Goal: Task Accomplishment & Management: Manage account settings

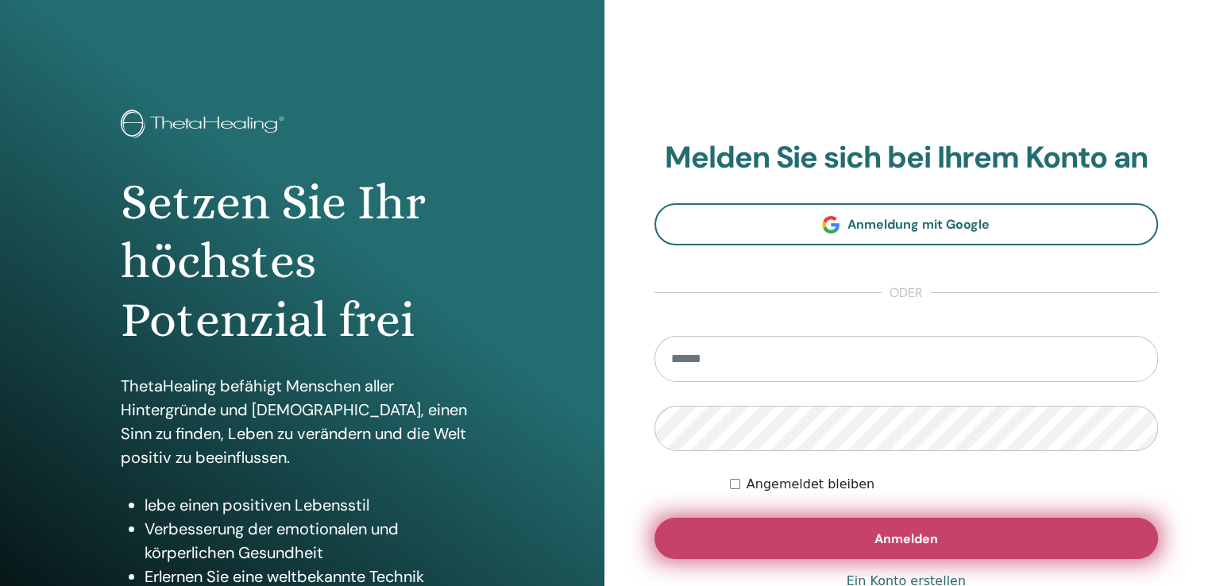
type input "**********"
click at [809, 545] on button "Anmelden" at bounding box center [906, 538] width 504 height 41
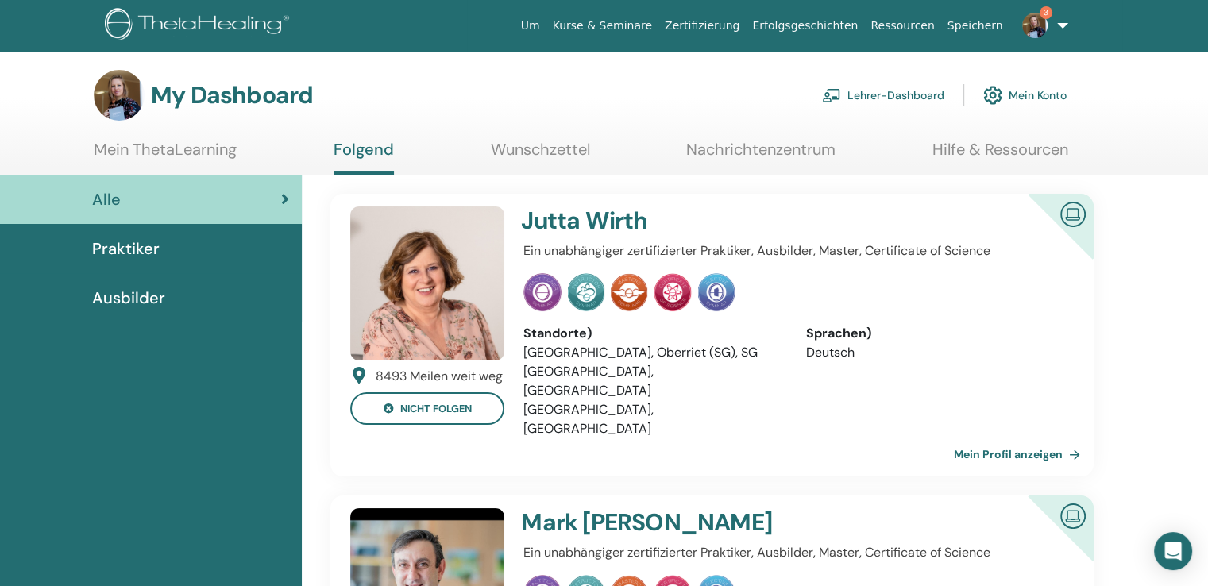
click at [925, 96] on link "Lehrer-Dashboard" at bounding box center [883, 95] width 122 height 35
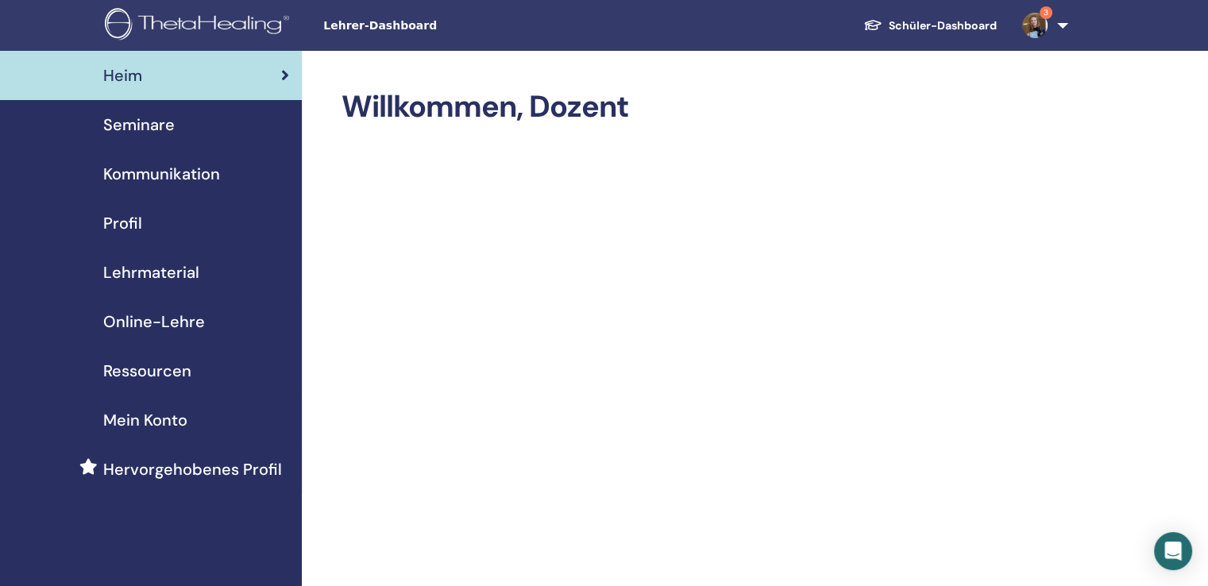
click at [164, 122] on font "Seminare" at bounding box center [138, 124] width 71 height 21
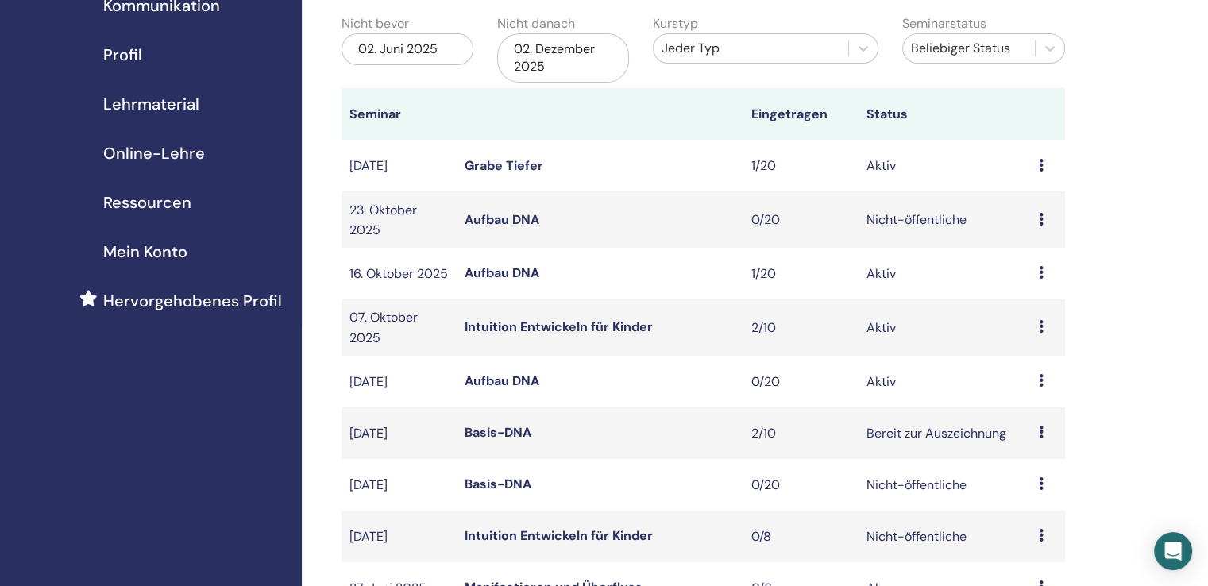
scroll to position [159, 0]
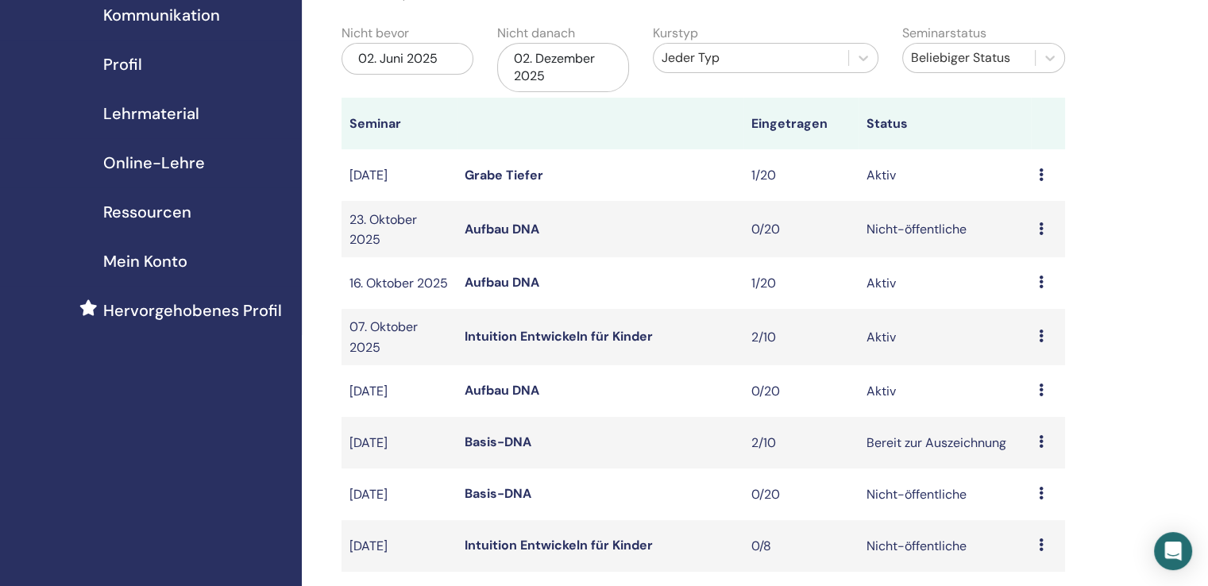
click at [551, 70] on div "02. Dezember 2025" at bounding box center [563, 67] width 132 height 49
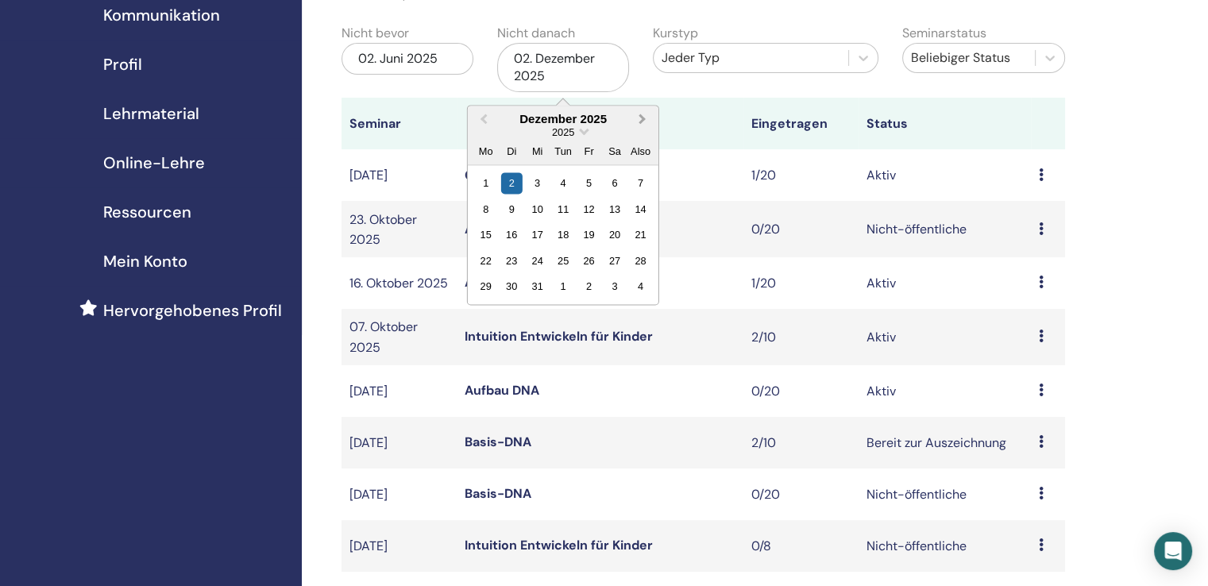
click at [648, 119] on button "Nächsten Monat" at bounding box center [643, 119] width 25 height 25
click at [605, 287] on div "31" at bounding box center [613, 285] width 21 height 21
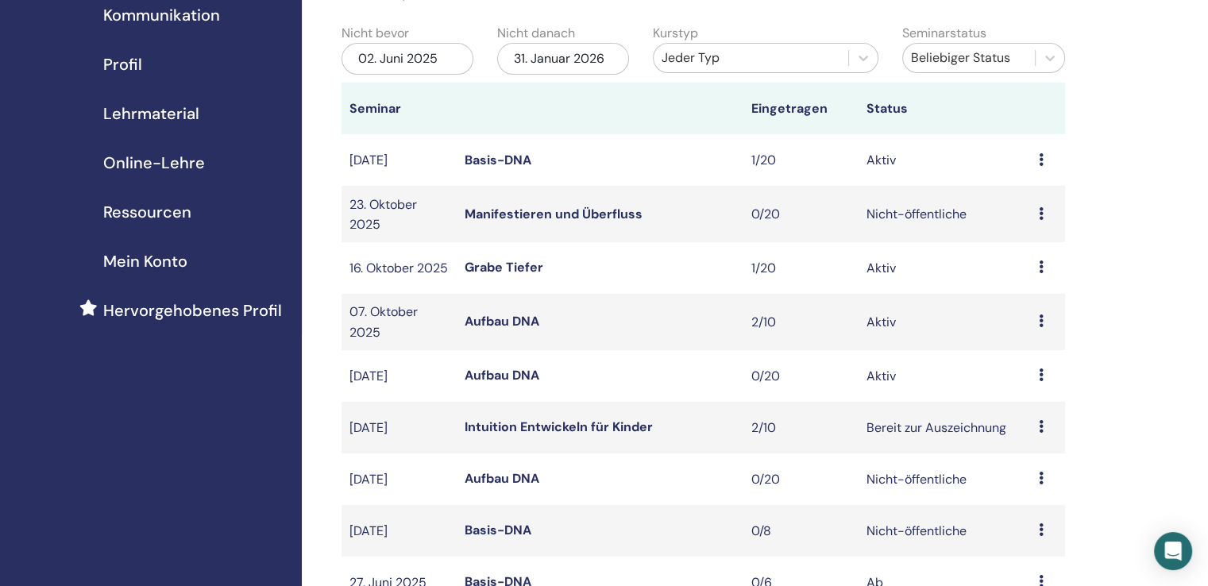
click at [509, 156] on font "Basis-DNA" at bounding box center [497, 160] width 67 height 17
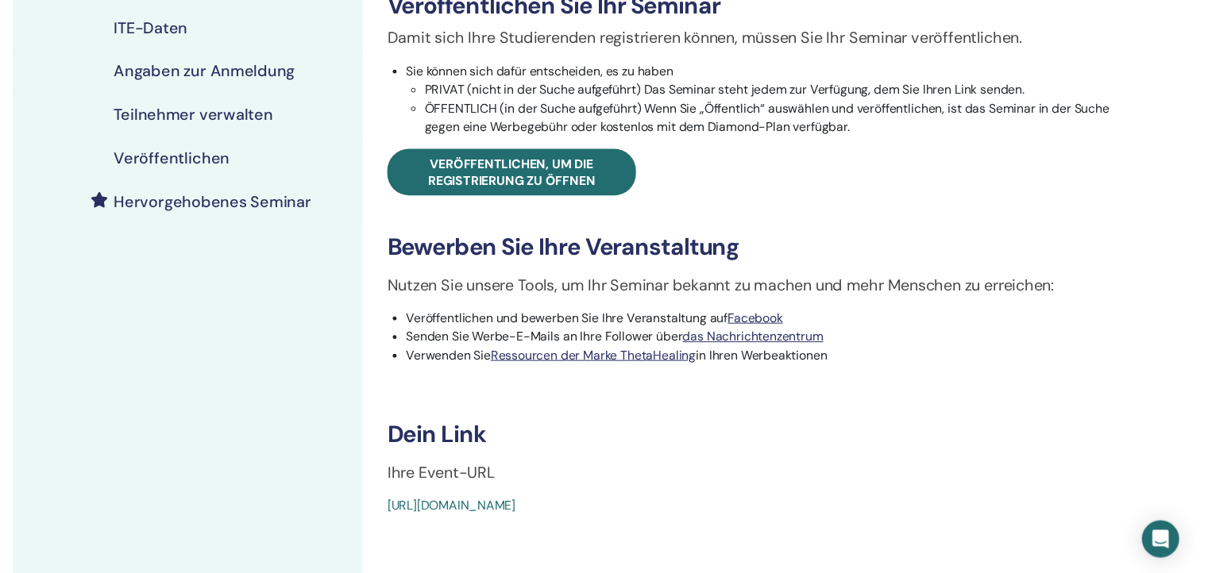
scroll to position [79, 0]
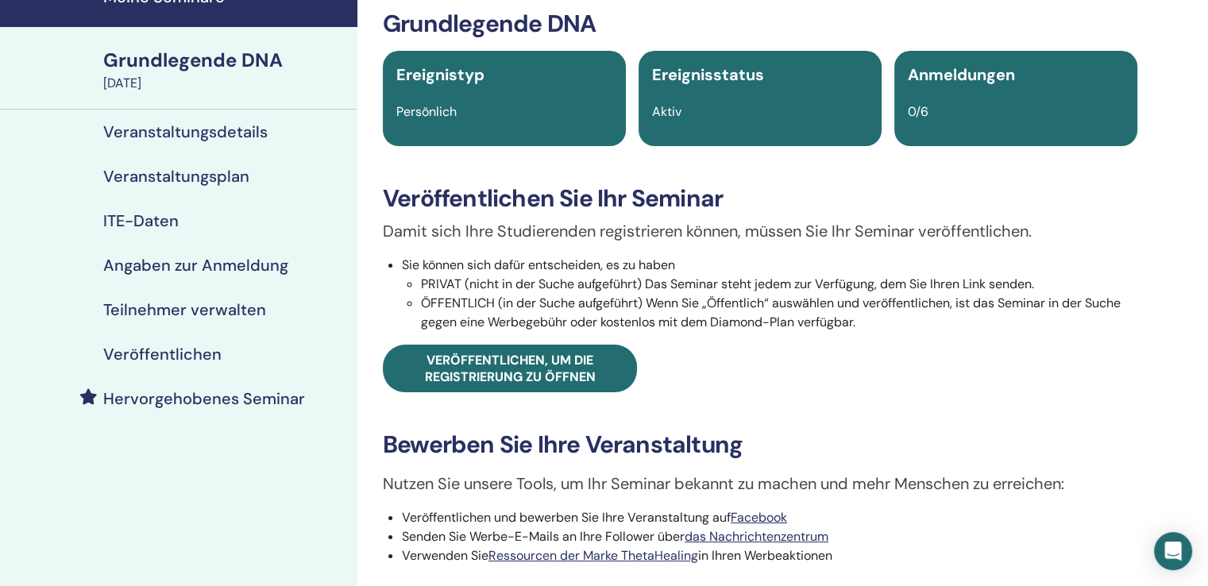
click at [181, 137] on font "Veranstaltungsdetails" at bounding box center [185, 131] width 164 height 21
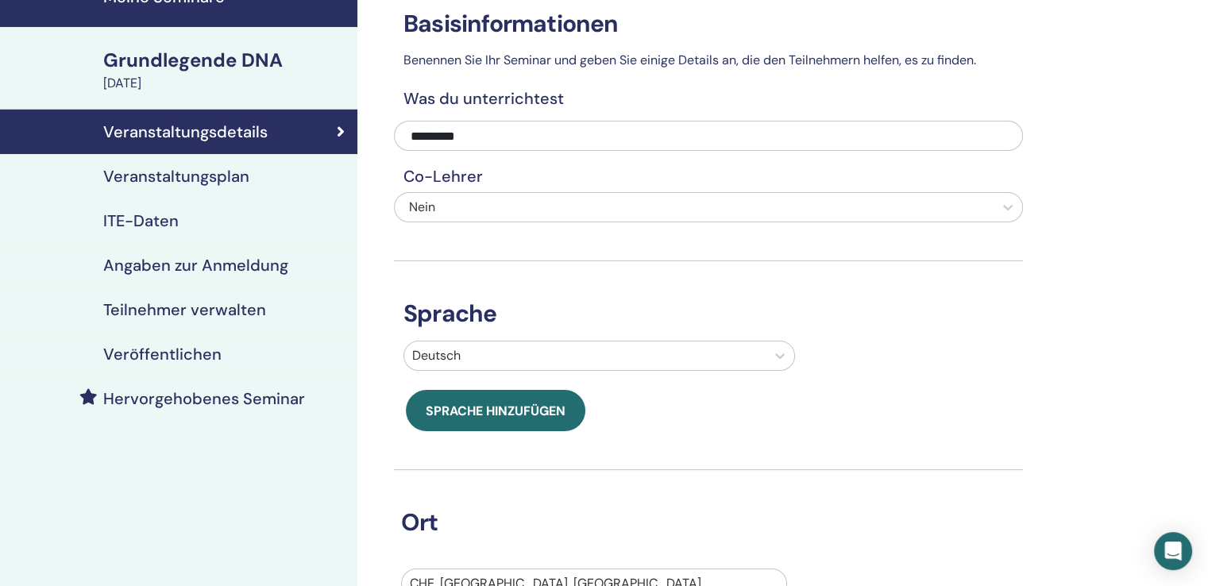
click at [165, 170] on font "Veranstaltungsplan" at bounding box center [176, 176] width 146 height 21
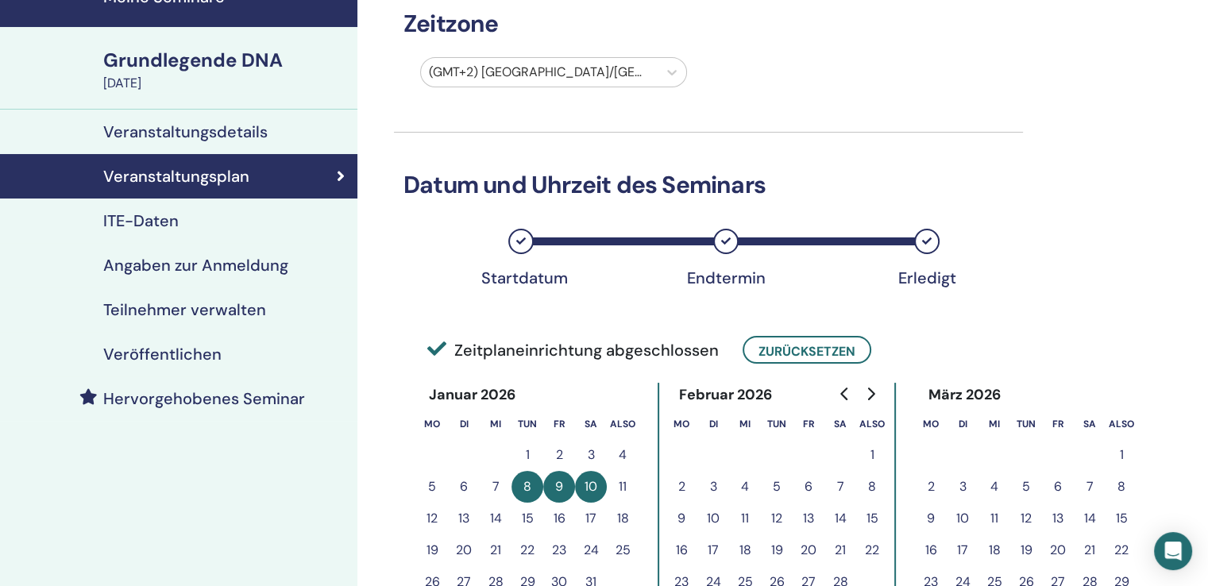
click at [169, 311] on font "Teilnehmer verwalten" at bounding box center [184, 309] width 163 height 21
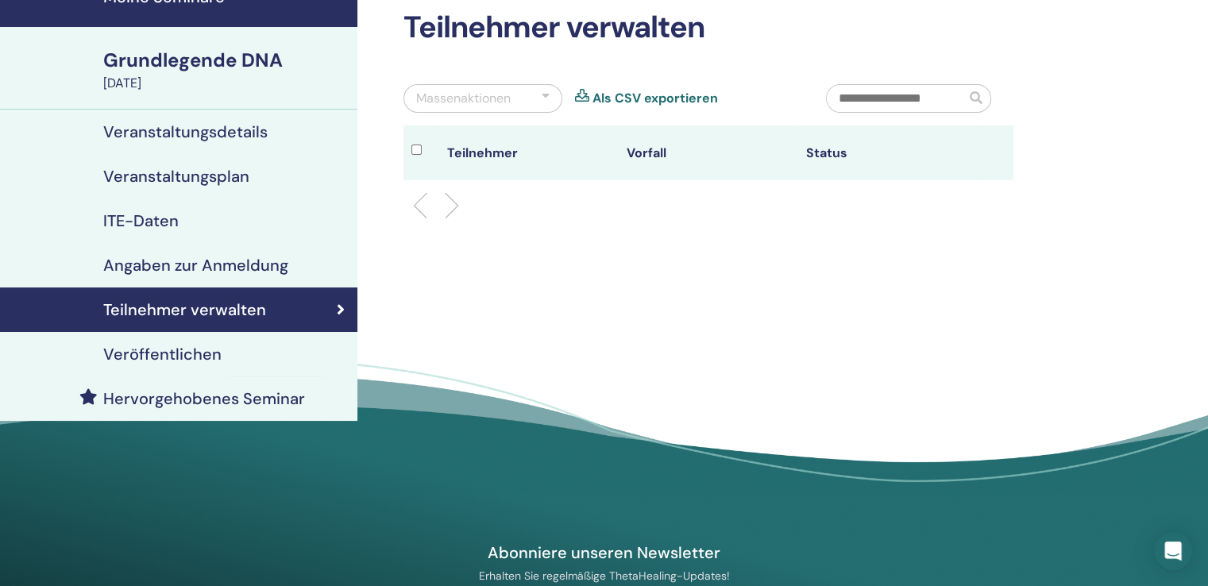
click at [191, 120] on link "Veranstaltungsdetails" at bounding box center [178, 132] width 357 height 44
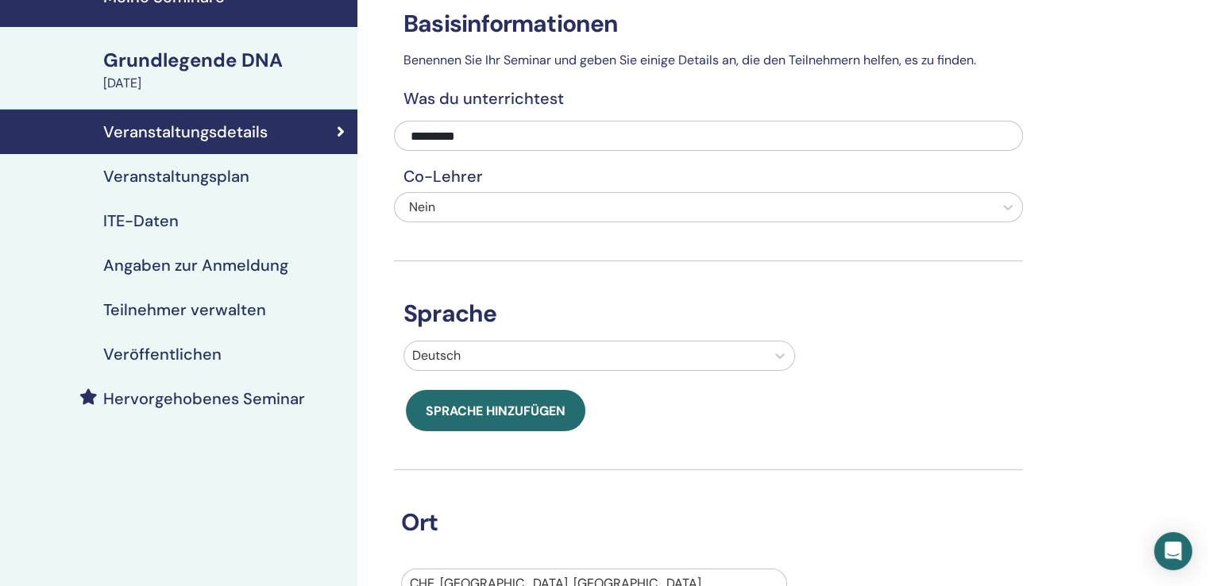
click at [181, 356] on font "Veröffentlichen" at bounding box center [162, 354] width 118 height 21
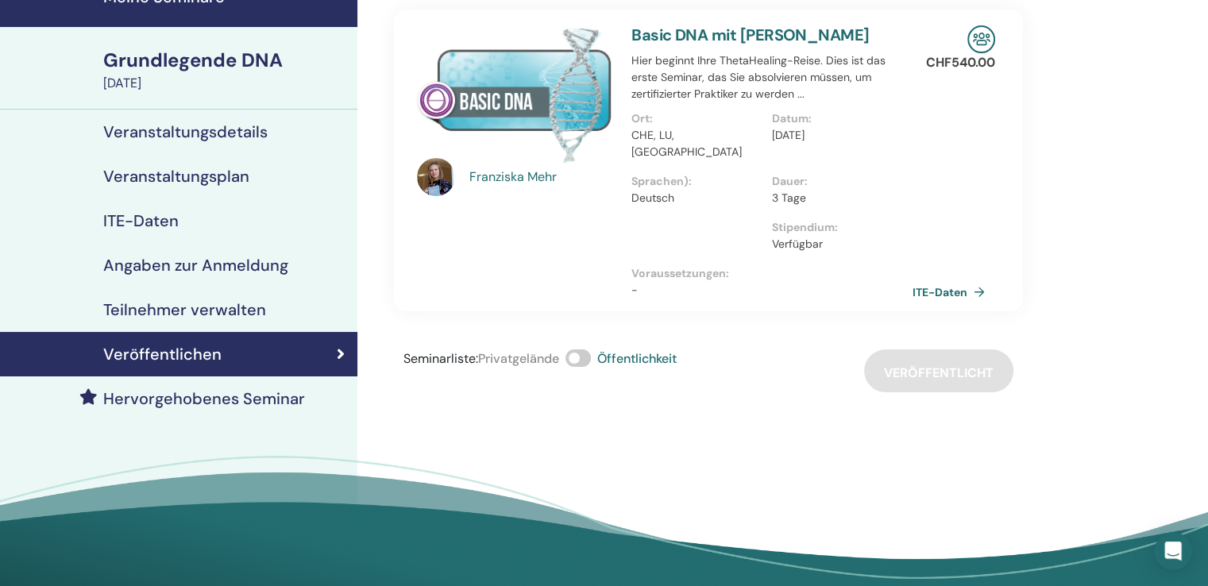
click at [212, 299] on font "Teilnehmer verwalten" at bounding box center [184, 309] width 163 height 21
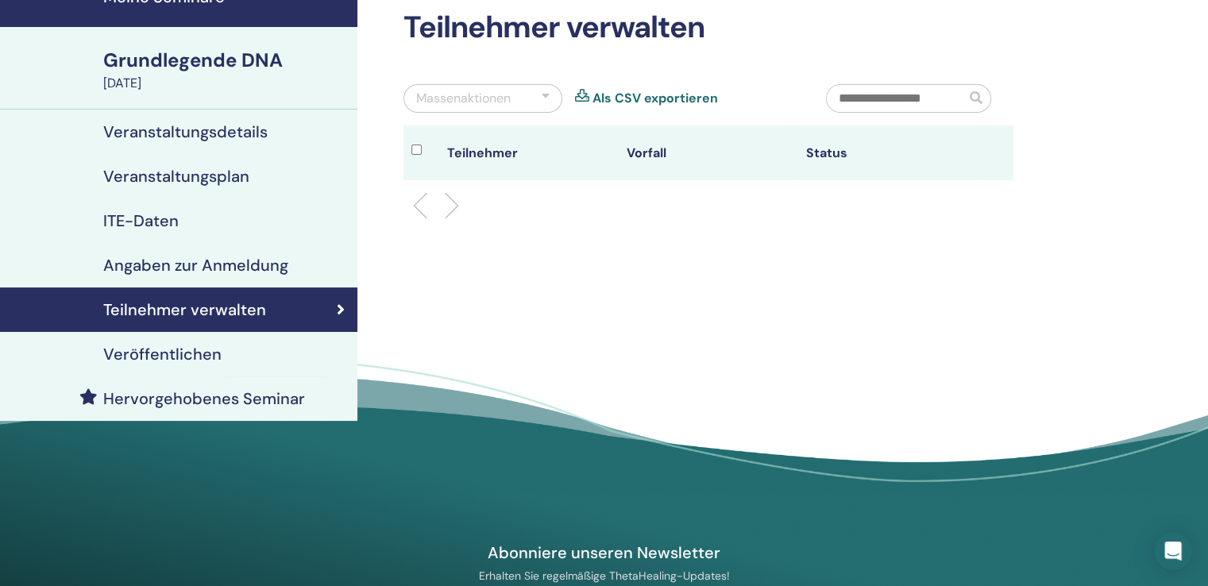
click at [222, 390] on font "Hervorgehobenes Seminar" at bounding box center [204, 398] width 202 height 21
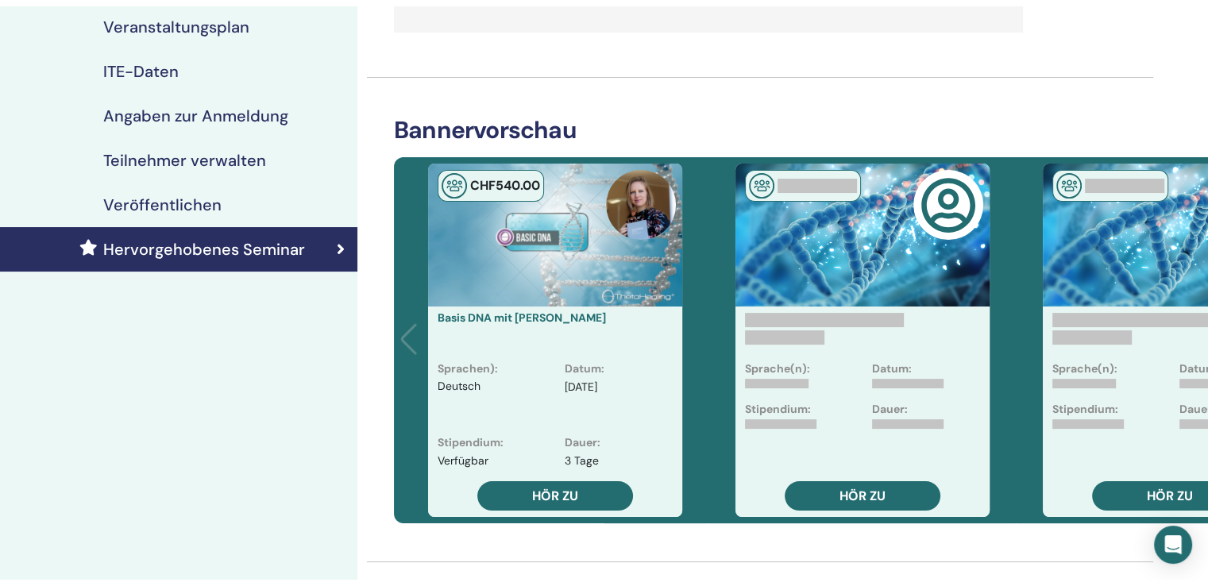
scroll to position [79, 0]
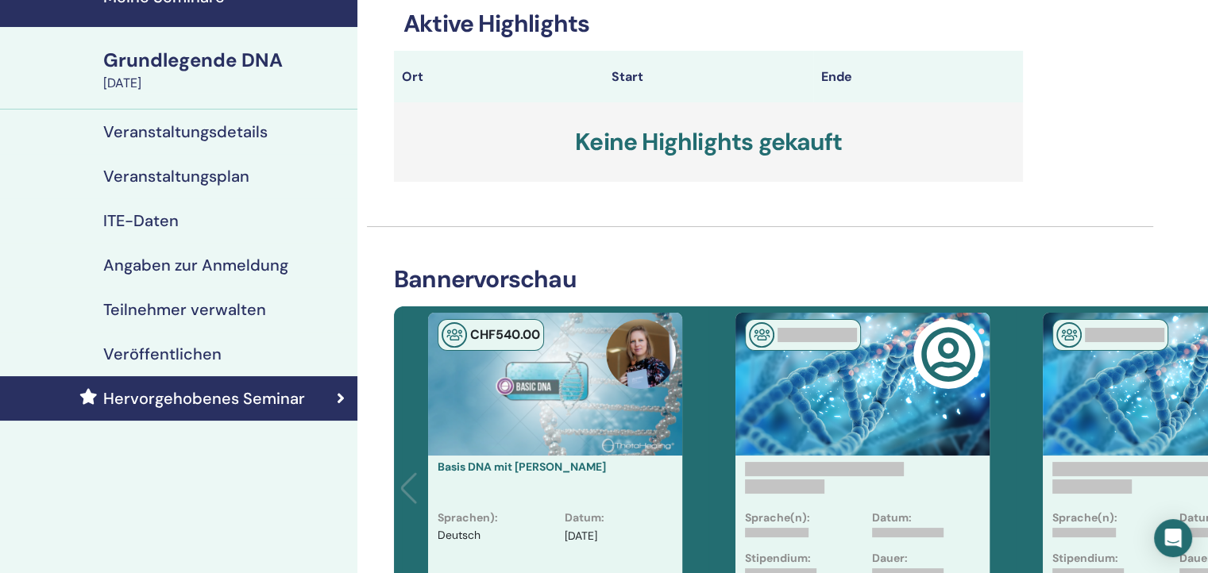
click at [165, 181] on font "Veranstaltungsplan" at bounding box center [176, 176] width 146 height 21
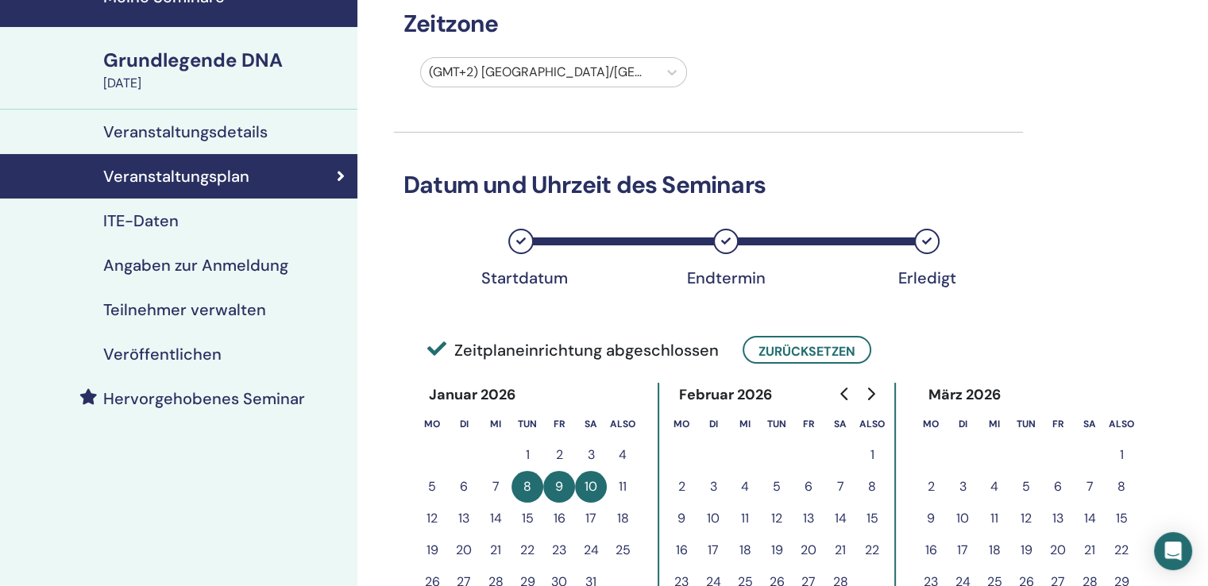
click at [235, 130] on font "Veranstaltungsdetails" at bounding box center [185, 131] width 164 height 21
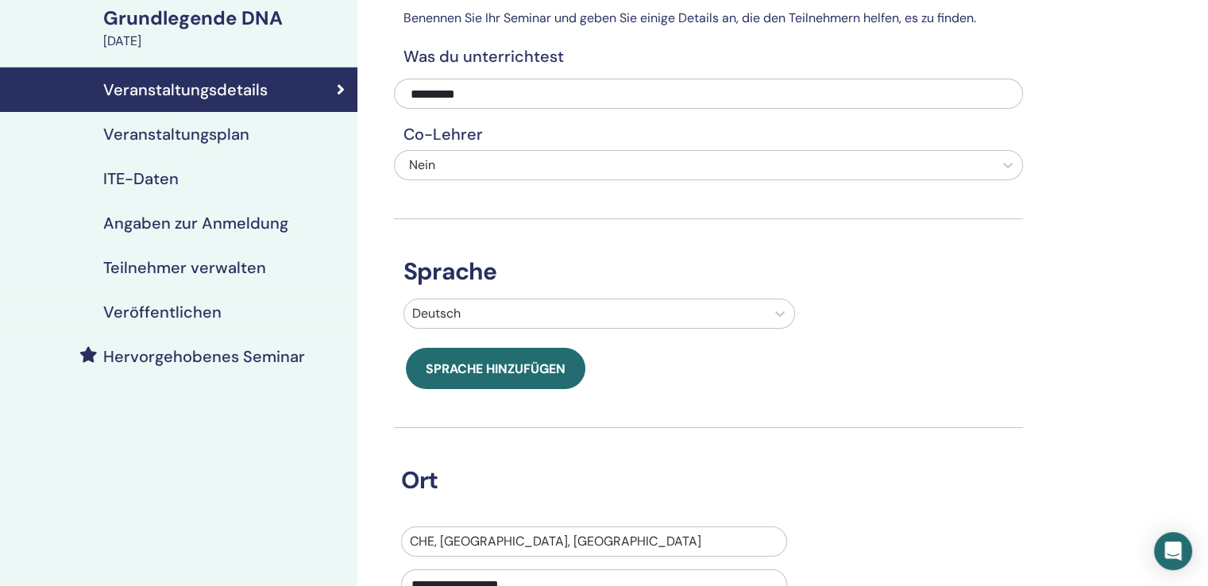
scroll to position [159, 0]
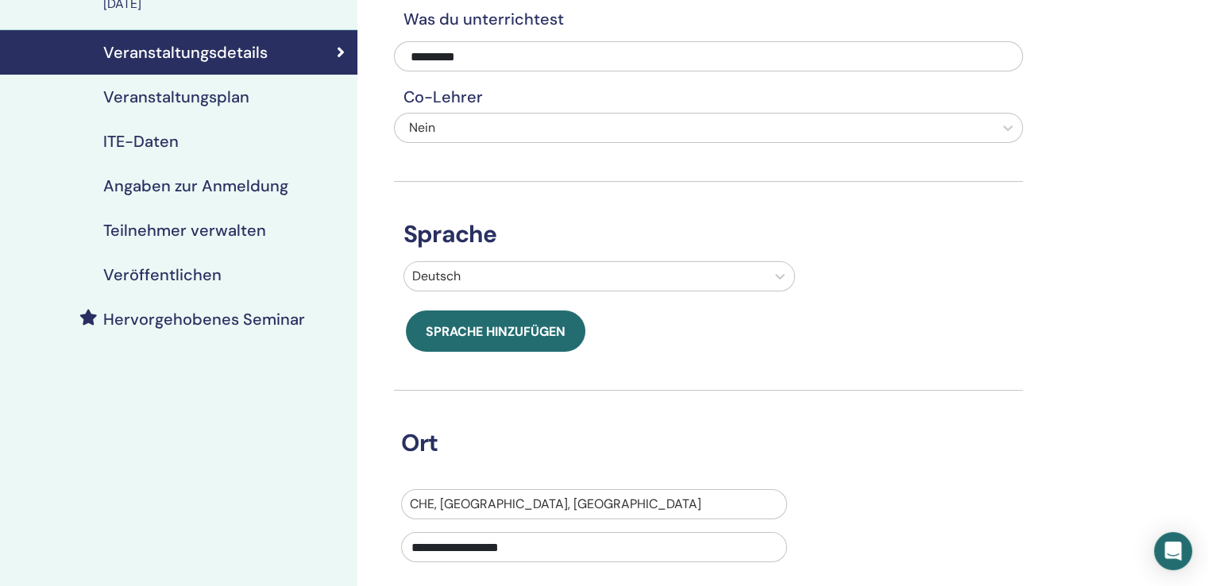
click at [200, 188] on font "Angaben zur Anmeldung" at bounding box center [195, 185] width 185 height 21
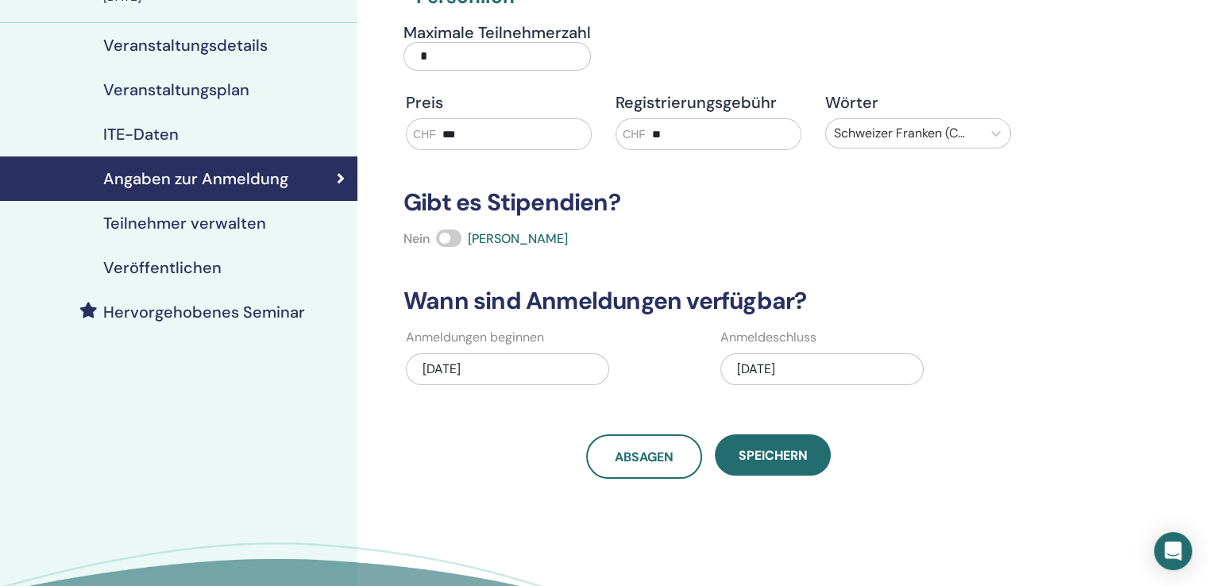
scroll to position [159, 0]
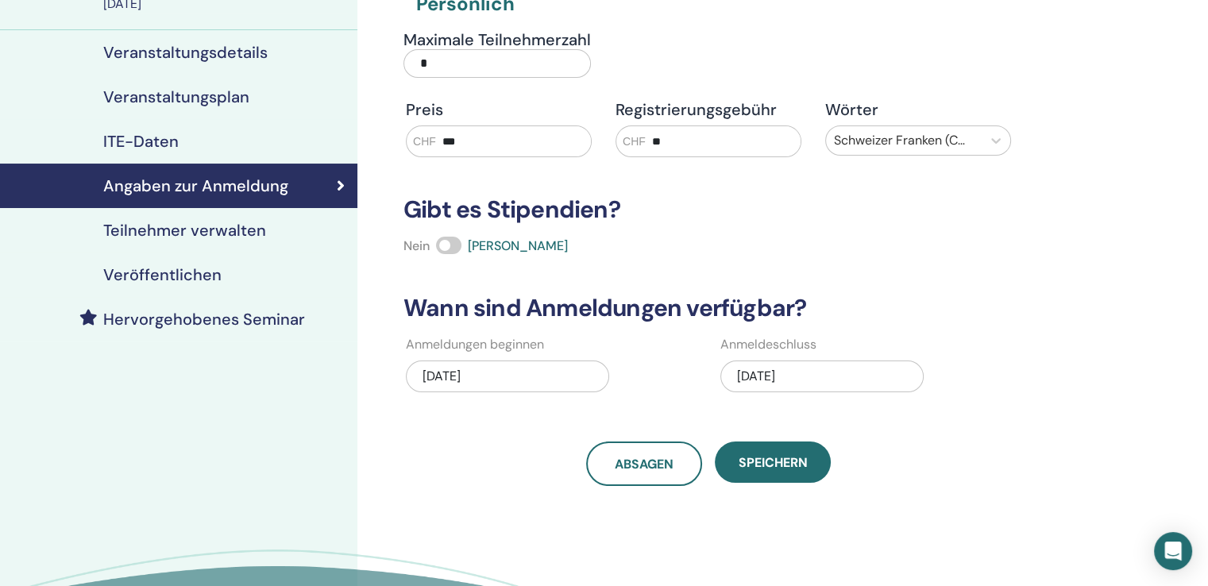
click at [185, 214] on link "Teilnehmer verwalten" at bounding box center [178, 230] width 357 height 44
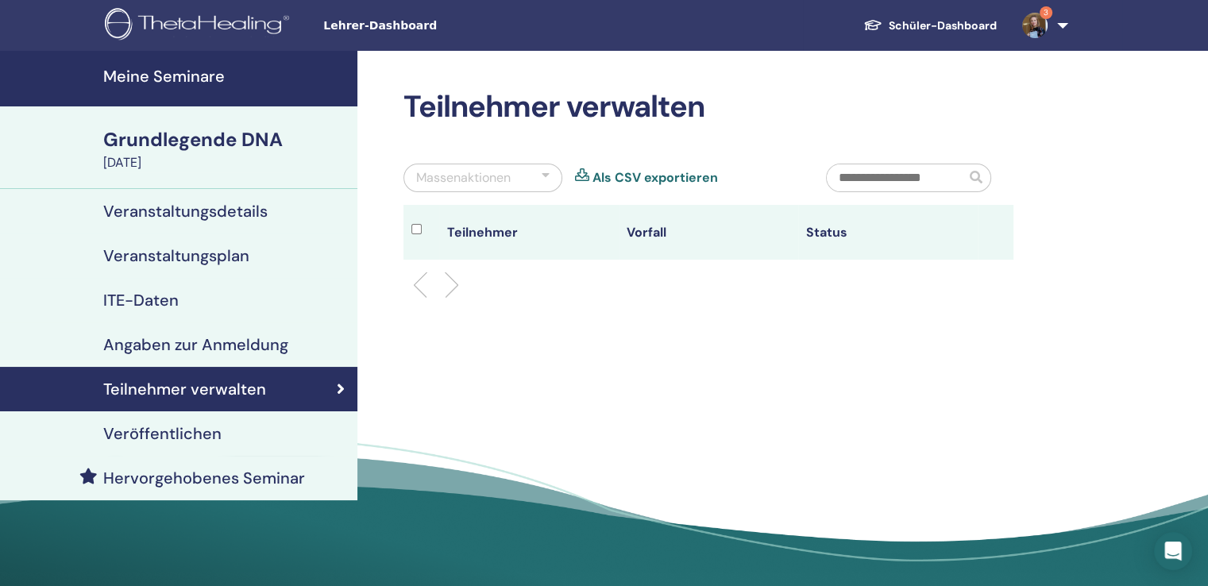
click at [152, 209] on font "Veranstaltungsdetails" at bounding box center [185, 211] width 164 height 21
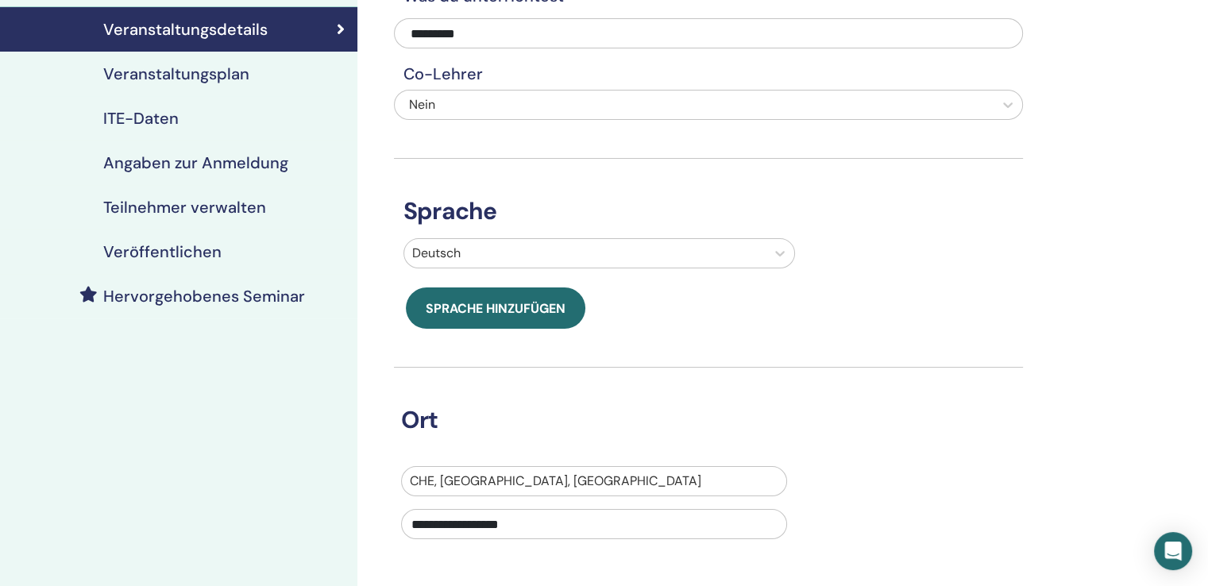
scroll to position [79, 0]
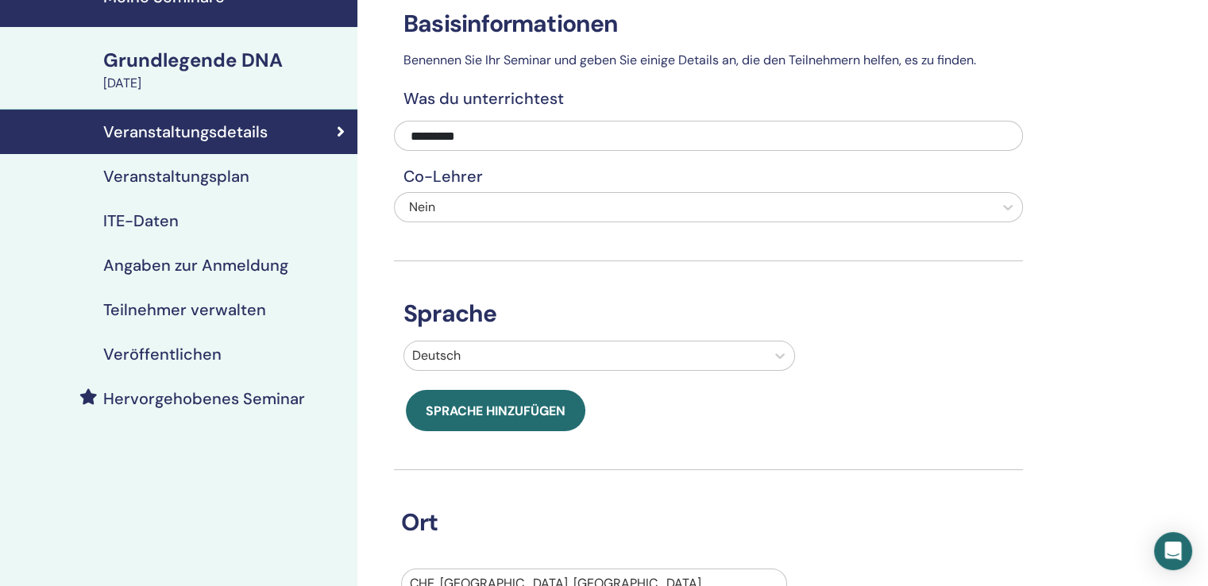
click at [220, 166] on font "Veranstaltungsplan" at bounding box center [176, 176] width 146 height 21
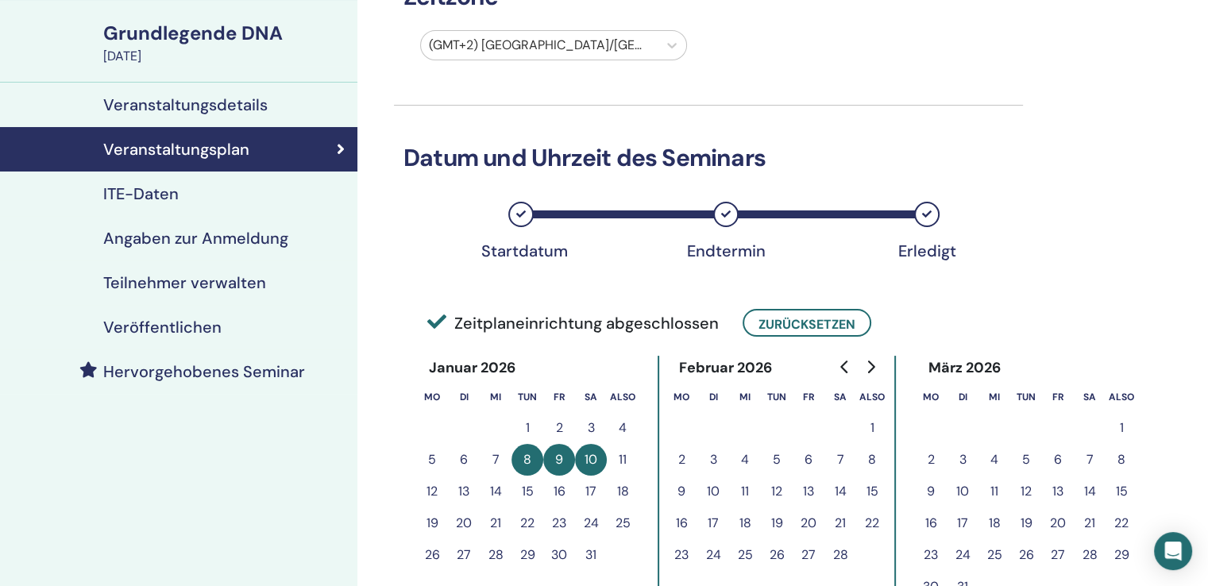
scroll to position [79, 0]
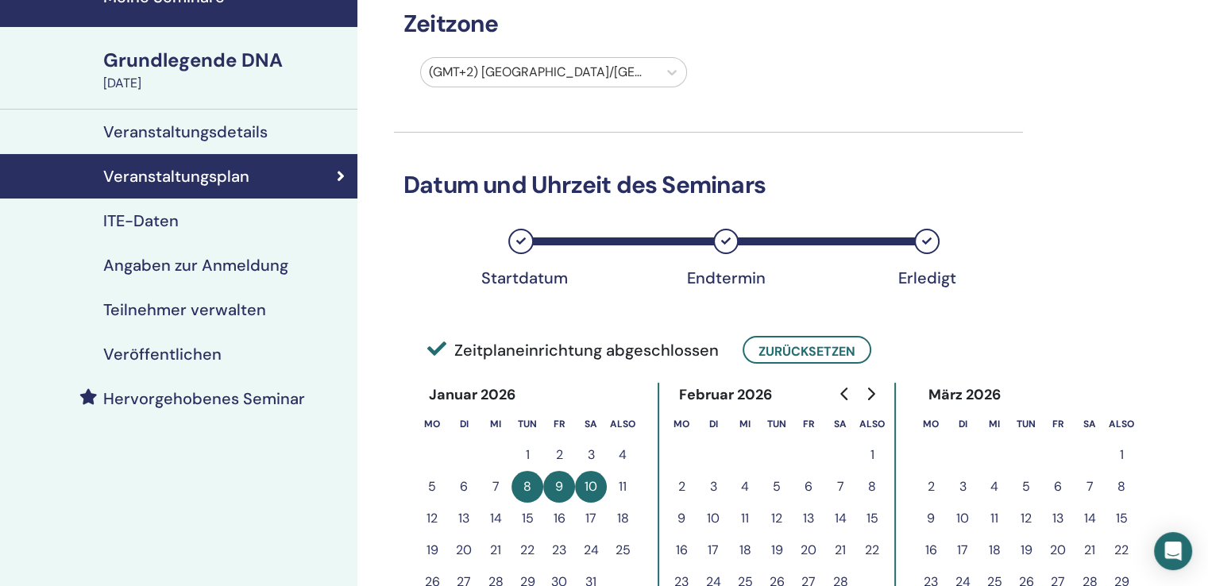
click at [174, 264] on font "Angaben zur Anmeldung" at bounding box center [195, 265] width 185 height 21
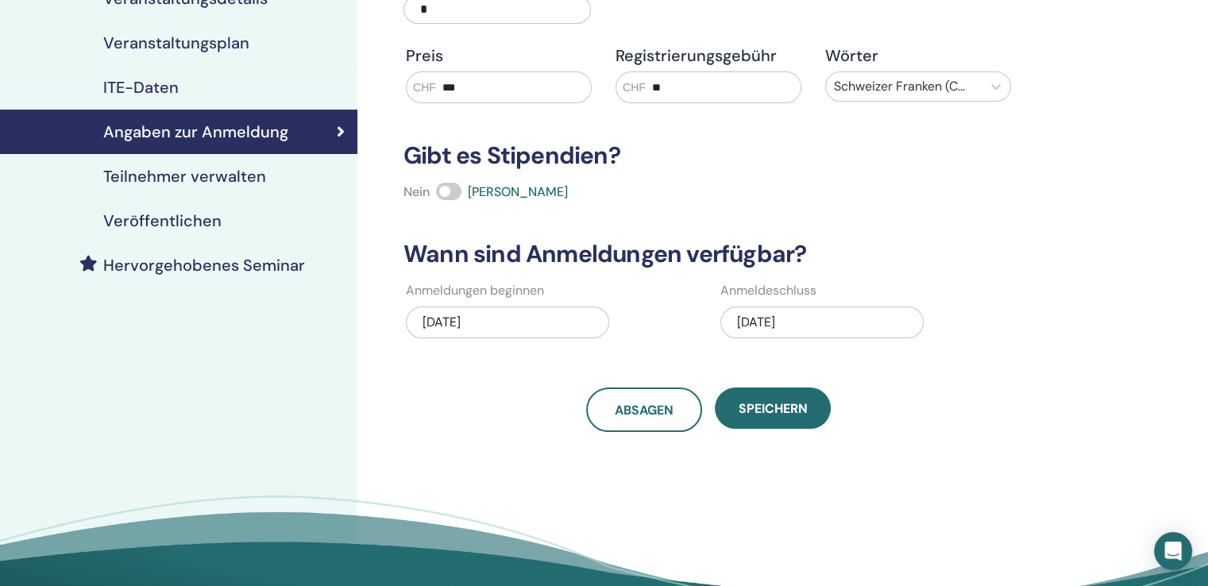
scroll to position [159, 0]
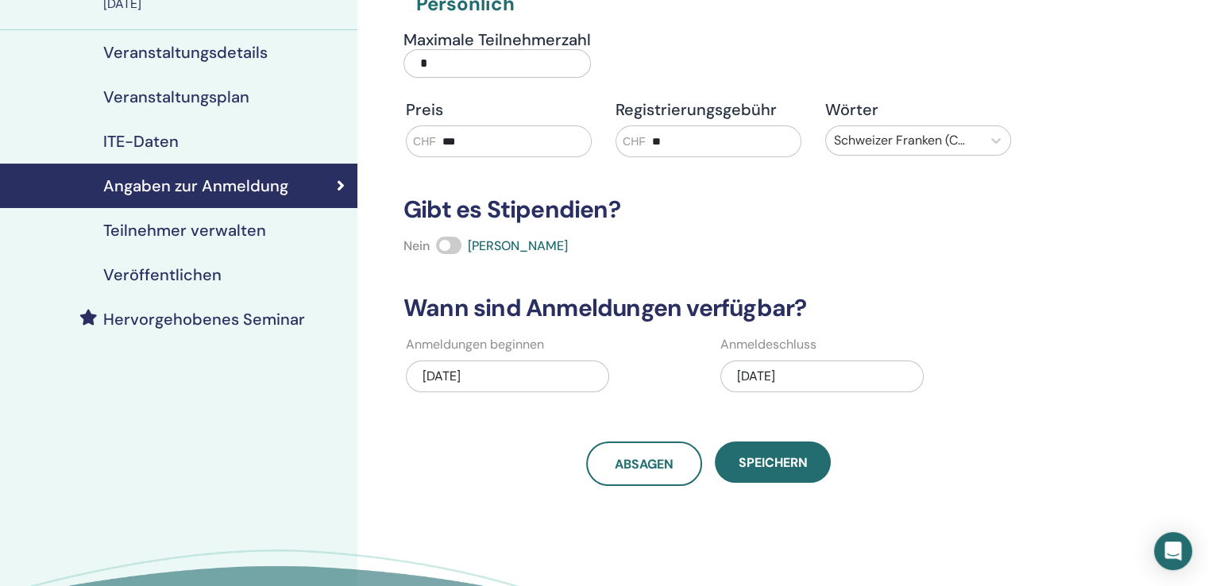
click at [226, 225] on font "Teilnehmer verwalten" at bounding box center [184, 230] width 163 height 21
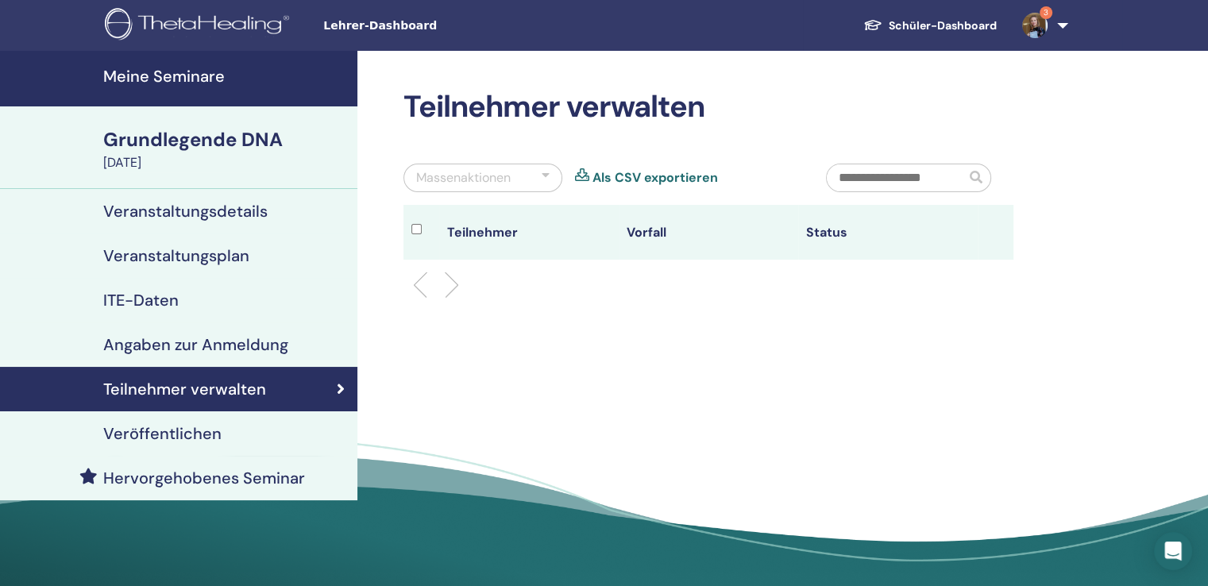
click at [217, 131] on font "Grundlegende DNA" at bounding box center [192, 139] width 179 height 25
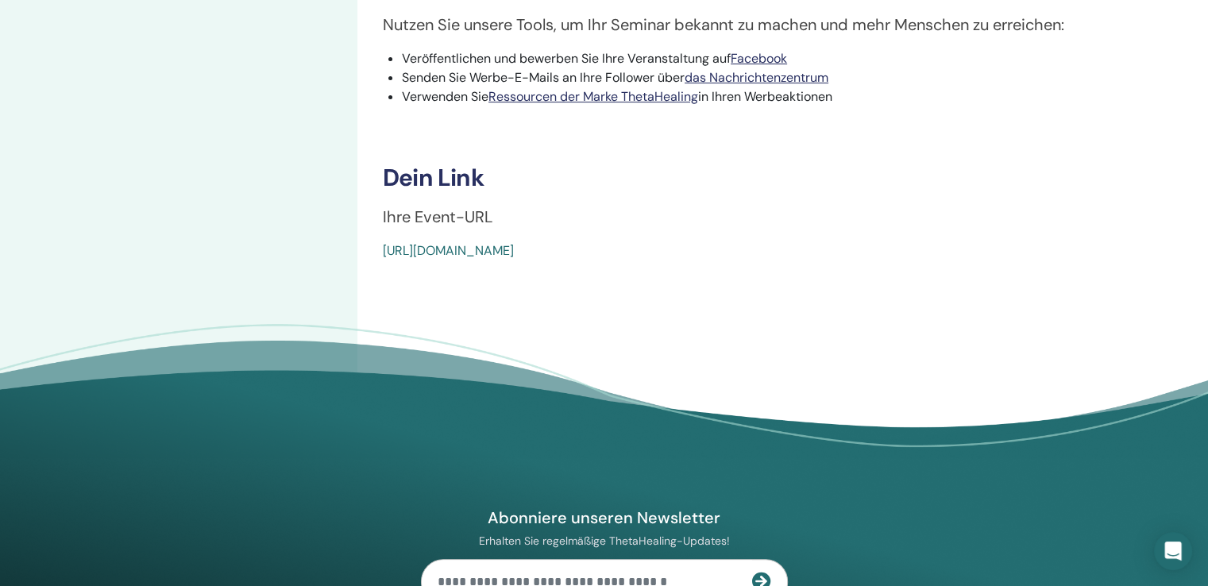
scroll to position [635, 0]
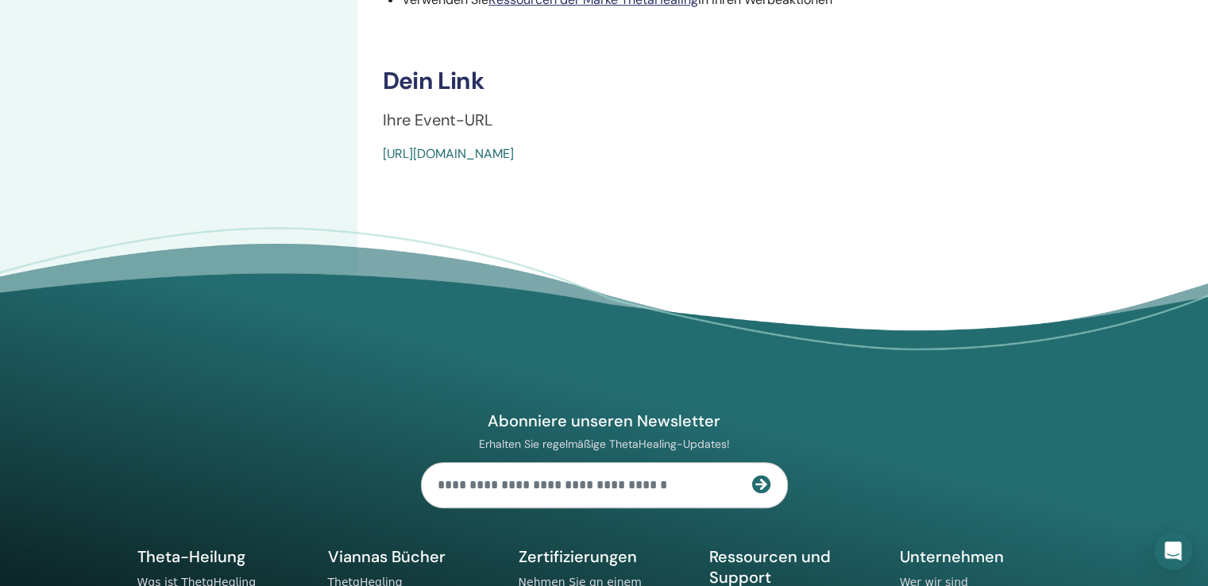
drag, startPoint x: 670, startPoint y: 159, endPoint x: 376, endPoint y: 175, distance: 294.2
copy font "https://www.thetahealing.com/seminar-376299-details.html"
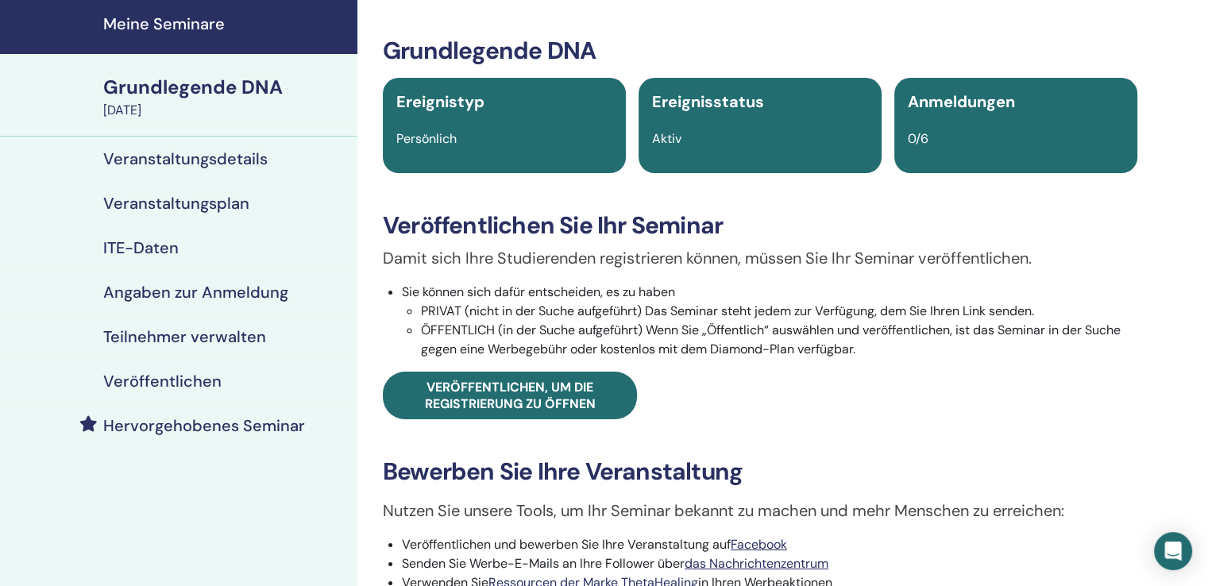
scroll to position [0, 0]
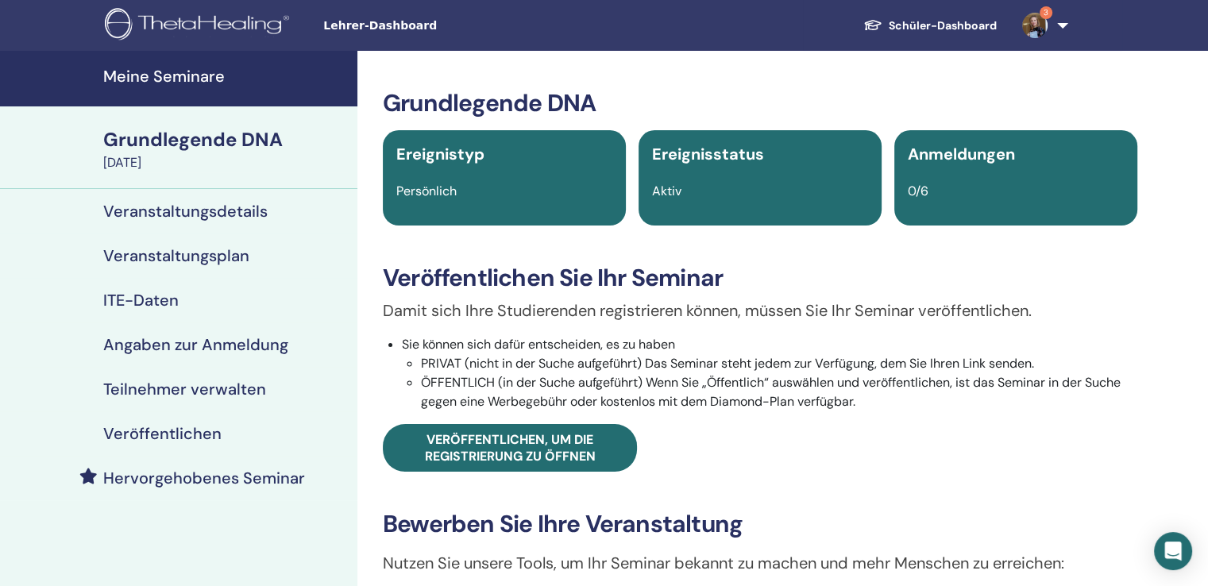
click at [171, 81] on font "Meine Seminare" at bounding box center [163, 76] width 121 height 21
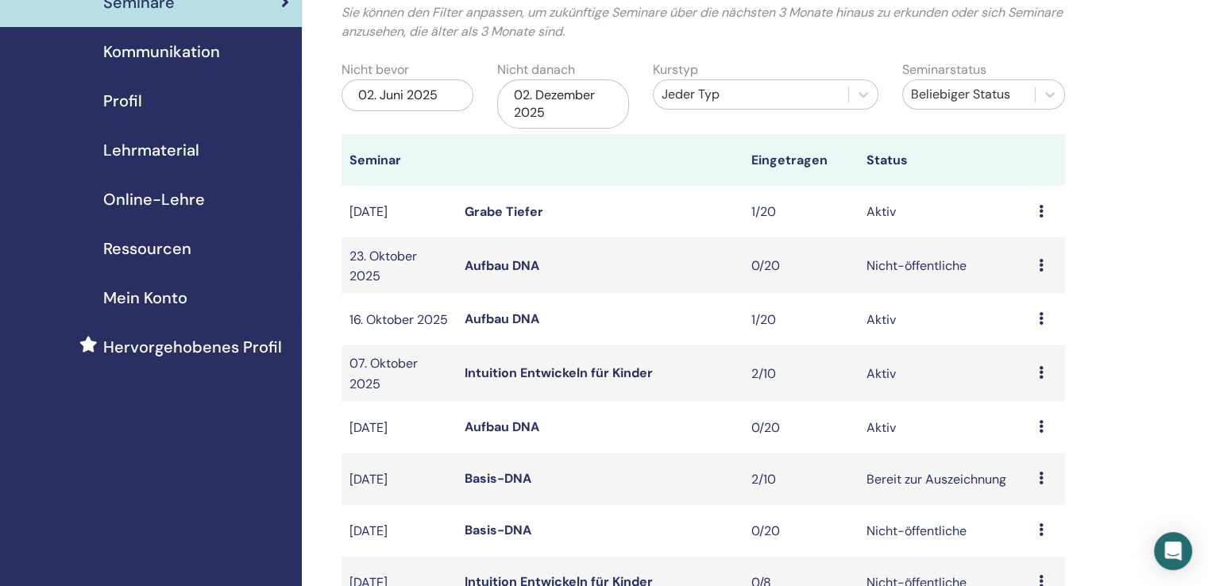
scroll to position [159, 0]
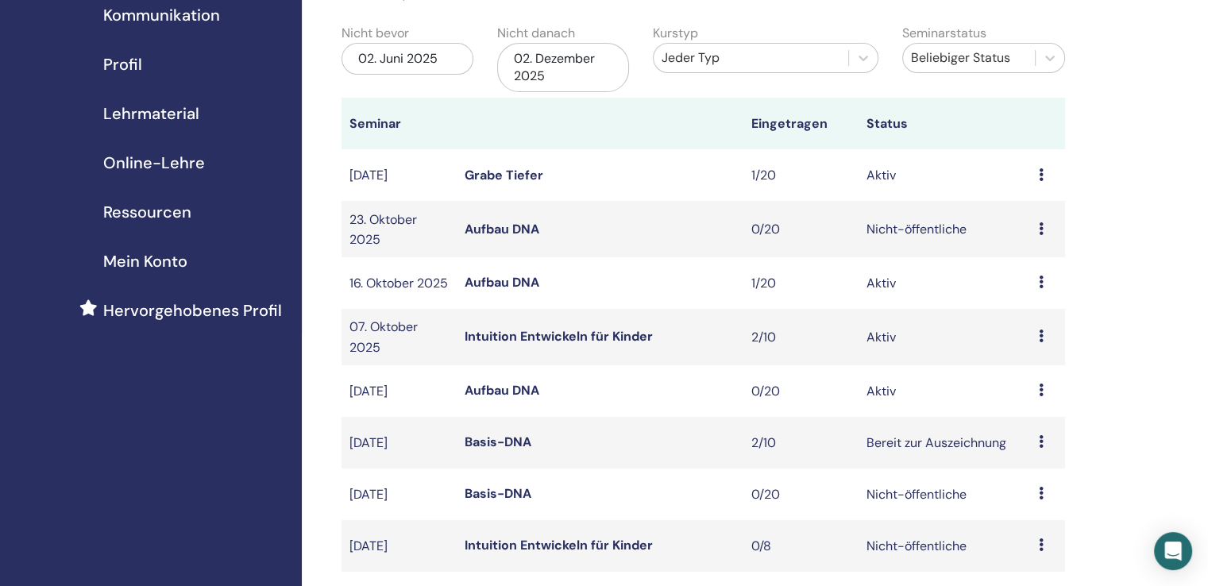
click at [1041, 235] on icon at bounding box center [1040, 228] width 5 height 13
click at [873, 234] on font "Nicht-öffentliche" at bounding box center [916, 229] width 100 height 17
click at [482, 233] on font "Aufbau DNA" at bounding box center [501, 229] width 75 height 17
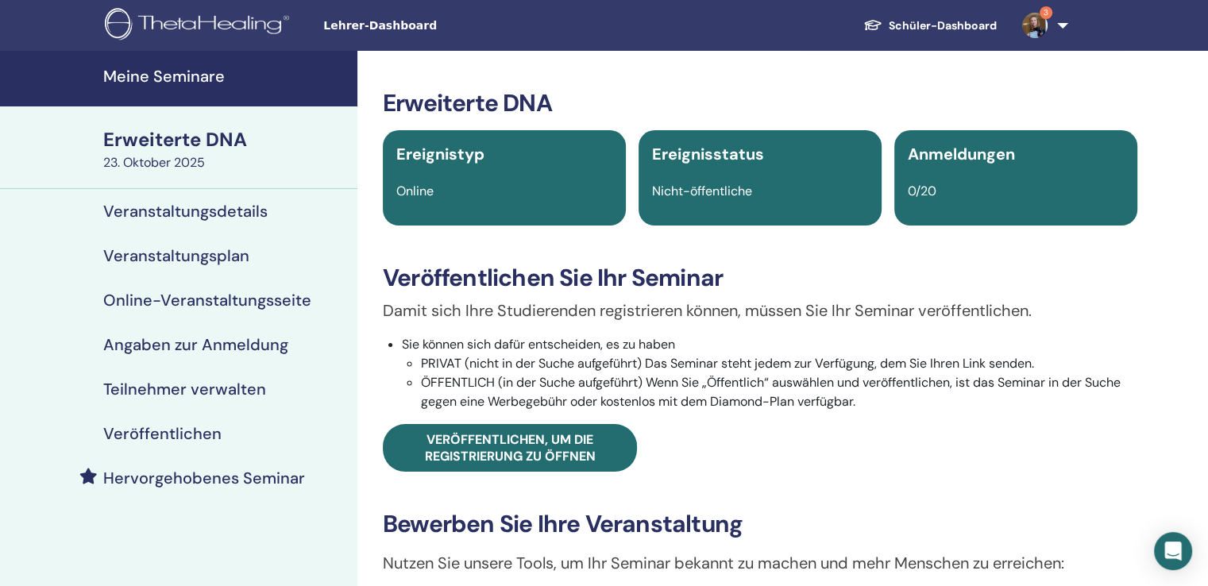
click at [179, 206] on font "Veranstaltungsdetails" at bounding box center [185, 211] width 164 height 21
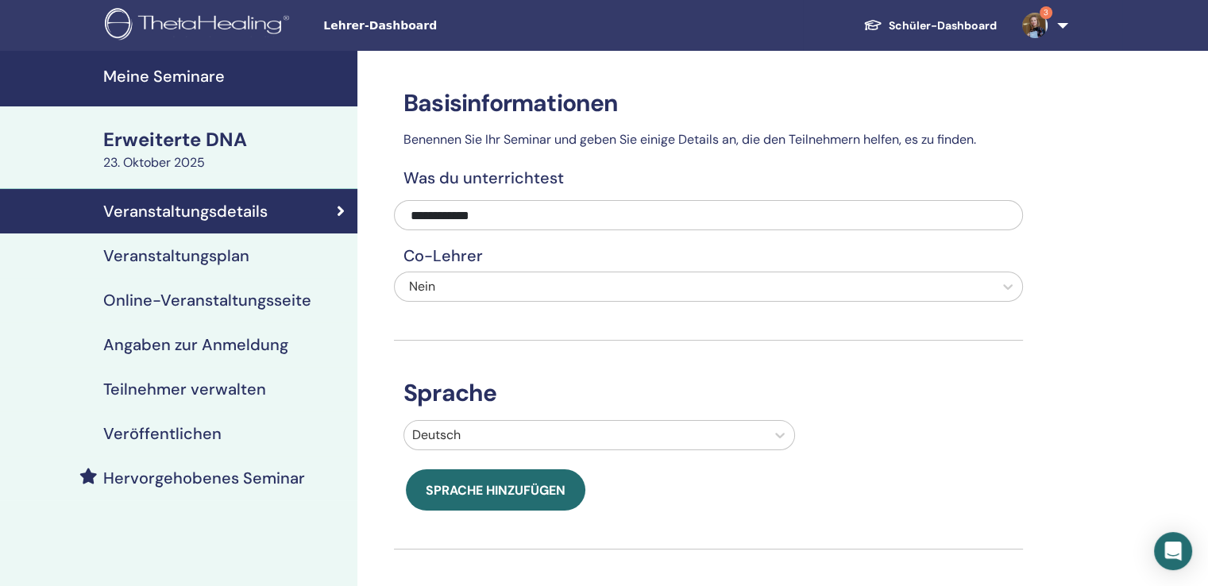
click at [171, 256] on font "Veranstaltungsplan" at bounding box center [176, 255] width 146 height 21
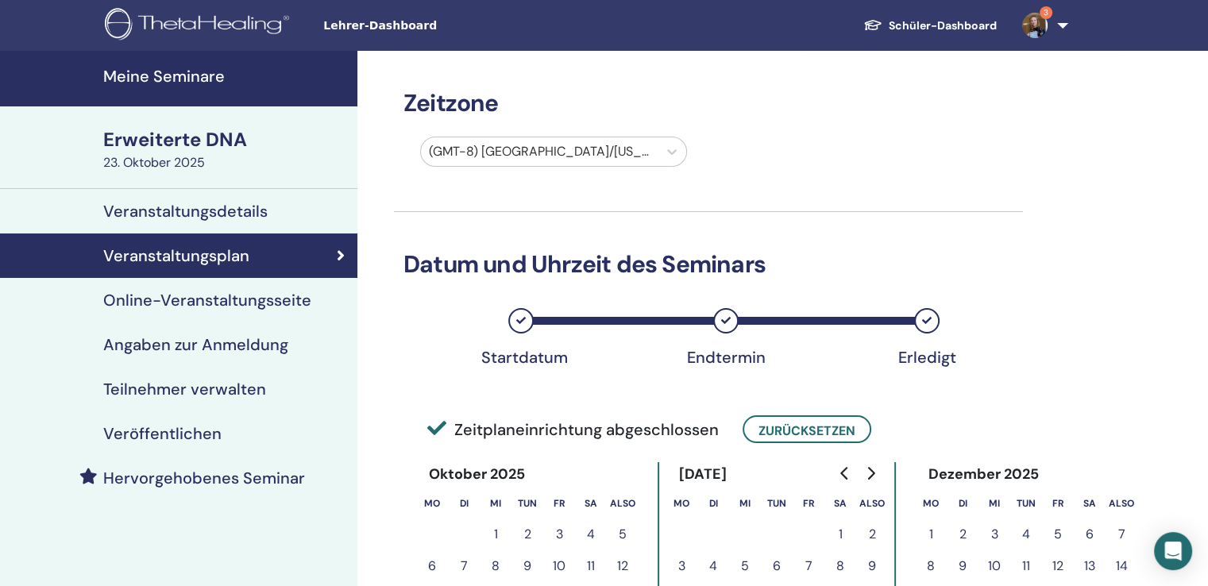
click at [202, 144] on font "Erweiterte DNA" at bounding box center [175, 139] width 144 height 25
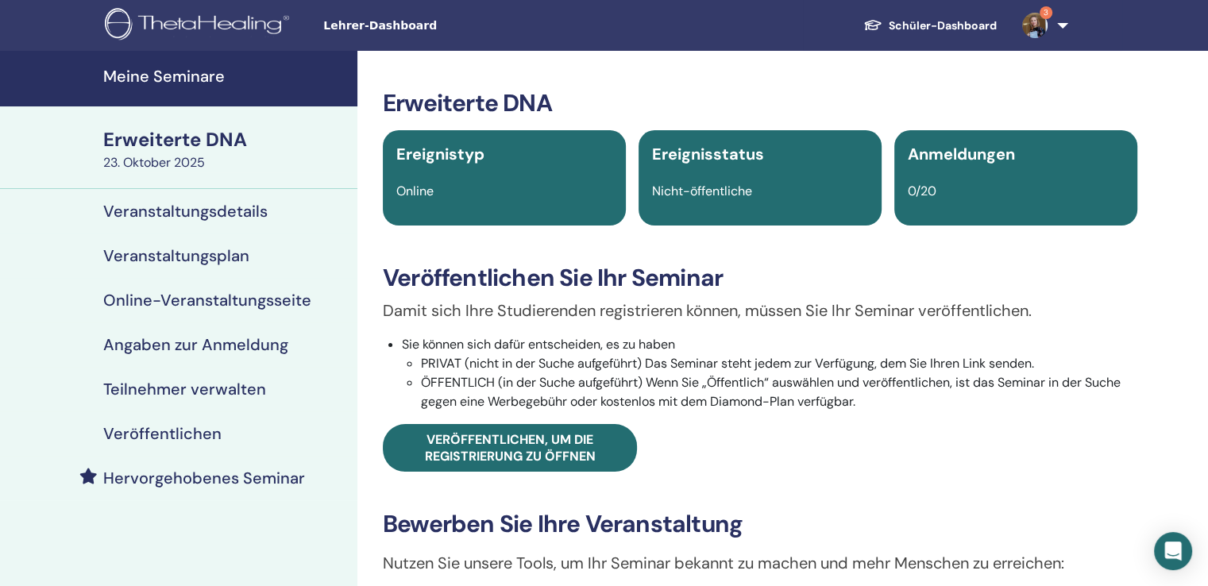
click at [200, 72] on font "Meine Seminare" at bounding box center [163, 76] width 121 height 21
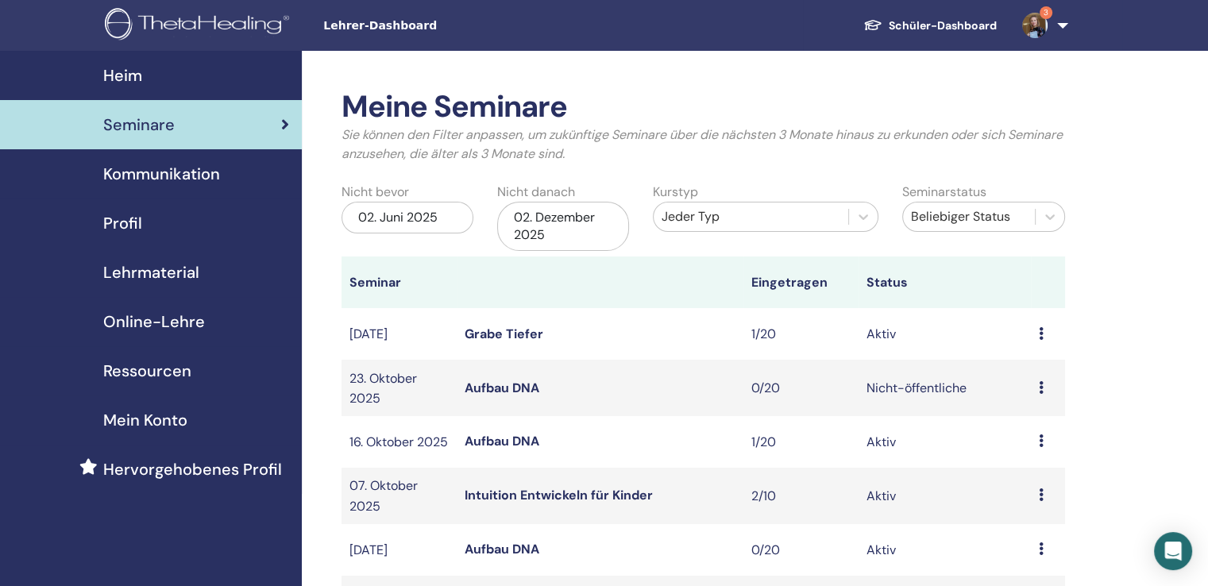
click at [1043, 391] on div "Vorschau Bearbeiten Teilnehmer Absagen" at bounding box center [1047, 388] width 18 height 19
click at [1033, 477] on font "Absagen" at bounding box center [1028, 476] width 52 height 17
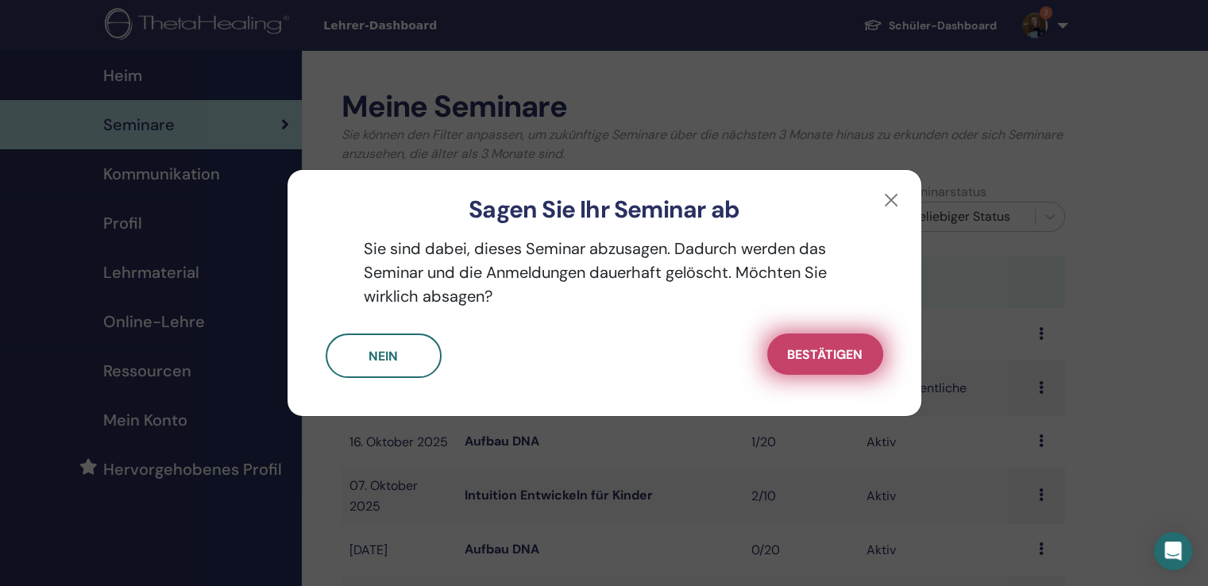
click at [791, 341] on button "Bestätigen" at bounding box center [825, 353] width 116 height 41
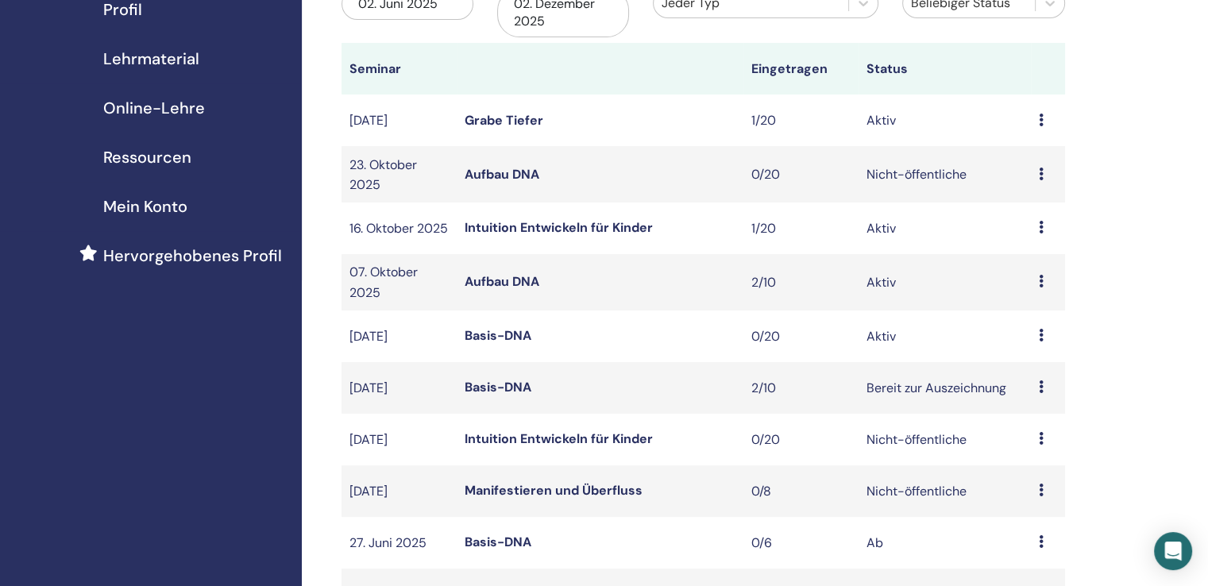
scroll to position [238, 0]
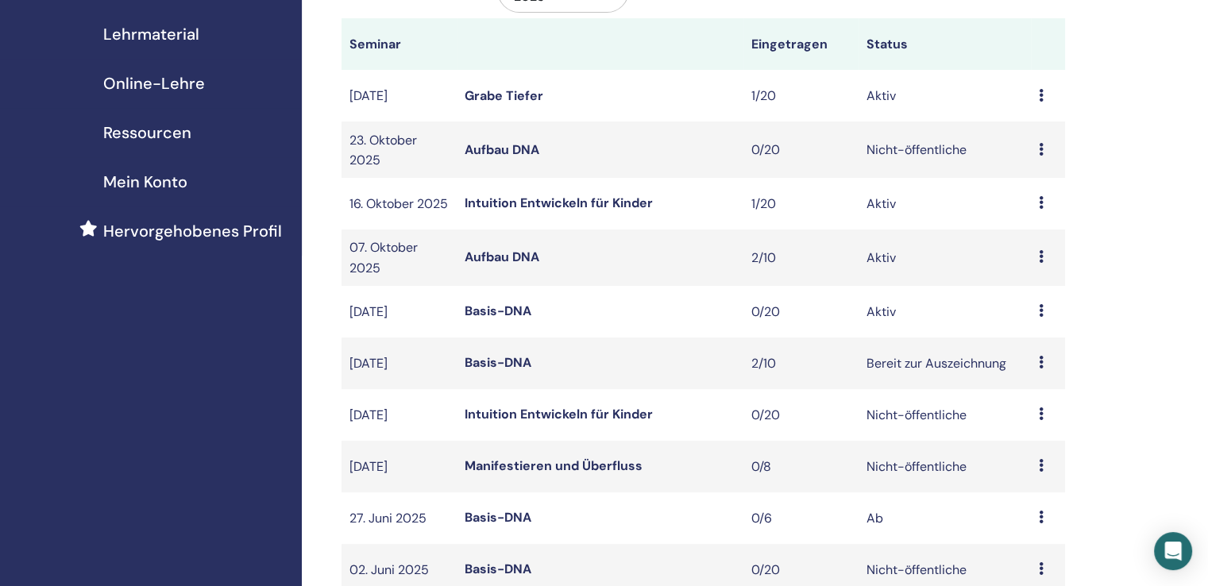
click at [513, 319] on font "Basis-DNA" at bounding box center [497, 310] width 67 height 17
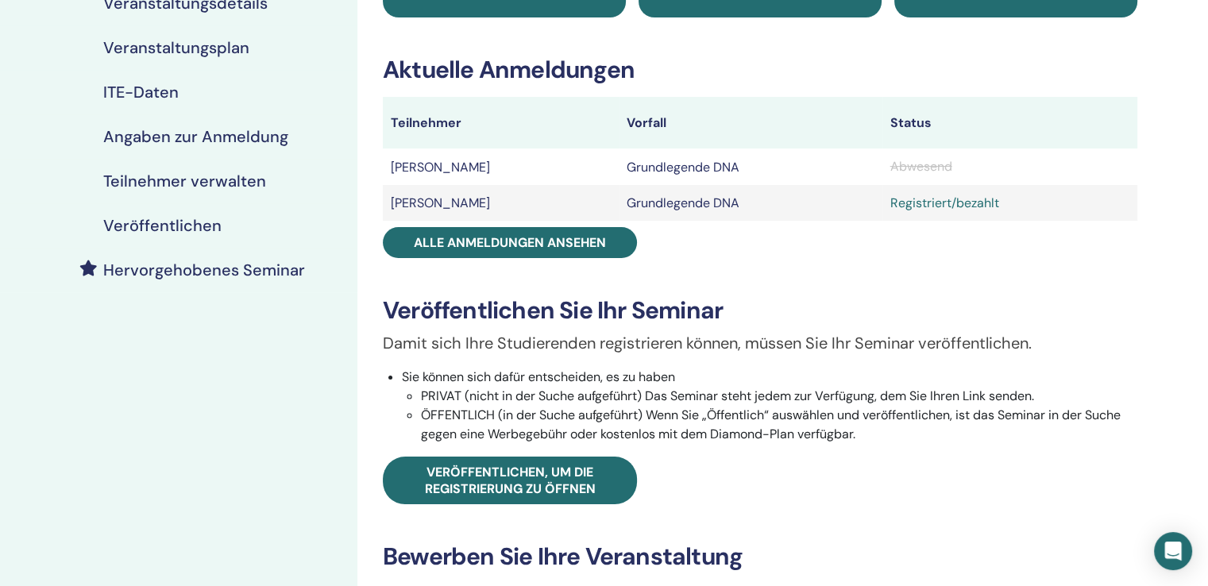
scroll to position [238, 0]
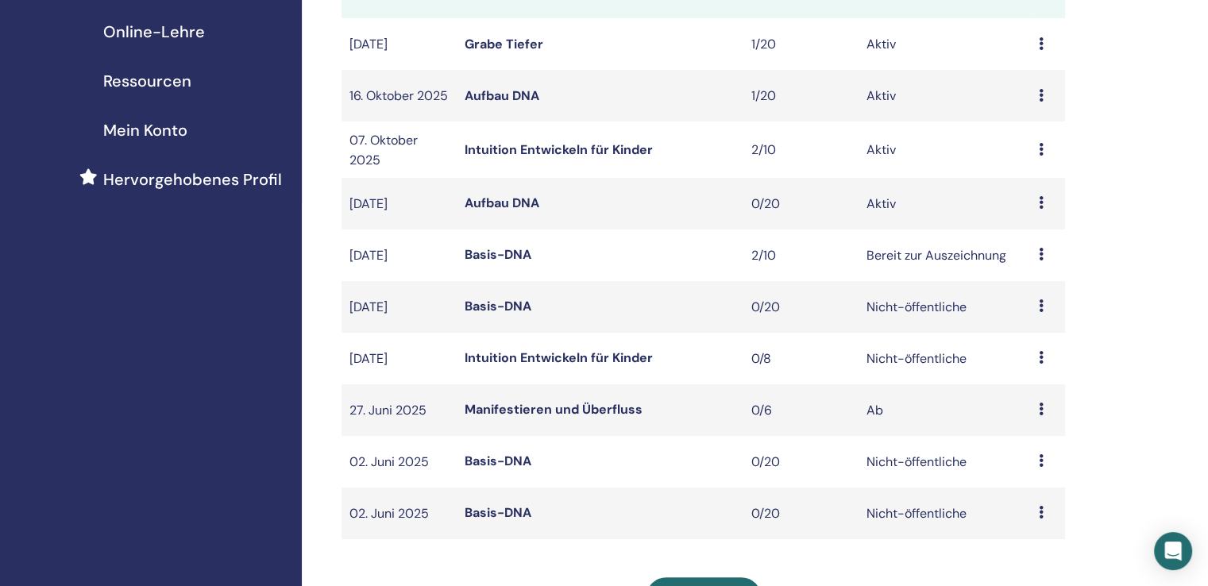
scroll to position [318, 0]
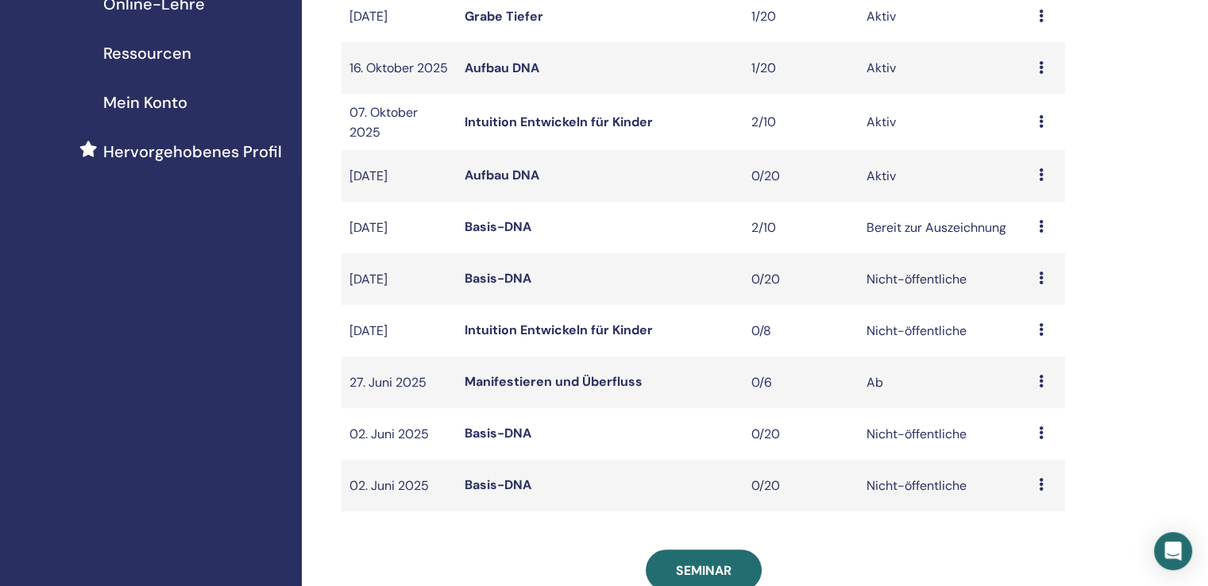
click at [572, 390] on font "Manifestieren und Überfluss" at bounding box center [553, 381] width 178 height 17
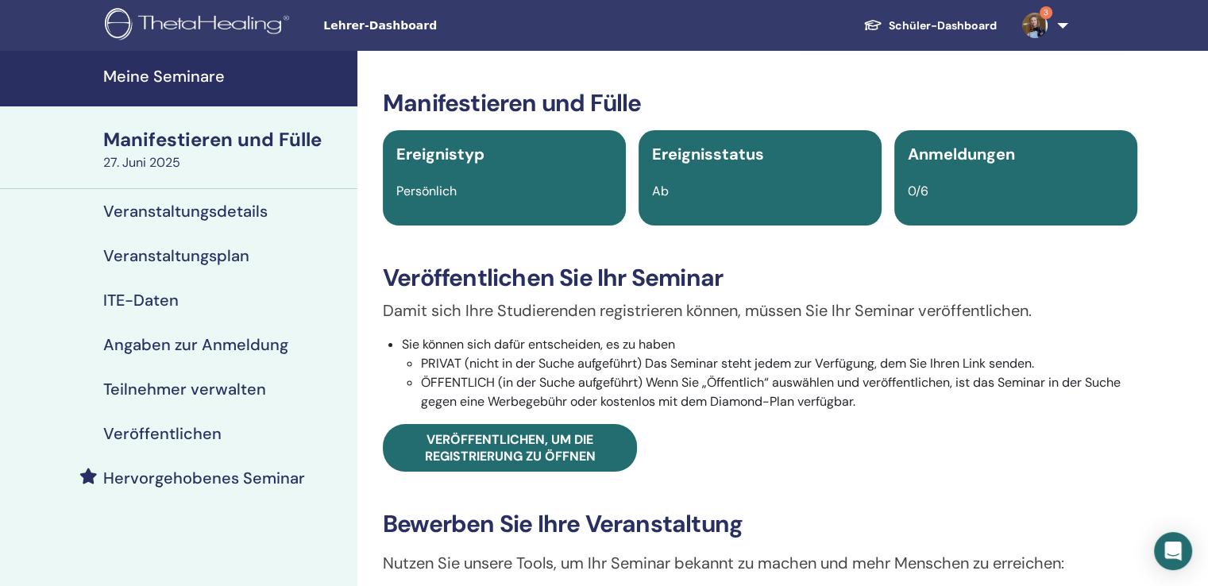
click at [162, 208] on font "Veranstaltungsdetails" at bounding box center [185, 211] width 164 height 21
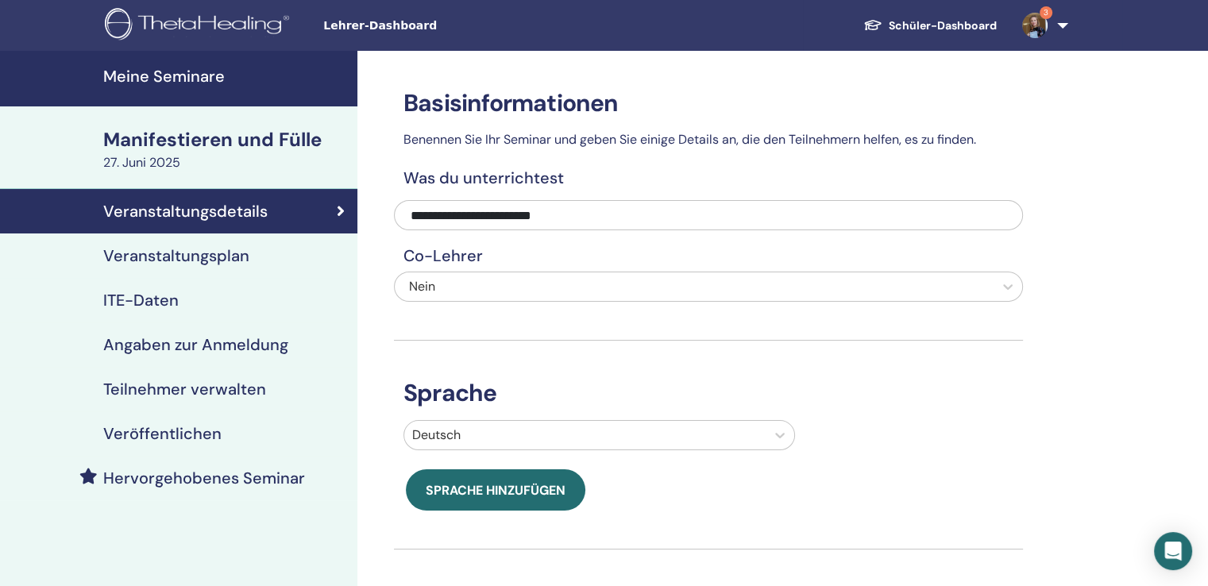
click at [191, 251] on font "Veranstaltungsplan" at bounding box center [176, 255] width 146 height 21
click at [151, 69] on font "Meine Seminare" at bounding box center [163, 76] width 121 height 21
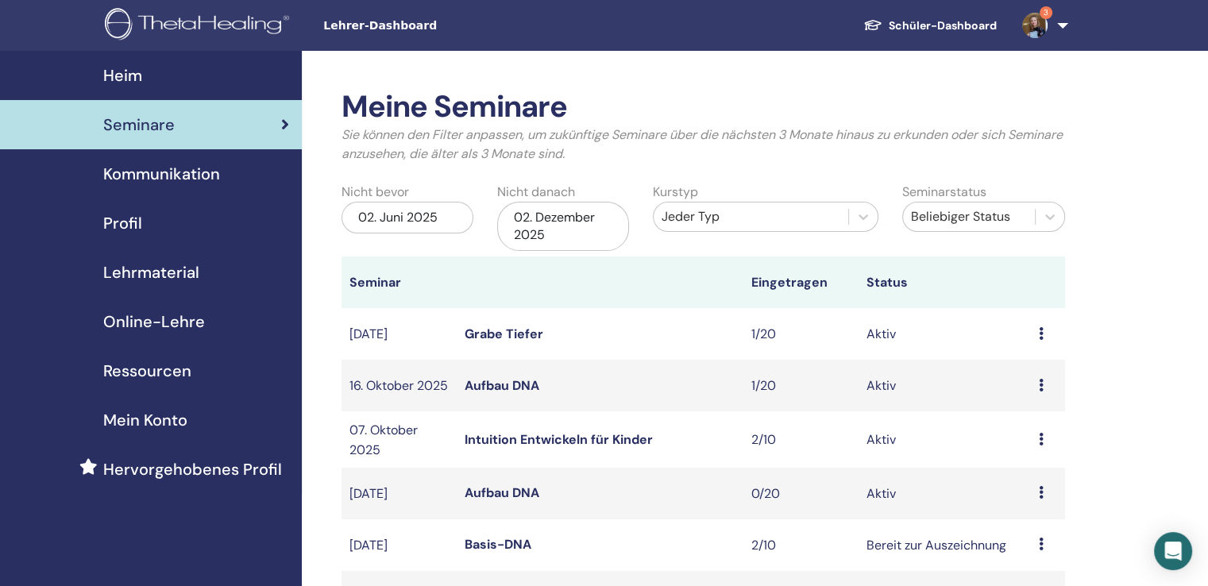
click at [401, 210] on font "02. Juni 2025" at bounding box center [397, 217] width 79 height 17
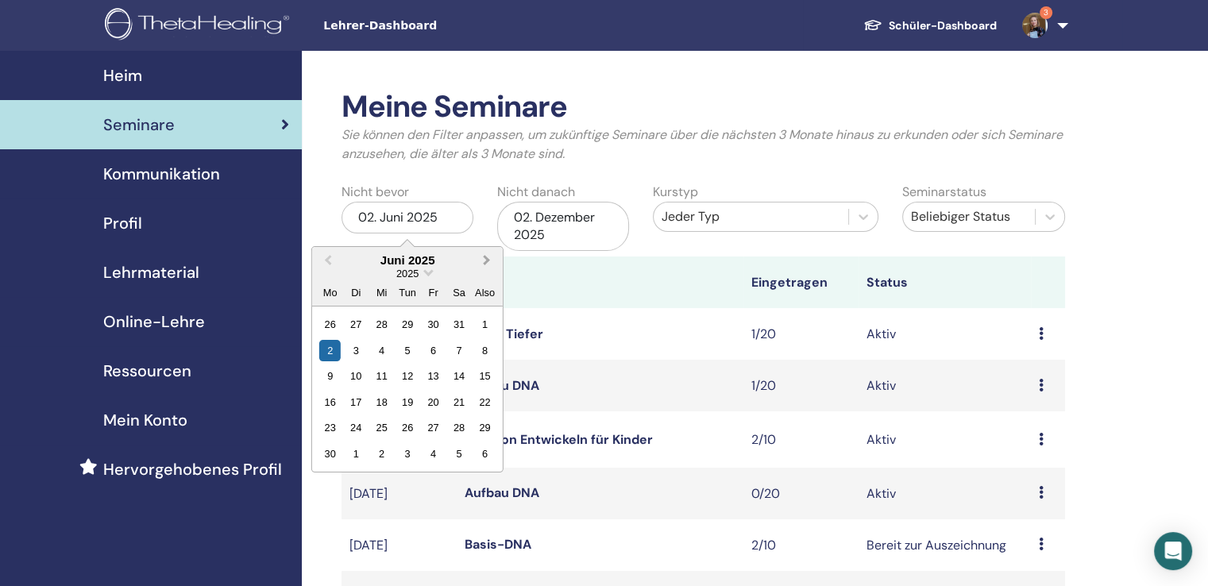
click at [487, 260] on span "Nächsten Monat" at bounding box center [487, 260] width 0 height 17
click at [356, 322] on div "2" at bounding box center [355, 324] width 21 height 21
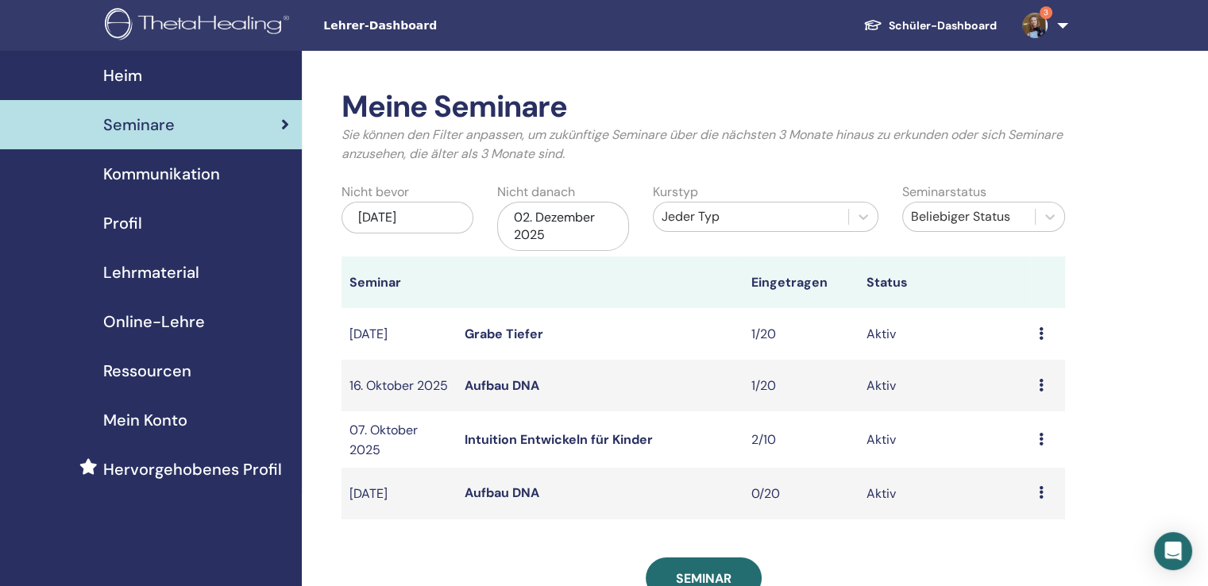
click at [549, 226] on div "02. Dezember 2025" at bounding box center [563, 226] width 132 height 49
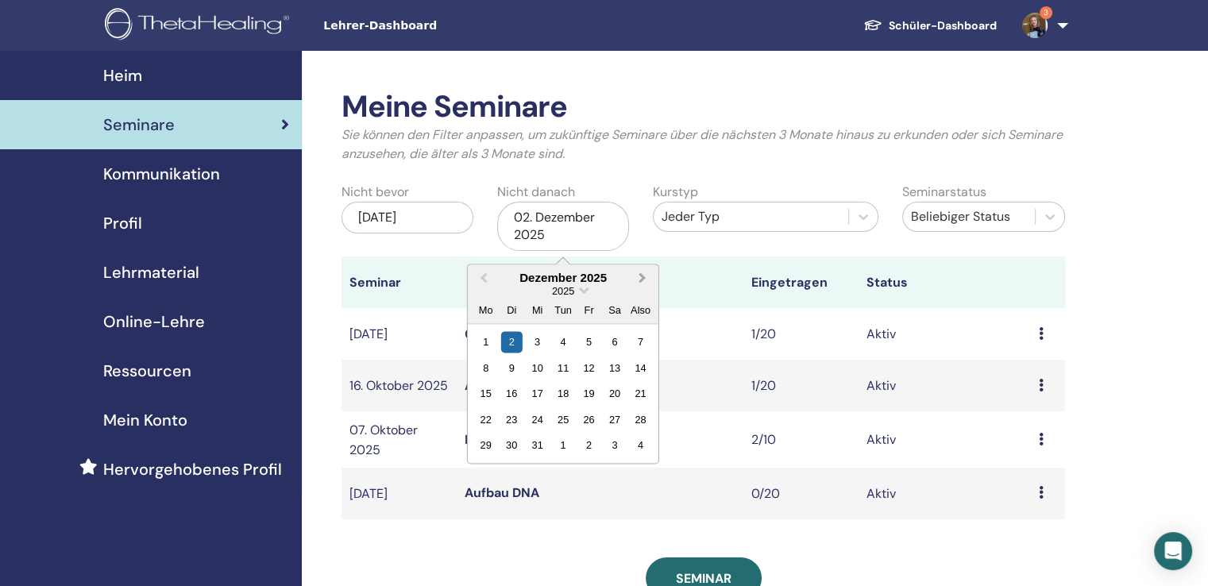
click at [642, 283] on button "Nächsten Monat" at bounding box center [643, 278] width 25 height 25
click at [613, 442] on div "31" at bounding box center [613, 444] width 21 height 21
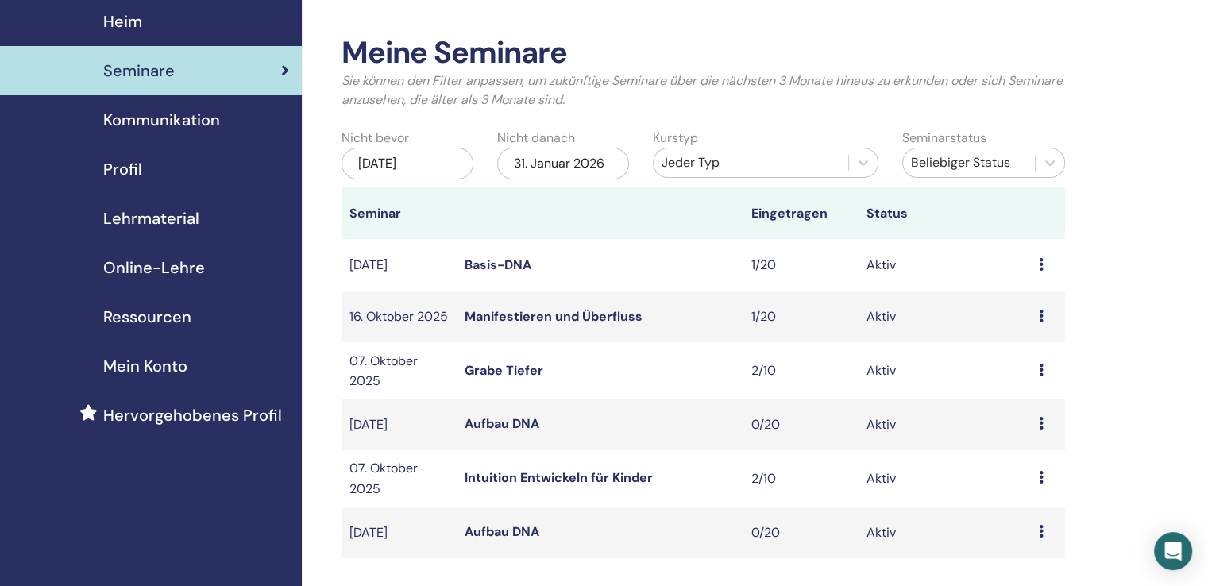
scroll to position [79, 0]
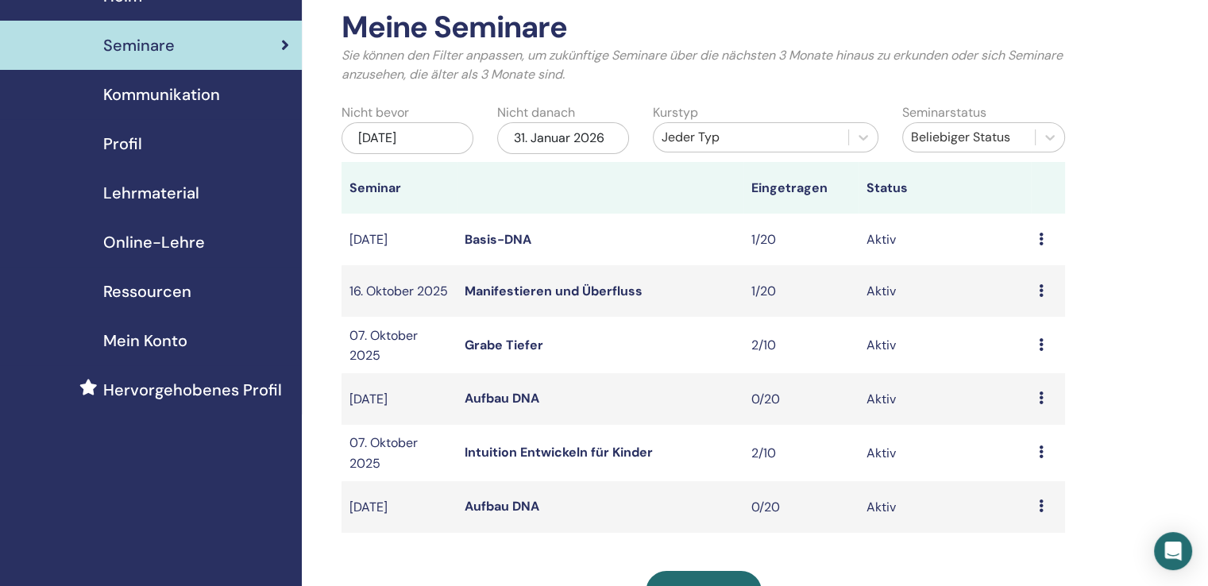
click at [549, 299] on font "Manifestieren und Überfluss" at bounding box center [553, 291] width 178 height 17
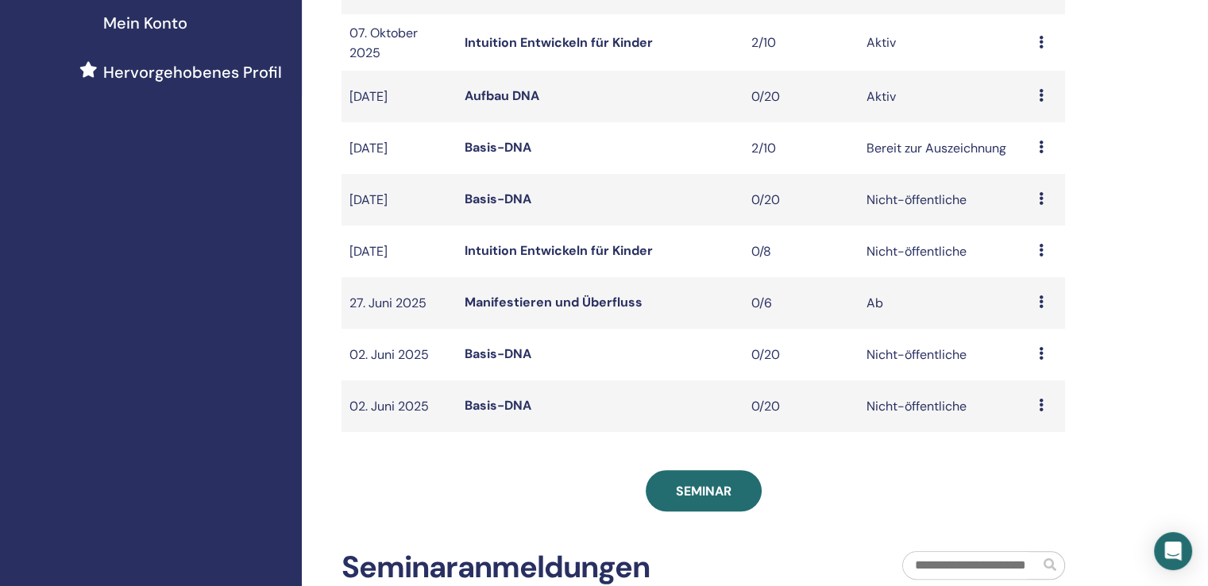
scroll to position [79, 0]
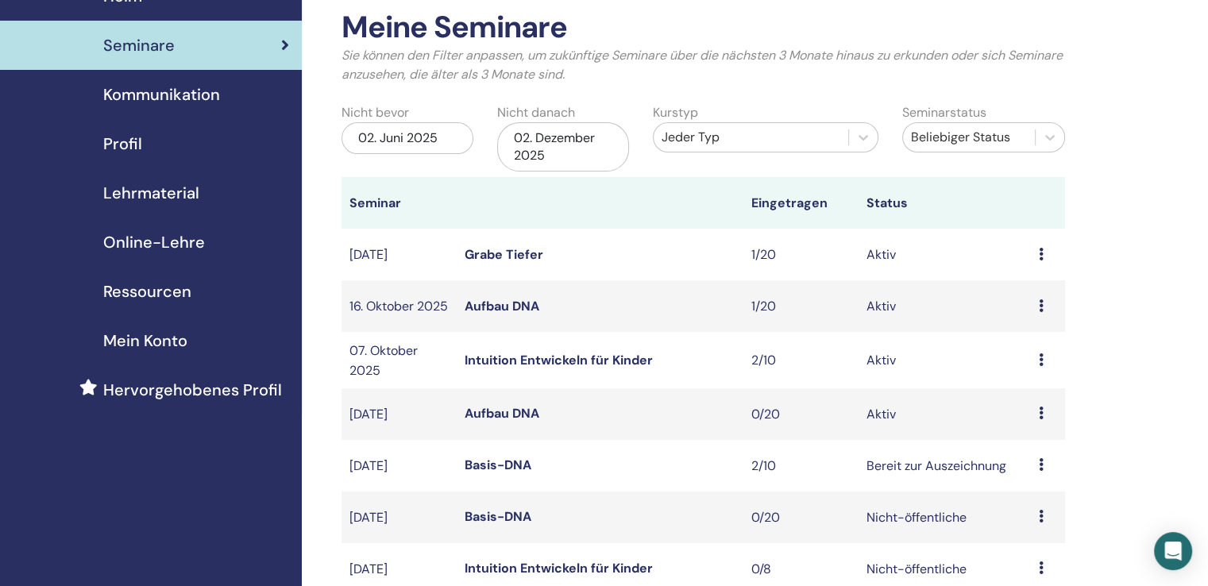
click at [444, 141] on div "02. Juni 2025" at bounding box center [407, 138] width 132 height 32
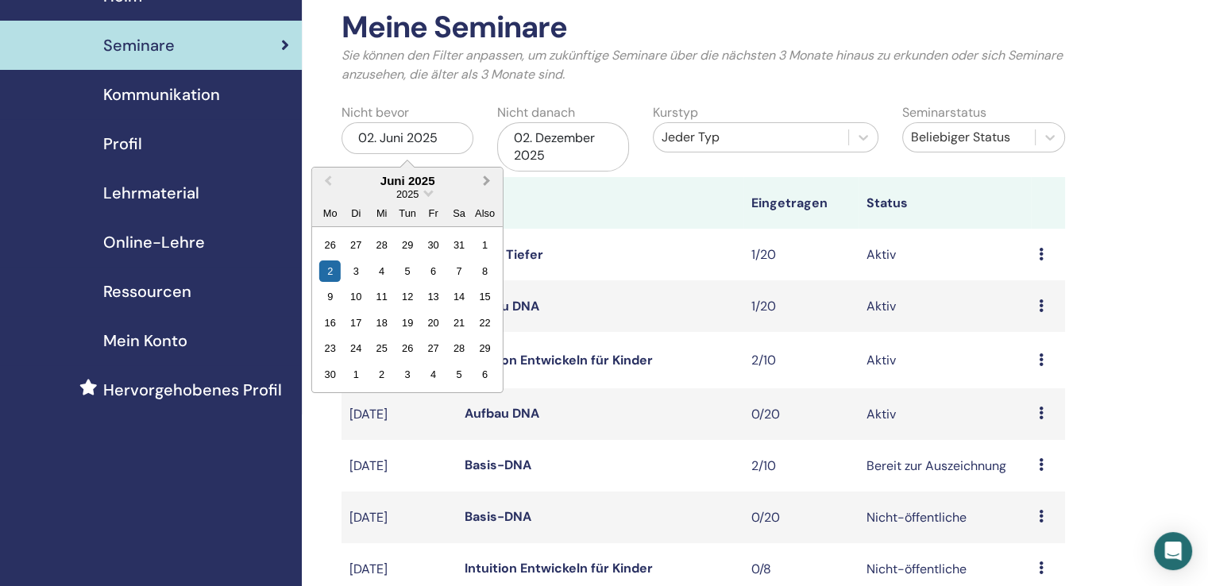
click at [489, 185] on button "Nächsten Monat" at bounding box center [488, 181] width 25 height 25
click at [489, 184] on button "Nächsten Monat" at bounding box center [488, 181] width 25 height 25
click at [487, 183] on span "Nächsten Monat" at bounding box center [487, 180] width 0 height 17
click at [362, 243] on div "2" at bounding box center [355, 244] width 21 height 21
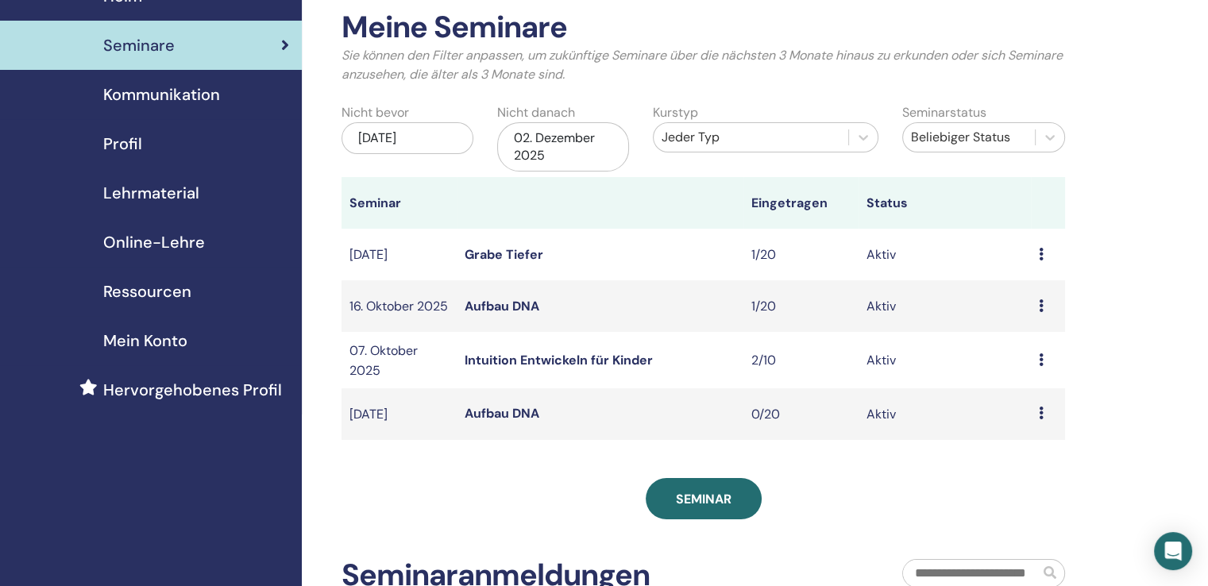
click at [524, 254] on font "Grabe Tiefer" at bounding box center [503, 254] width 79 height 17
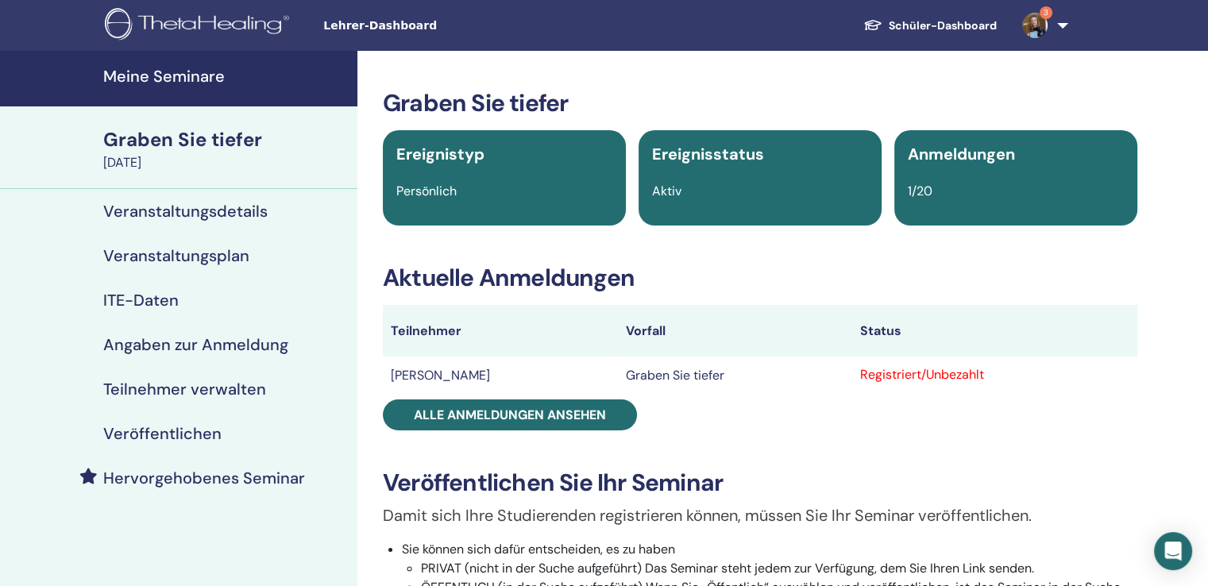
click at [171, 83] on font "Meine Seminare" at bounding box center [163, 76] width 121 height 21
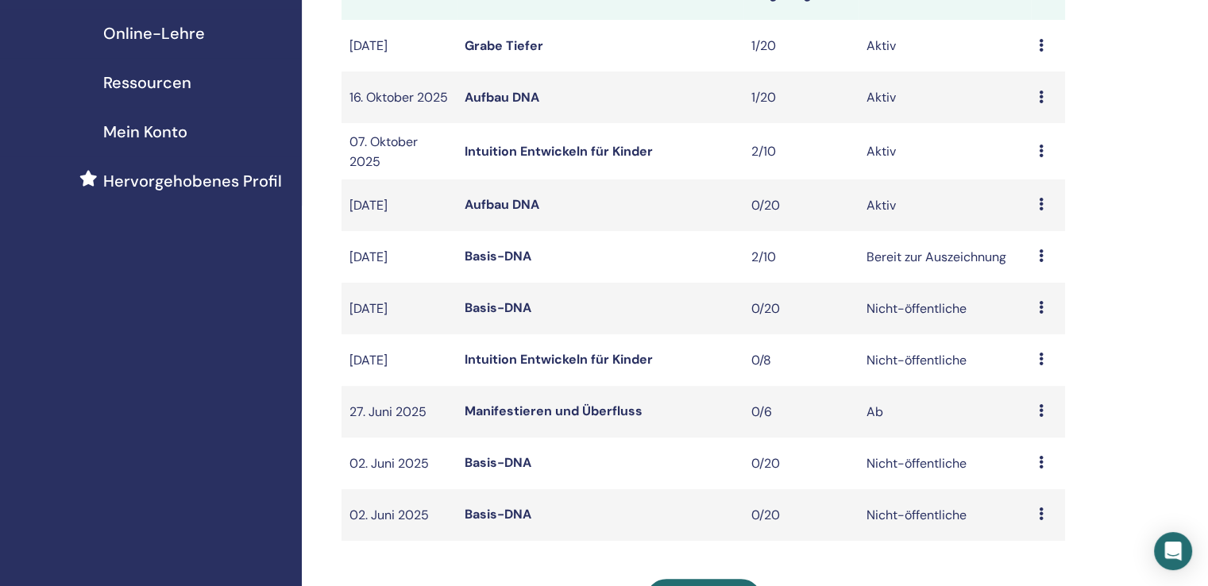
scroll to position [159, 0]
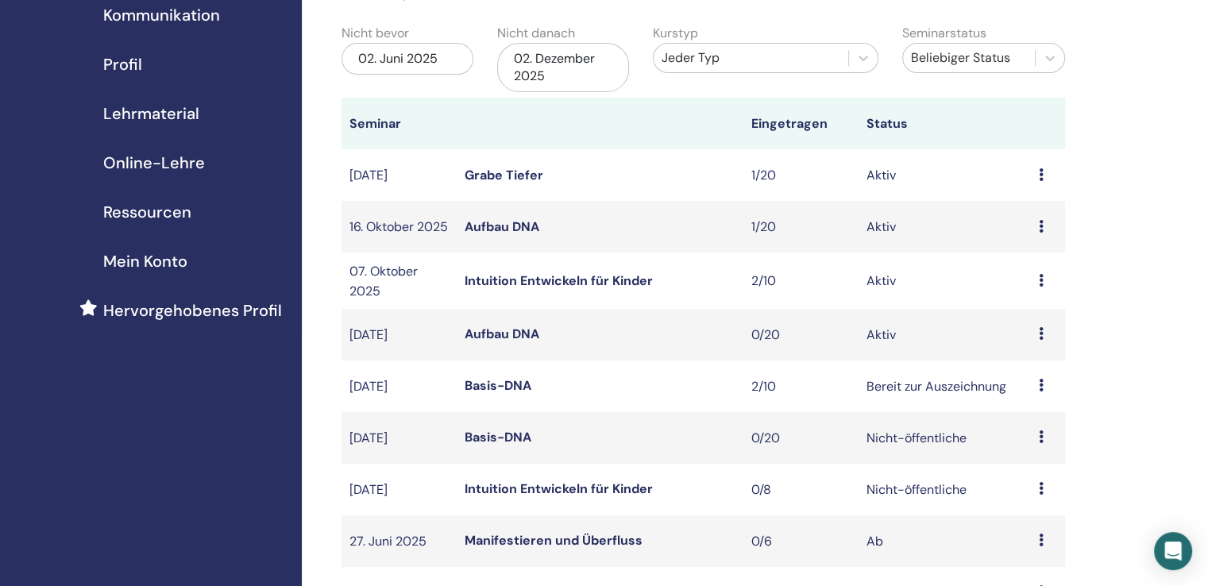
click at [445, 60] on div "02. Juni 2025" at bounding box center [407, 59] width 132 height 32
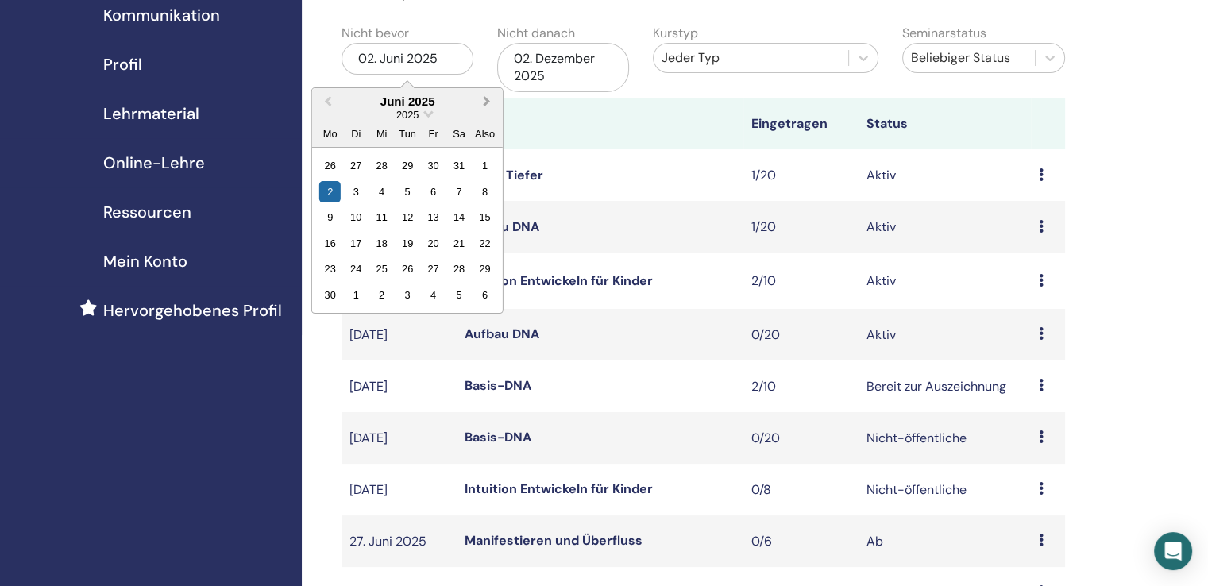
click at [488, 106] on button "Nächsten Monat" at bounding box center [488, 102] width 25 height 25
click at [487, 106] on button "Nächsten Monat" at bounding box center [488, 102] width 25 height 25
click at [487, 102] on span "Nächsten Monat" at bounding box center [487, 101] width 0 height 17
click at [352, 165] on div "2" at bounding box center [355, 165] width 21 height 21
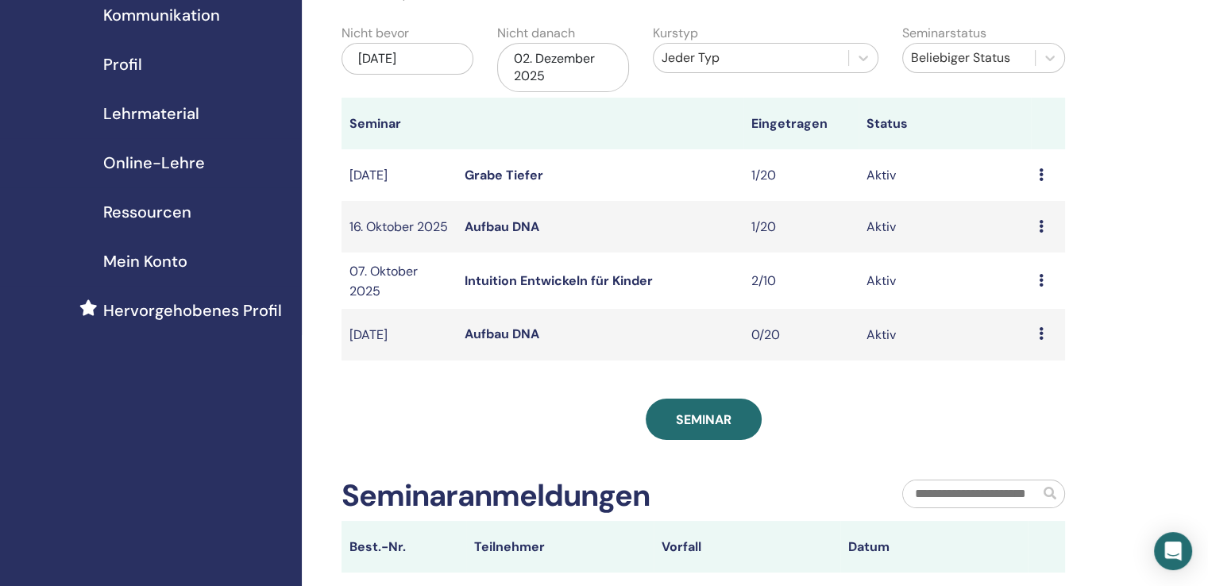
click at [568, 58] on font "02. Dezember 2025" at bounding box center [554, 67] width 81 height 34
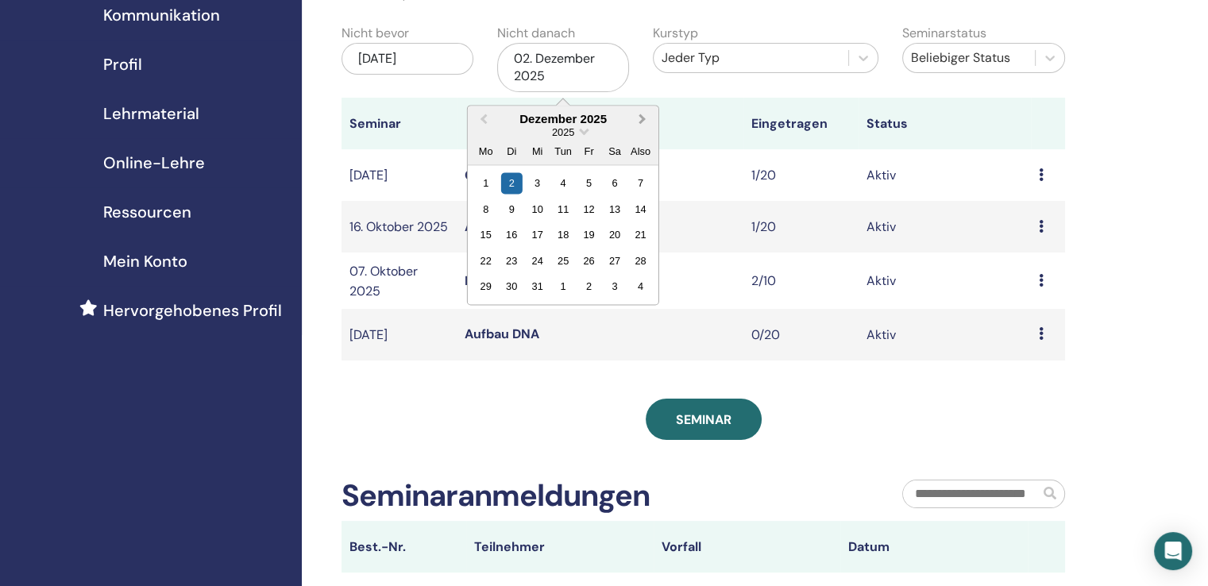
click at [642, 118] on span "Nächsten Monat" at bounding box center [642, 118] width 0 height 17
click at [615, 287] on div "31" at bounding box center [613, 285] width 21 height 21
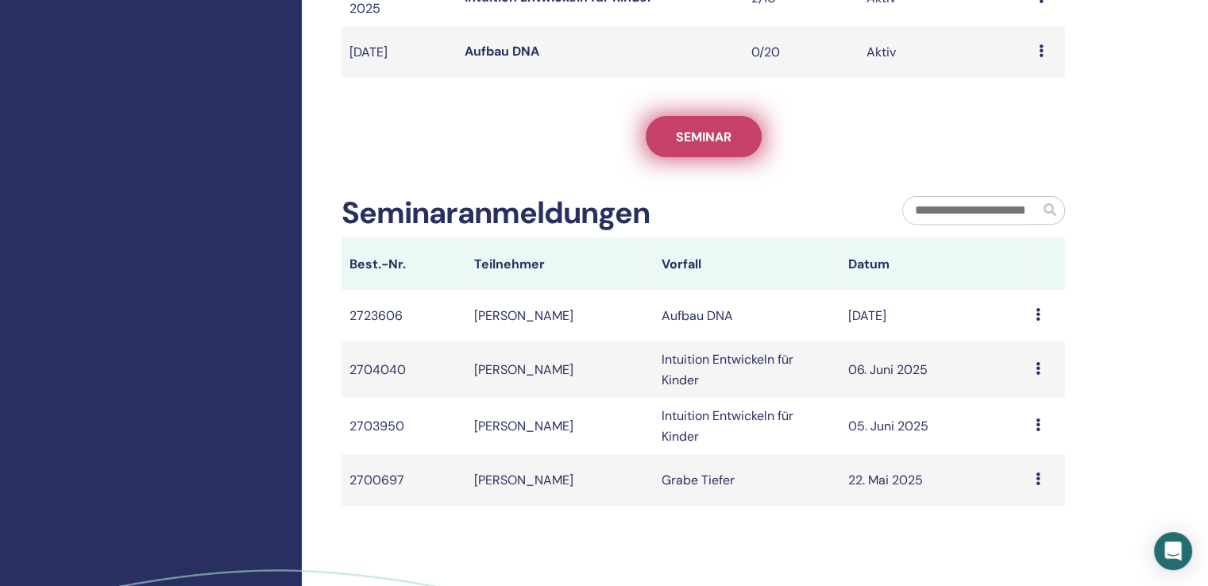
scroll to position [631, 0]
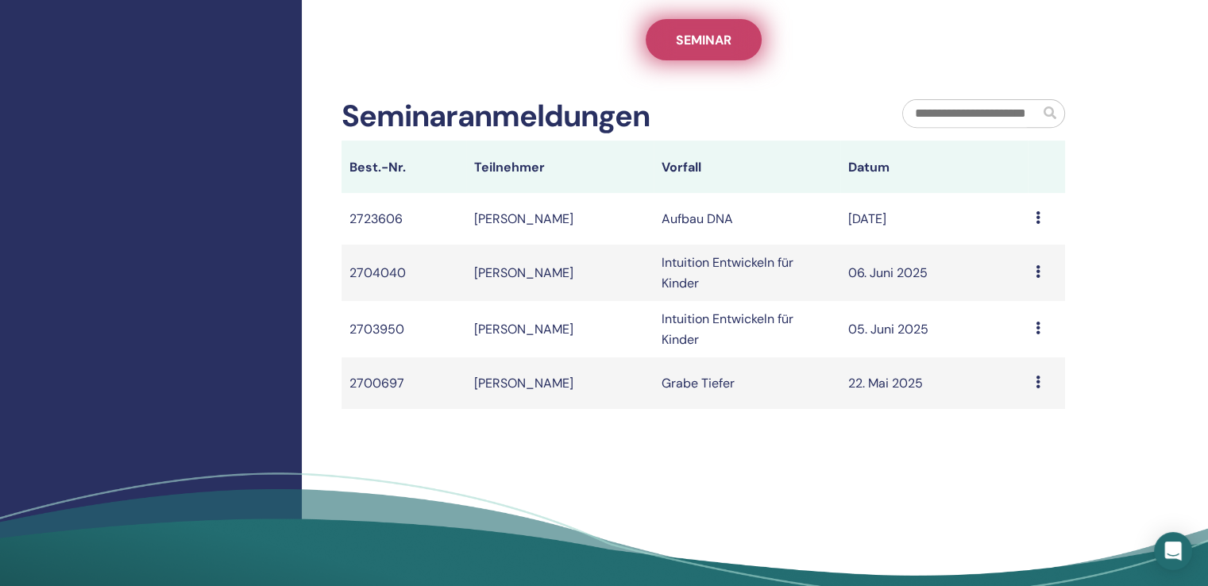
click at [704, 60] on link "Seminar" at bounding box center [703, 39] width 116 height 41
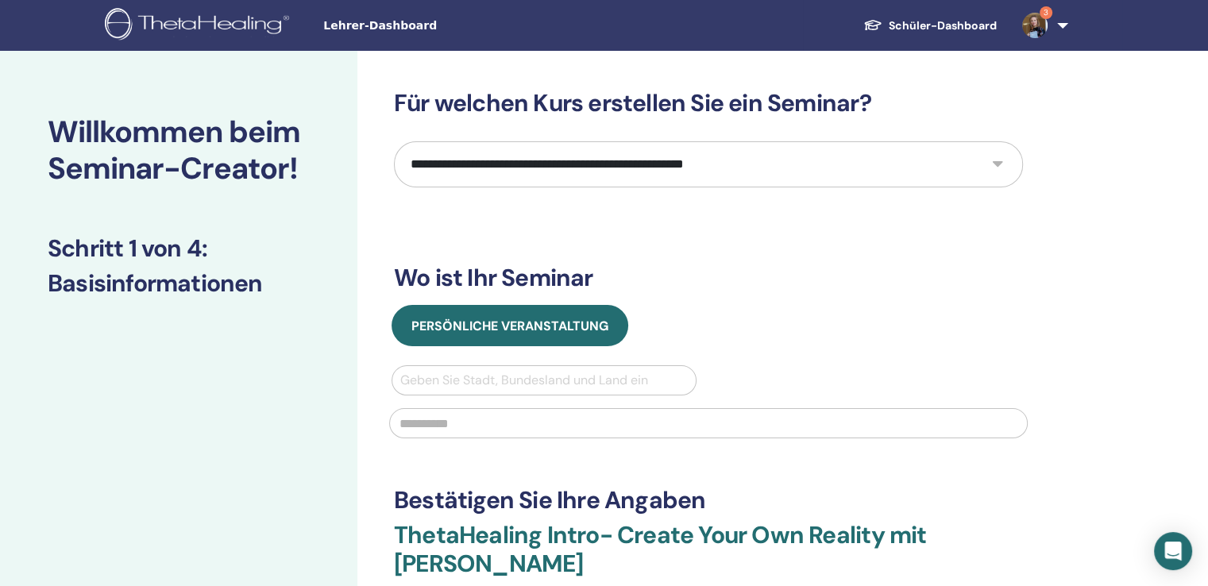
click at [522, 171] on select "**********" at bounding box center [708, 164] width 629 height 46
select select "****"
click at [394, 141] on select "**********" at bounding box center [708, 164] width 629 height 46
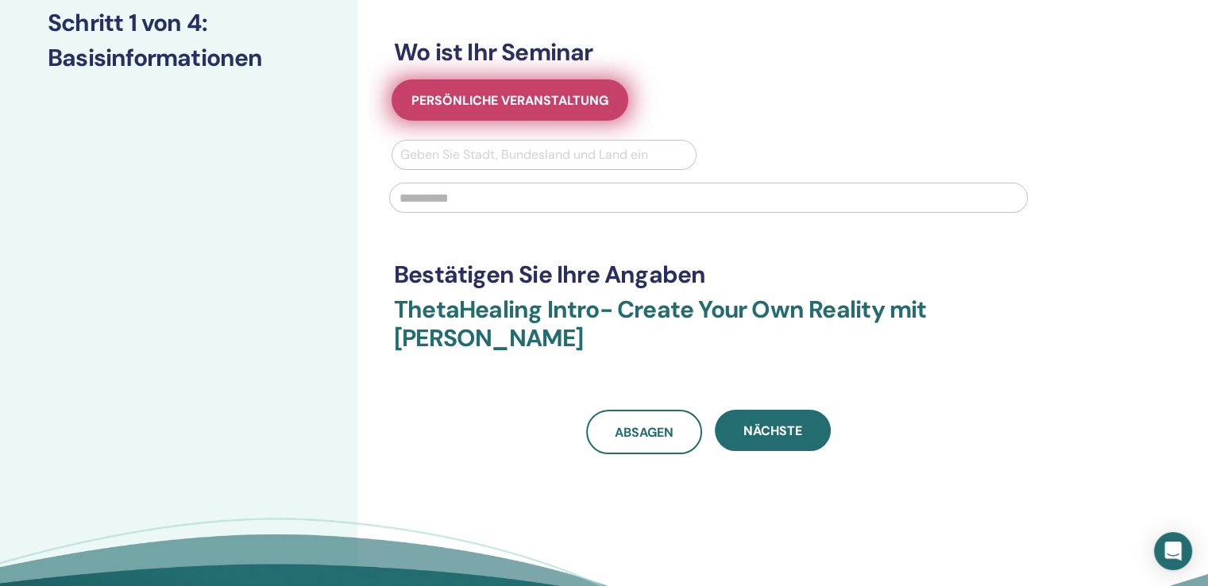
scroll to position [238, 0]
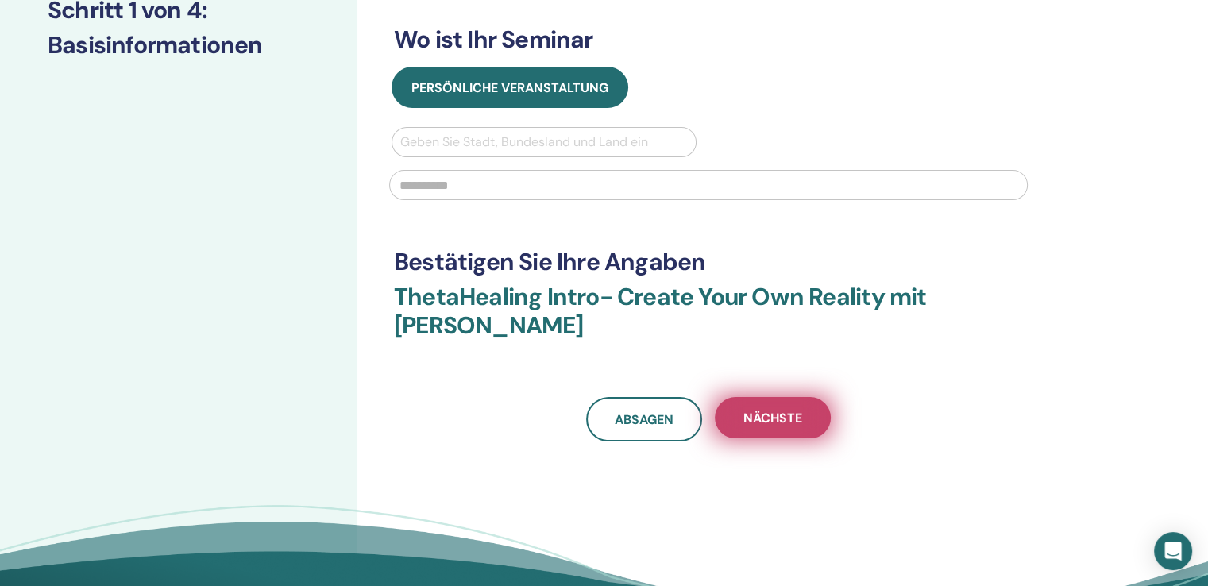
click at [747, 412] on font "Nächste" at bounding box center [772, 418] width 59 height 17
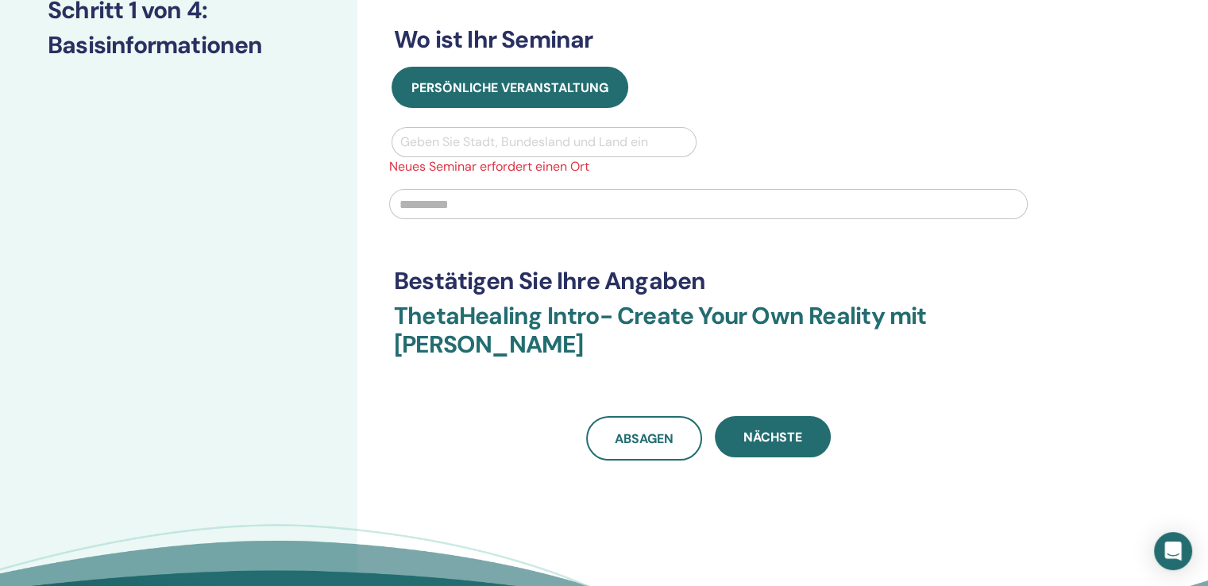
click at [474, 144] on div at bounding box center [543, 142] width 287 height 22
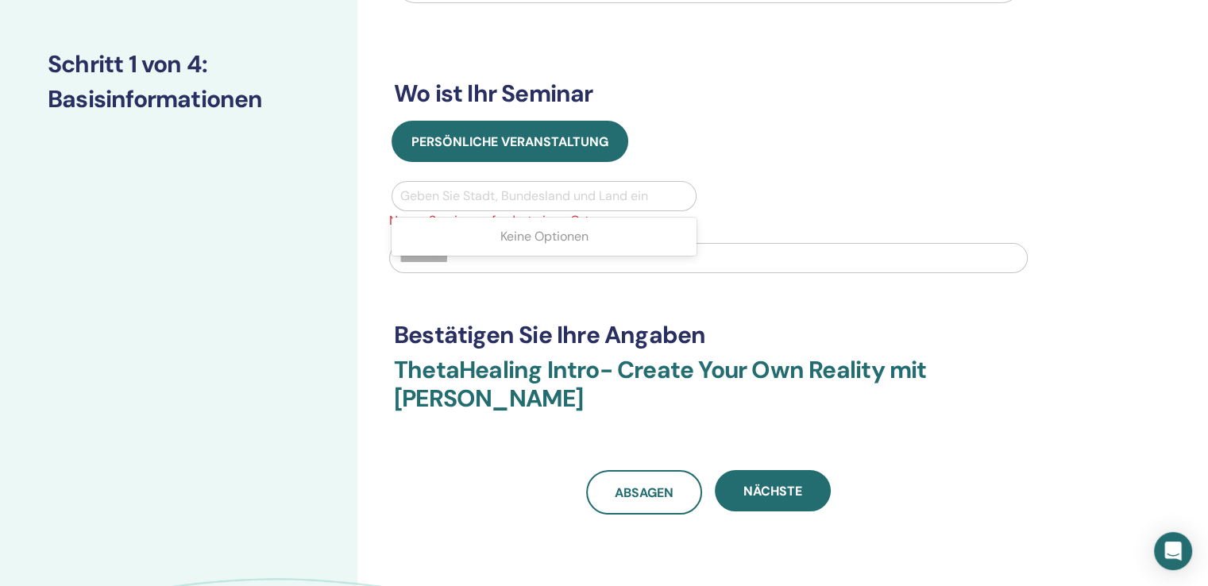
scroll to position [79, 0]
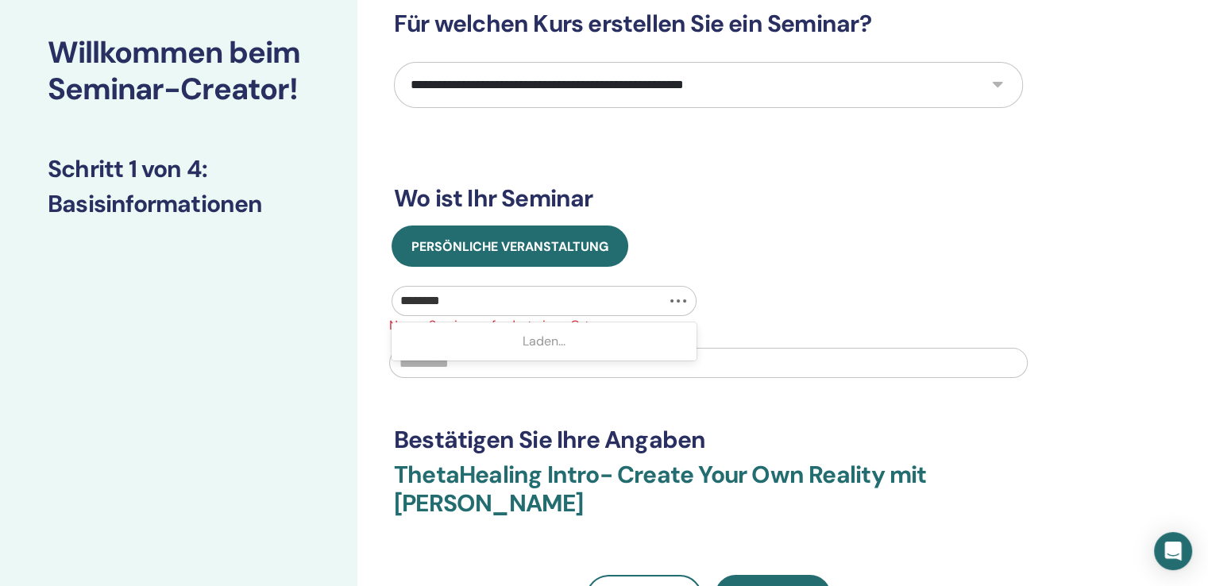
type input "*********"
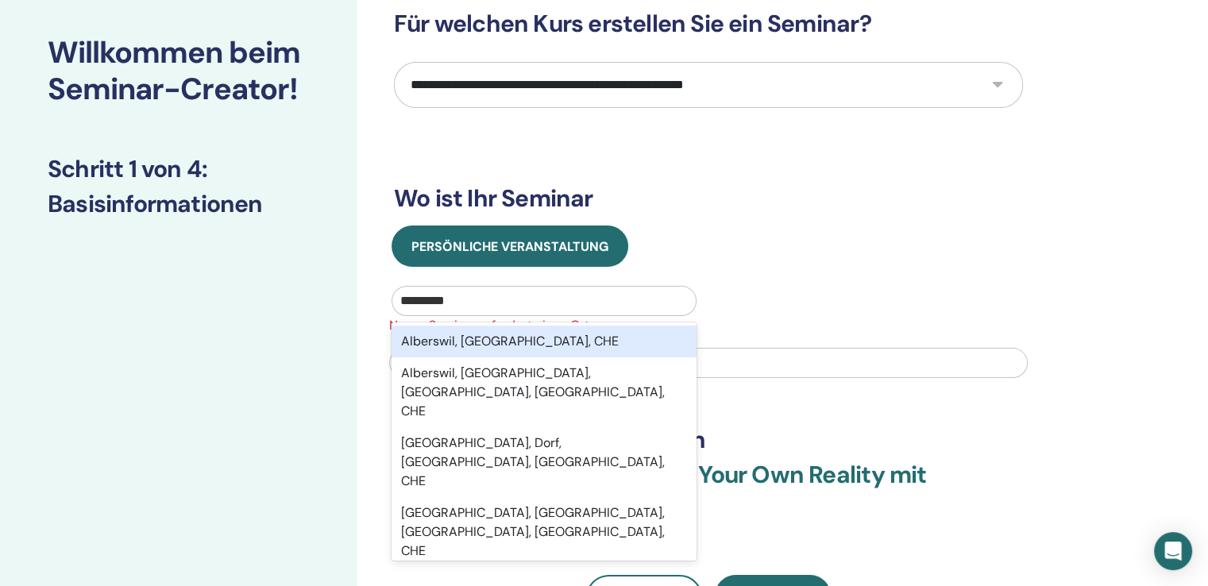
click at [471, 340] on font "Alberswil, Luzern, CHE" at bounding box center [510, 341] width 218 height 17
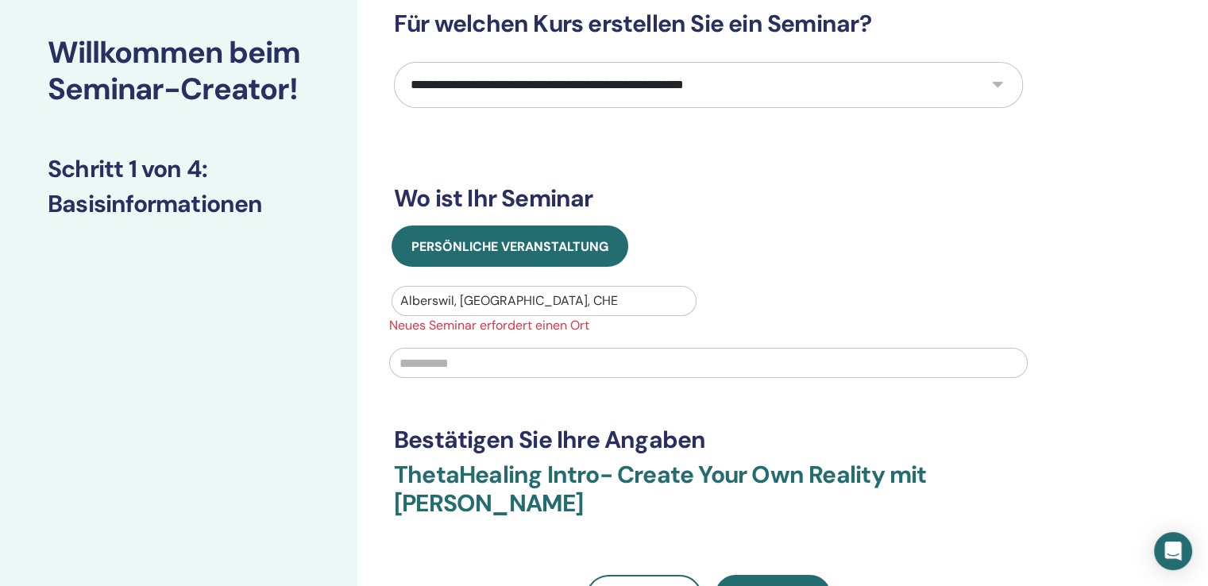
click at [467, 369] on input "text" at bounding box center [708, 363] width 638 height 30
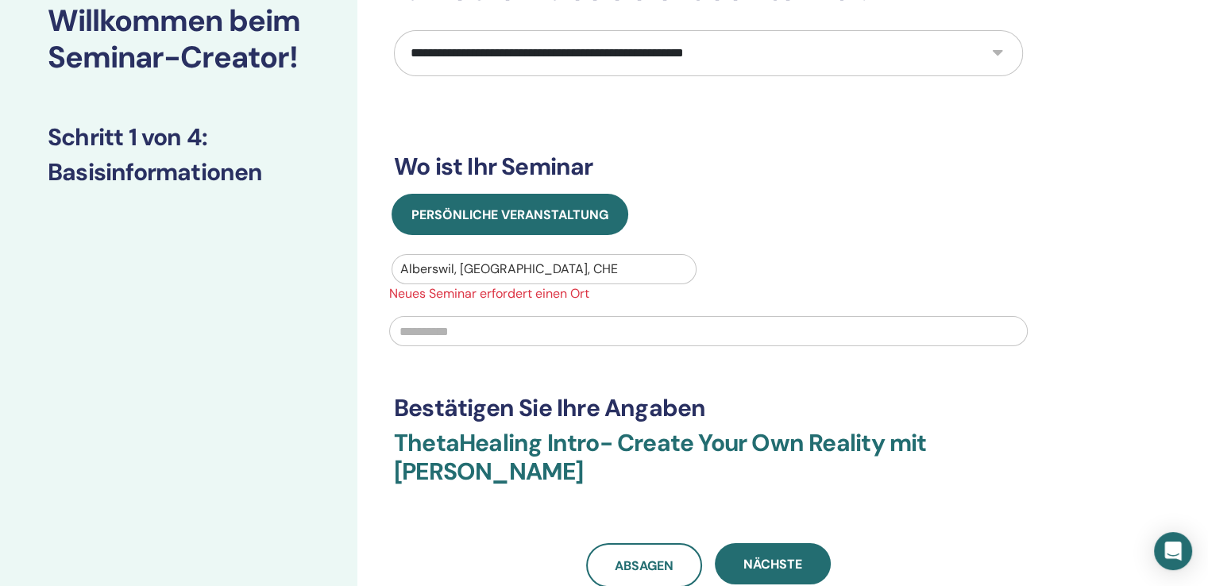
scroll to position [112, 0]
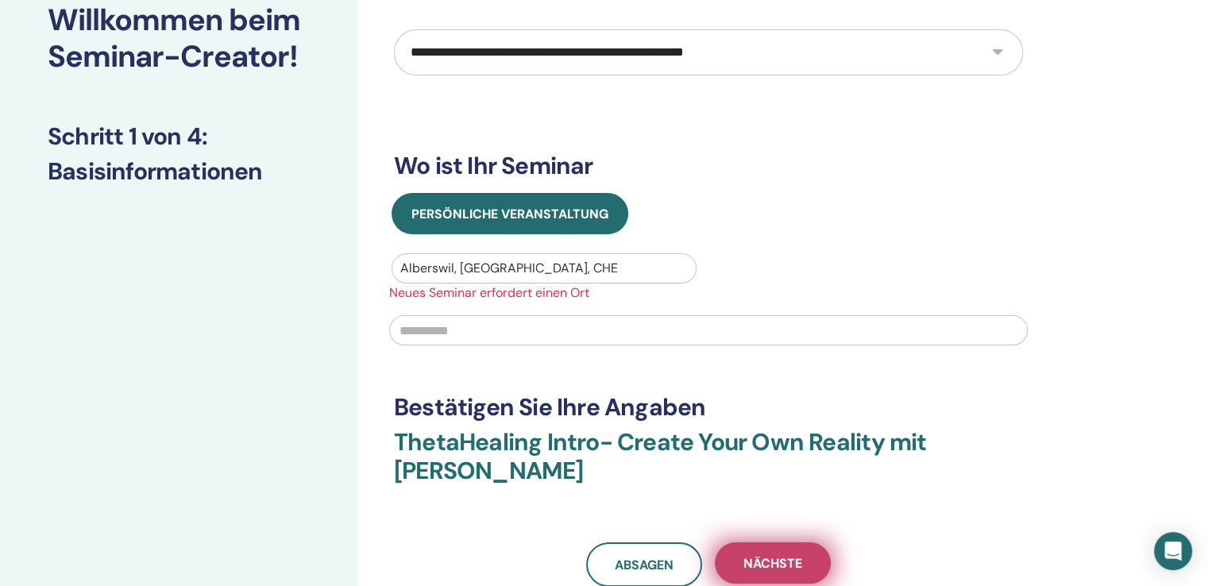
click at [761, 565] on font "Nächste" at bounding box center [772, 563] width 59 height 17
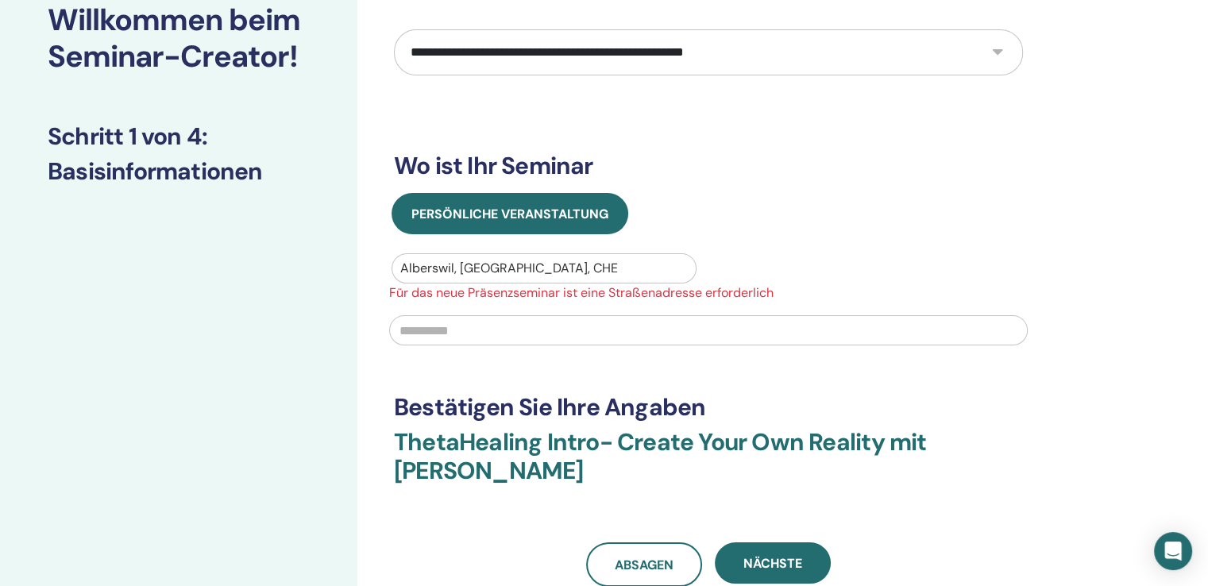
click at [437, 325] on input "text" at bounding box center [708, 330] width 638 height 30
type input "*"
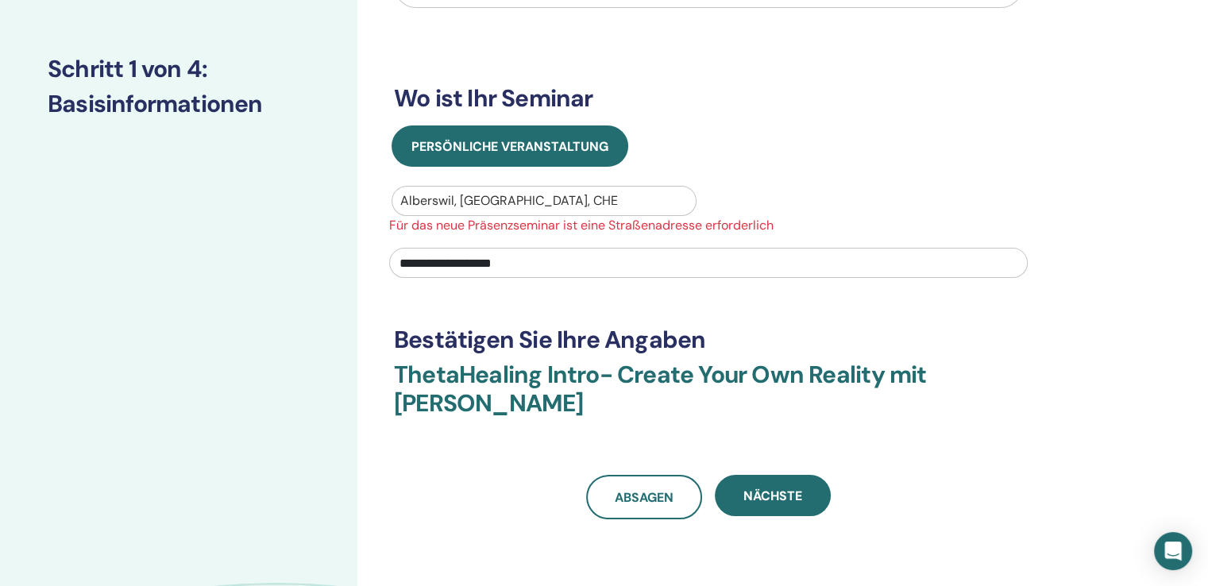
scroll to position [271, 0]
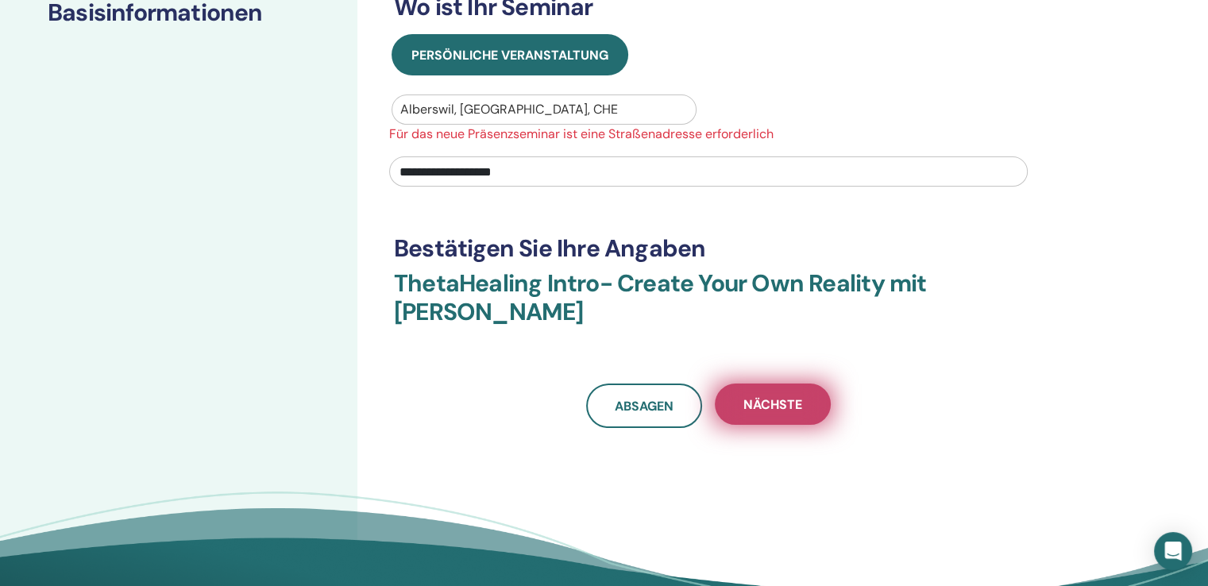
type input "**********"
click at [816, 385] on button "Nächste" at bounding box center [773, 403] width 116 height 41
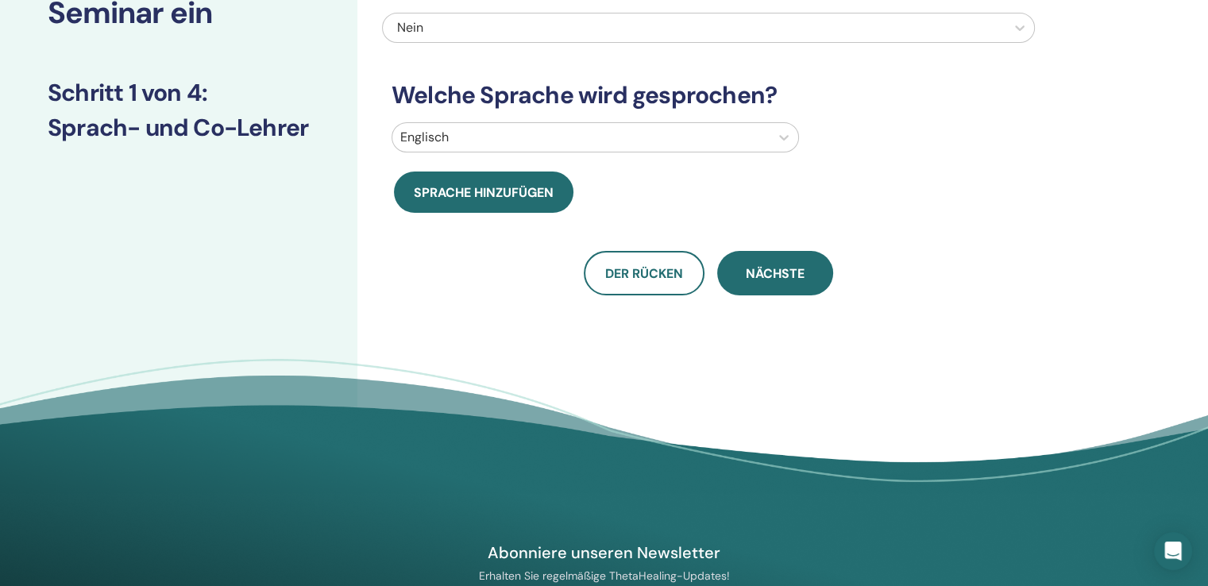
scroll to position [33, 0]
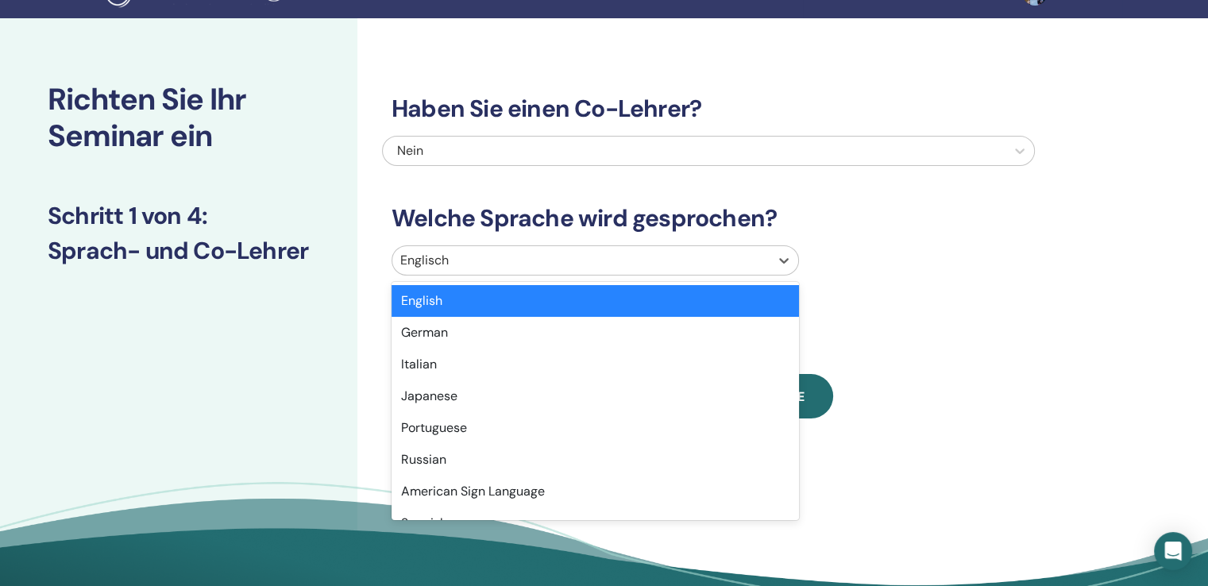
click at [445, 265] on div at bounding box center [580, 260] width 361 height 22
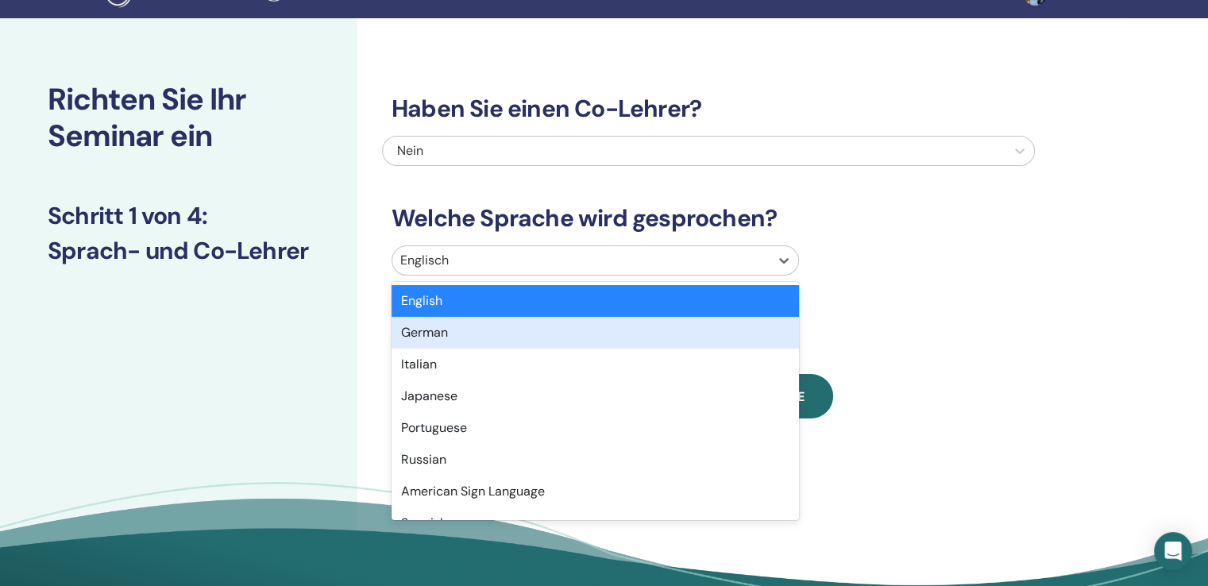
click at [422, 336] on div "German" at bounding box center [594, 333] width 407 height 32
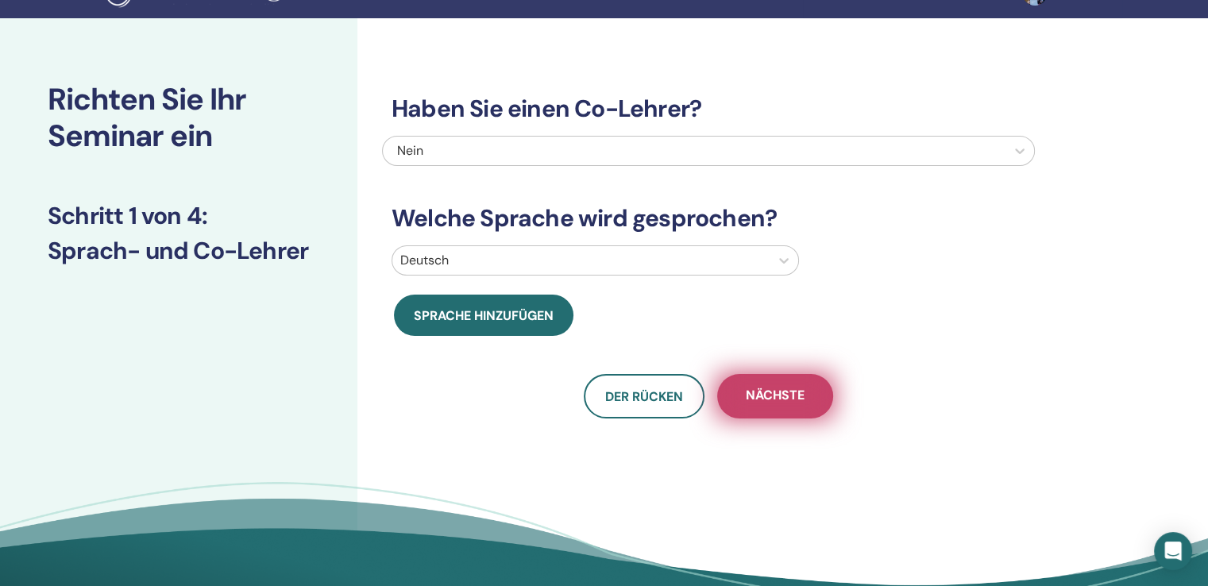
click at [761, 382] on button "Nächste" at bounding box center [775, 396] width 116 height 44
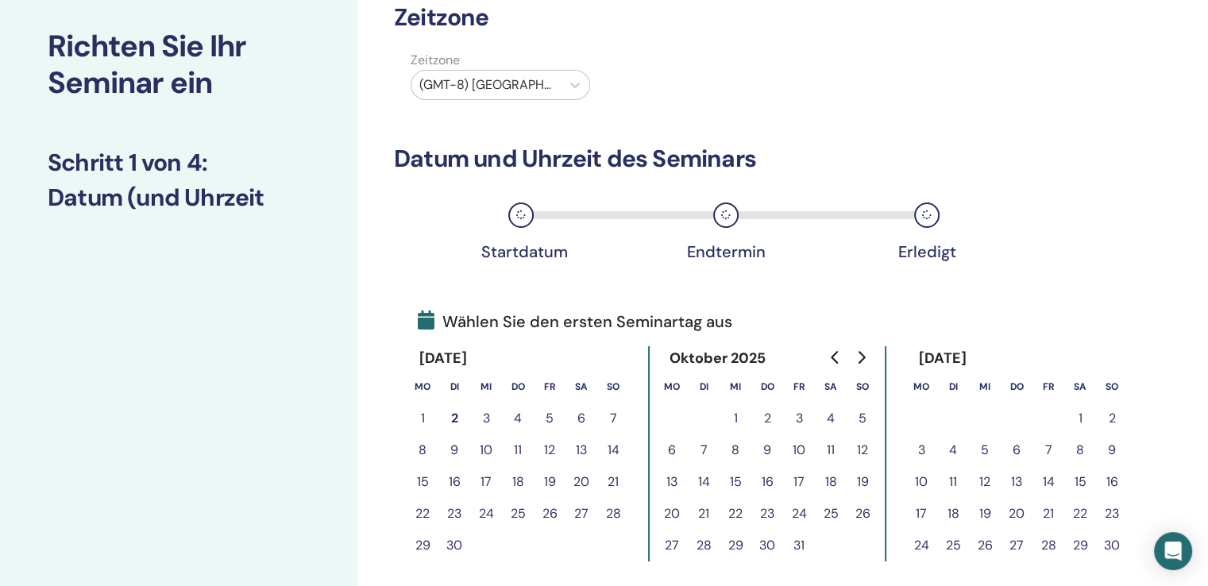
scroll to position [191, 0]
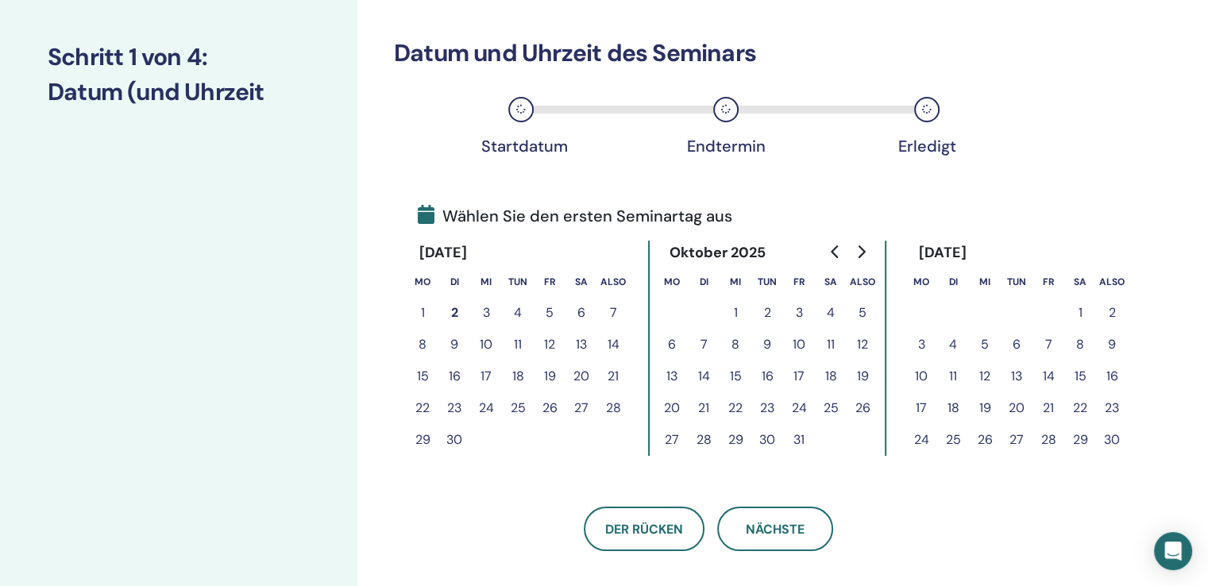
click at [861, 246] on icon "Zum nächsten Monat" at bounding box center [860, 251] width 13 height 13
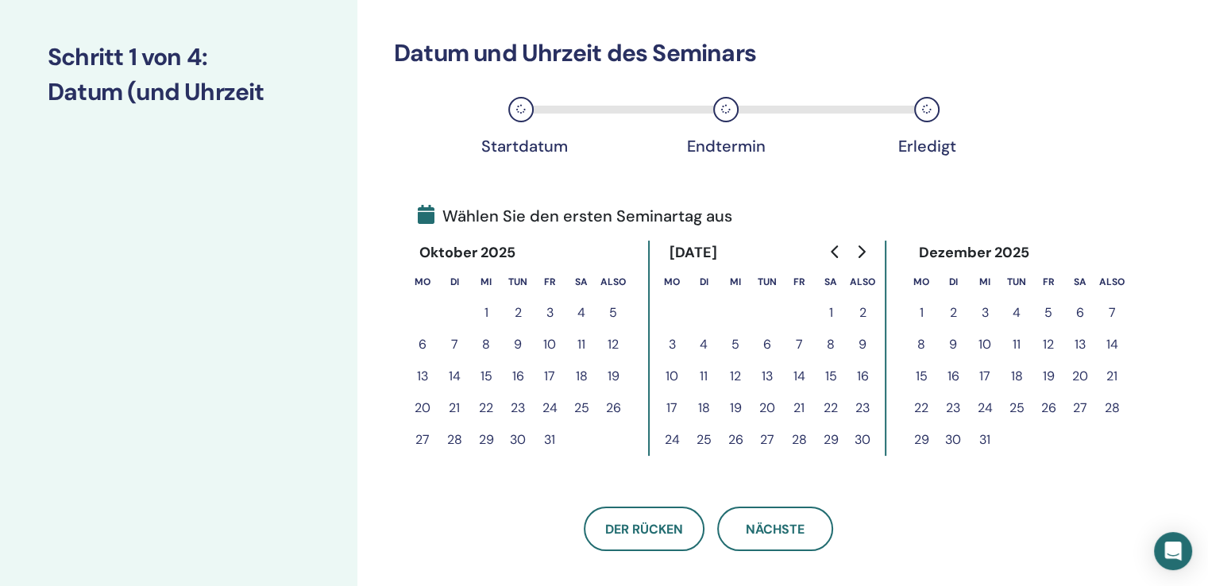
click at [861, 246] on icon "Zum nächsten Monat" at bounding box center [860, 251] width 13 height 13
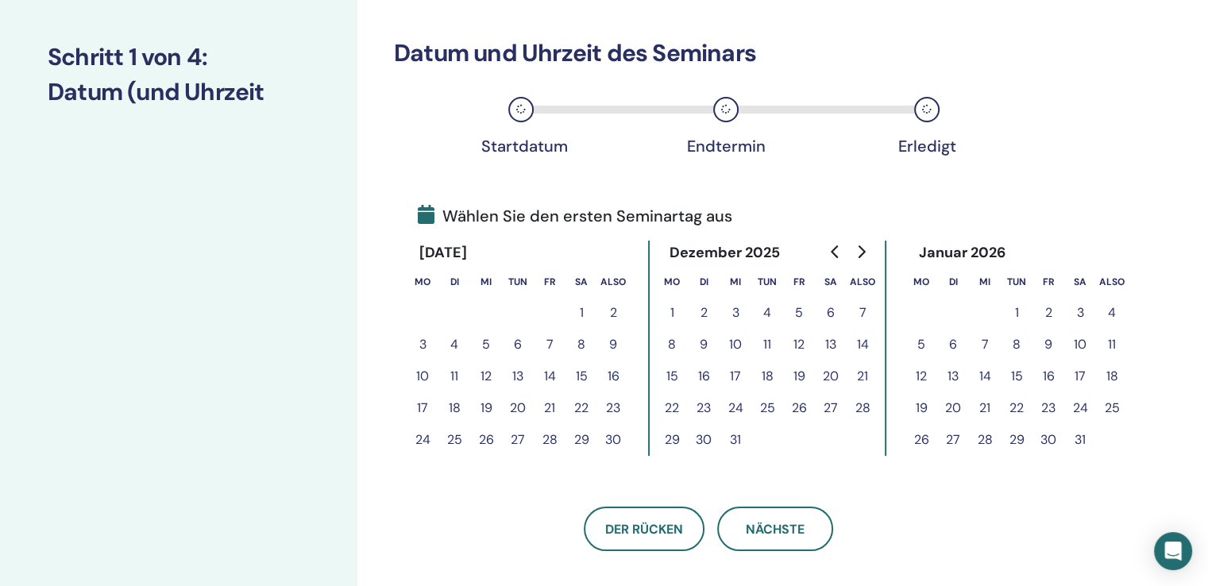
click at [861, 246] on icon "Zum nächsten Monat" at bounding box center [860, 251] width 13 height 13
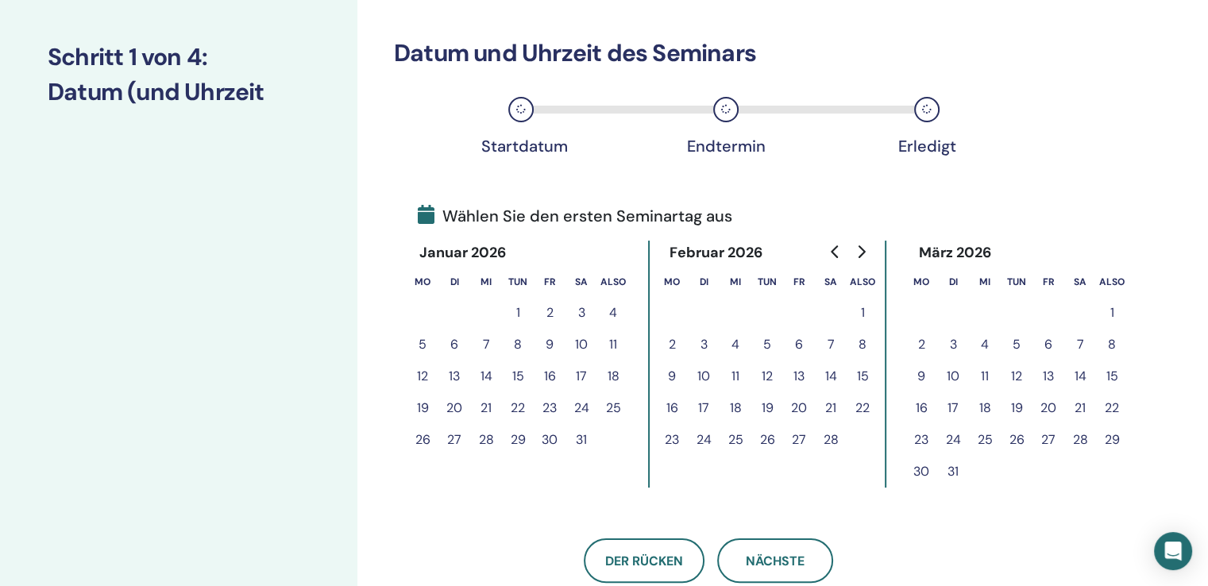
click at [738, 344] on font "4" at bounding box center [735, 344] width 8 height 17
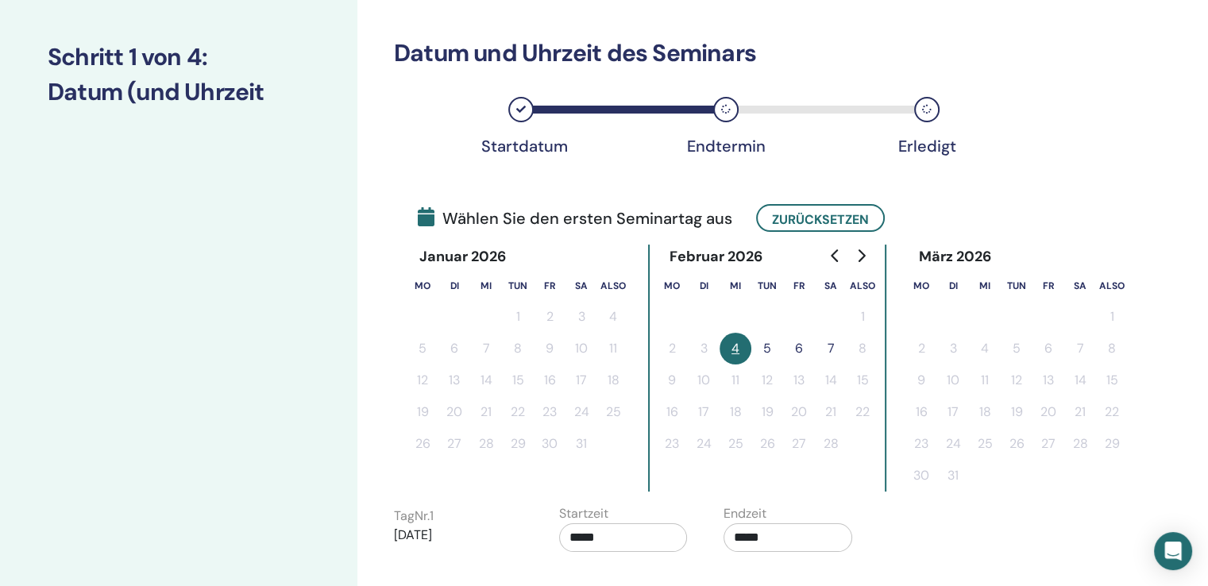
click at [765, 348] on font "5" at bounding box center [767, 348] width 8 height 17
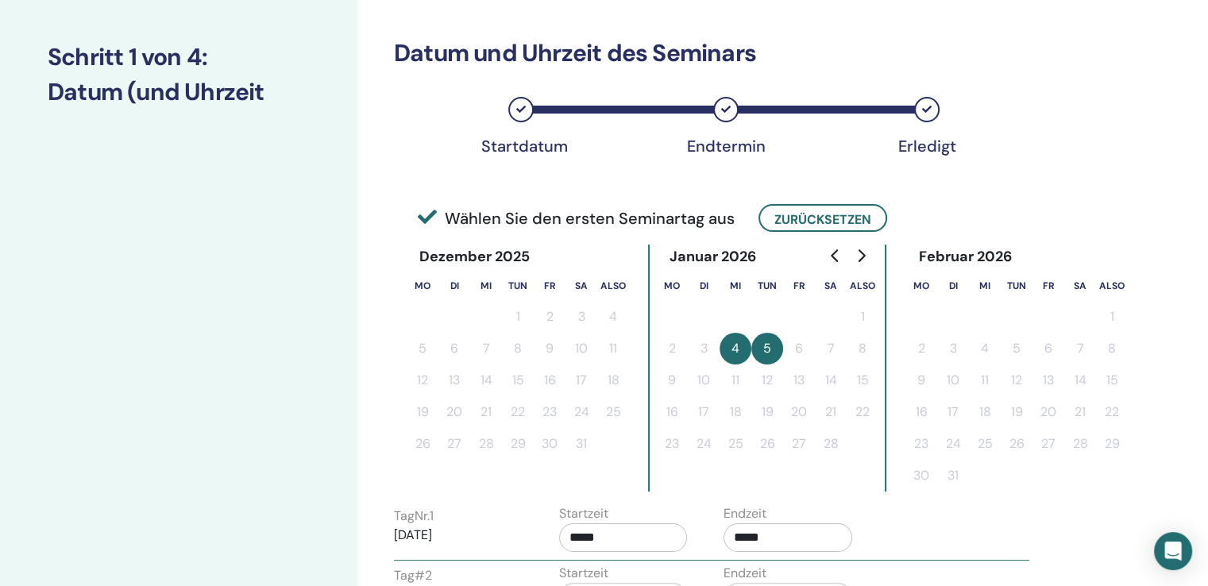
scroll to position [271, 0]
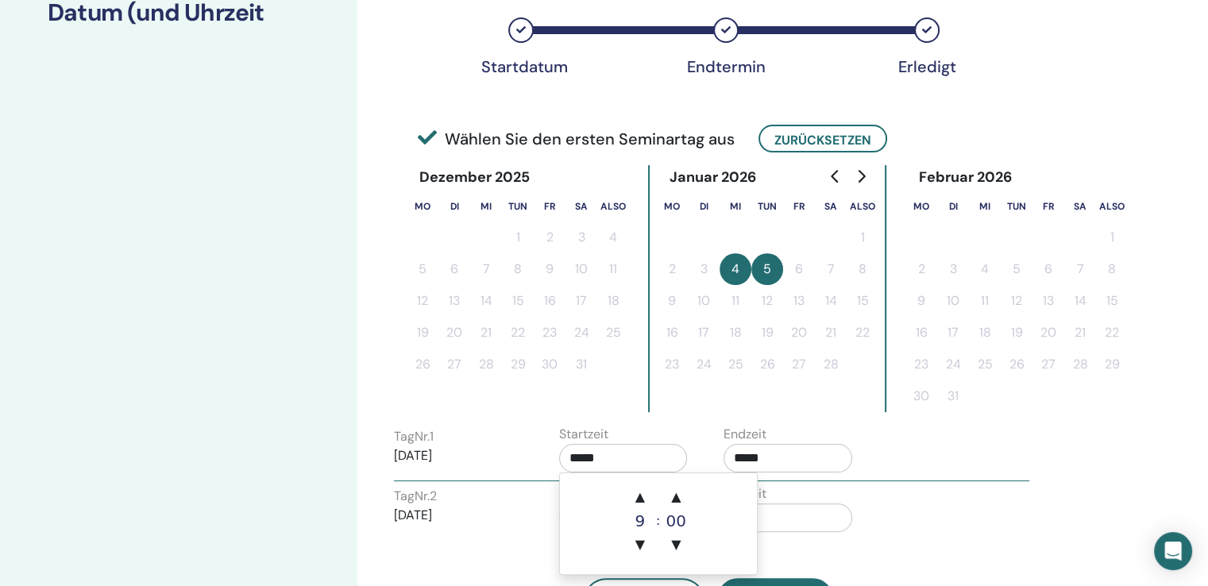
click at [584, 451] on input "*****" at bounding box center [623, 458] width 129 height 29
click at [635, 490] on font "▲" at bounding box center [640, 496] width 10 height 15
click at [635, 491] on font "▲" at bounding box center [640, 496] width 10 height 15
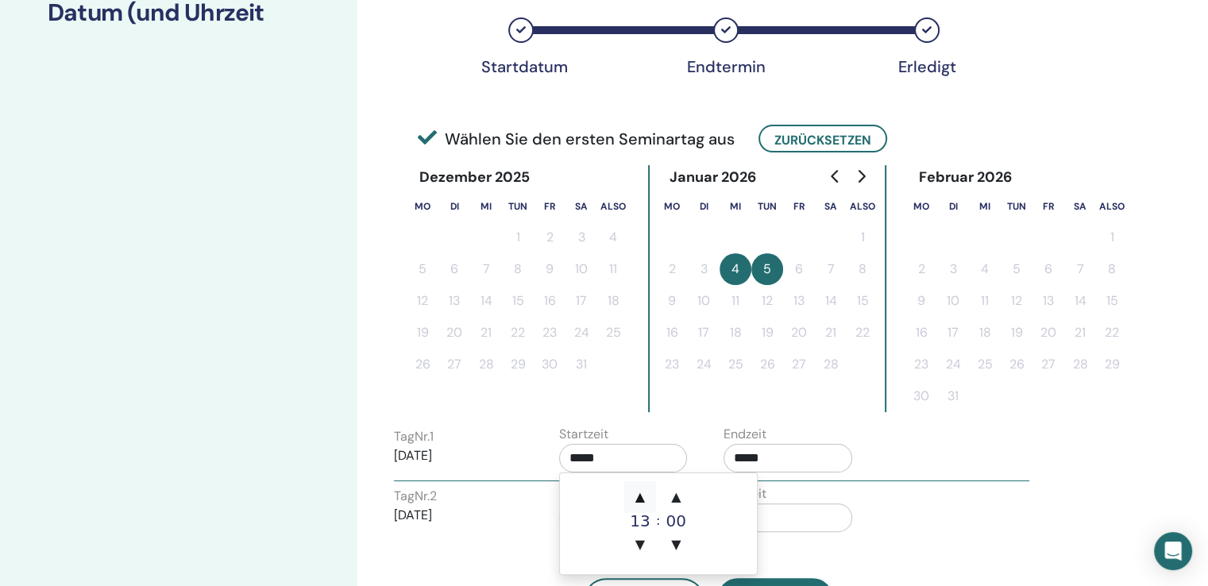
click at [635, 491] on font "▲" at bounding box center [640, 496] width 10 height 15
type input "*****"
click at [635, 491] on font "▲" at bounding box center [640, 496] width 10 height 15
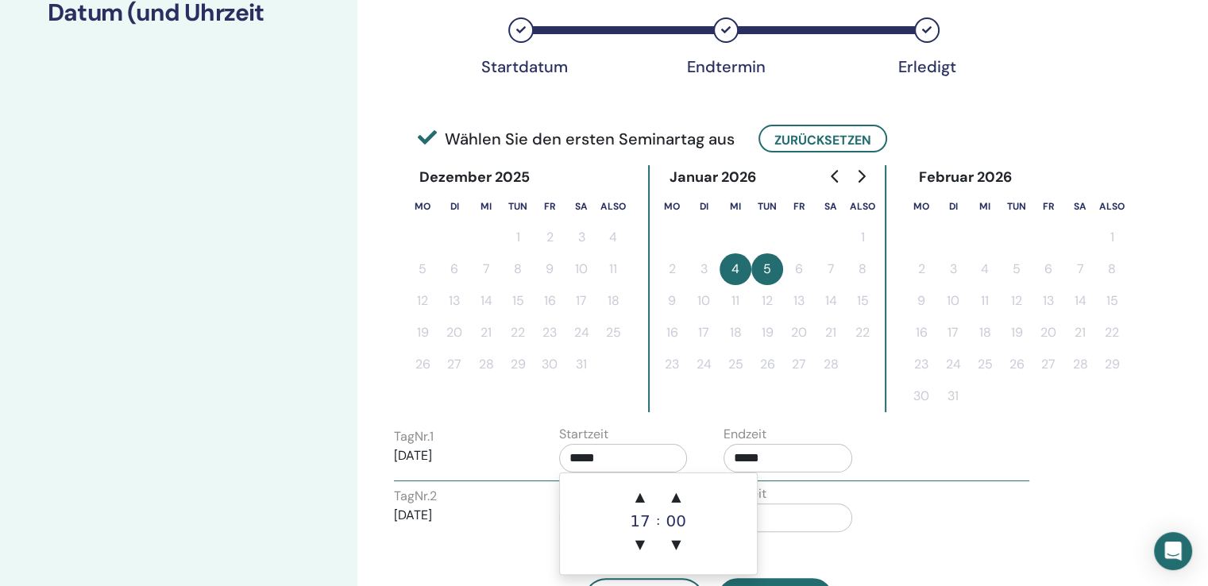
click at [767, 454] on input "*****" at bounding box center [787, 458] width 129 height 29
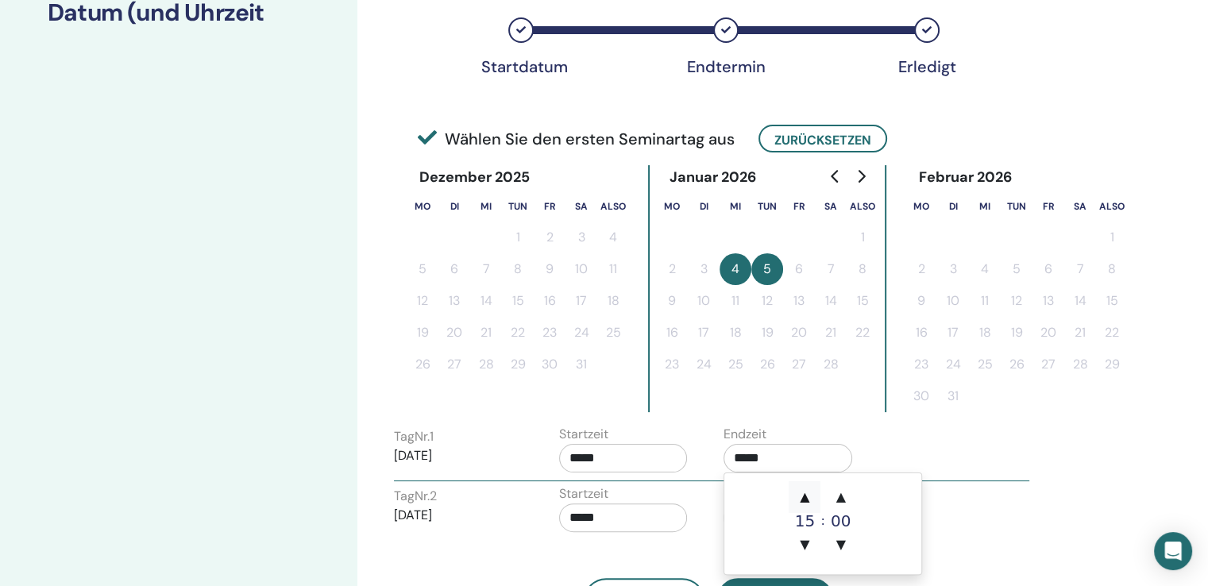
click at [810, 506] on span "▲" at bounding box center [804, 497] width 32 height 32
click at [809, 498] on font "▲" at bounding box center [805, 496] width 10 height 15
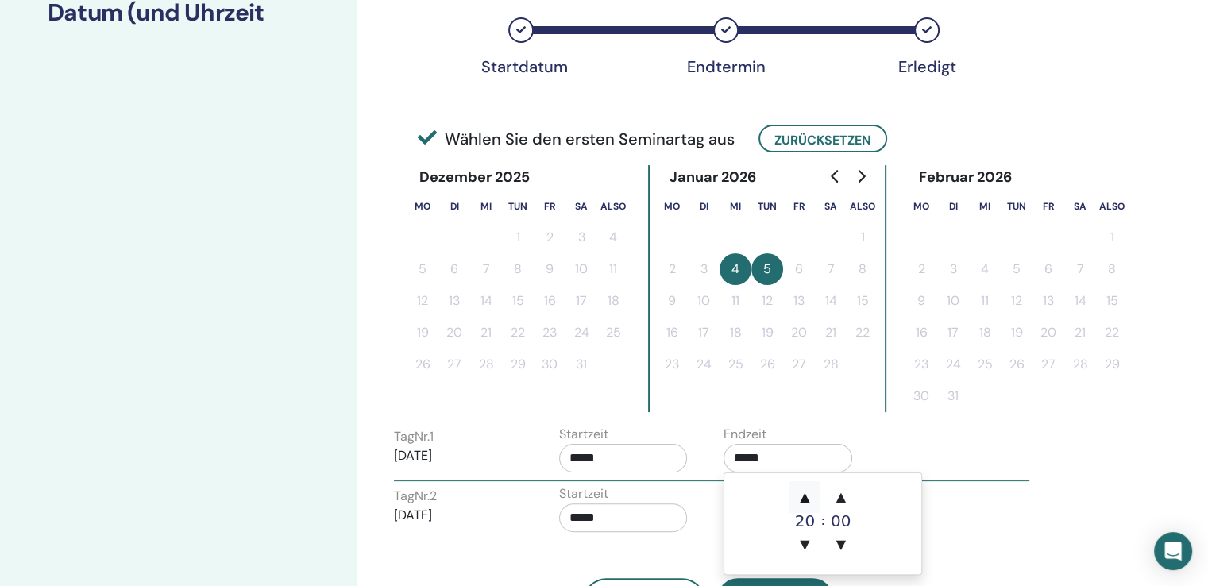
click at [809, 498] on font "▲" at bounding box center [805, 496] width 10 height 15
click at [800, 497] on font "▲" at bounding box center [805, 496] width 10 height 15
click at [838, 499] on font "▲" at bounding box center [841, 496] width 10 height 15
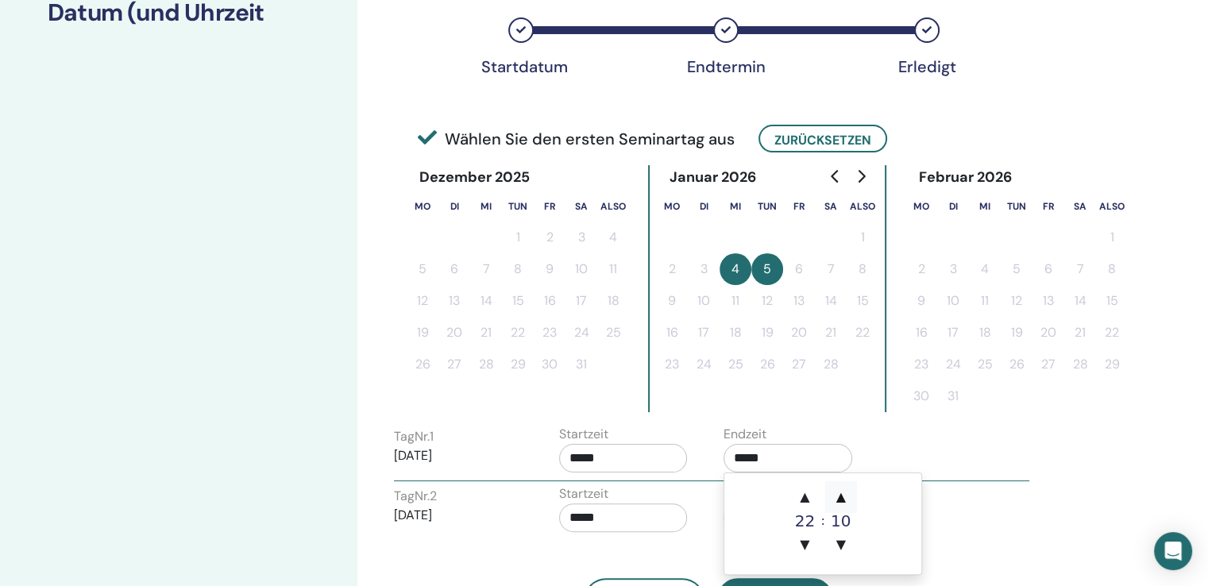
click at [838, 499] on font "▲" at bounding box center [841, 496] width 10 height 15
type input "*****"
click at [799, 457] on input "*****" at bounding box center [787, 458] width 129 height 29
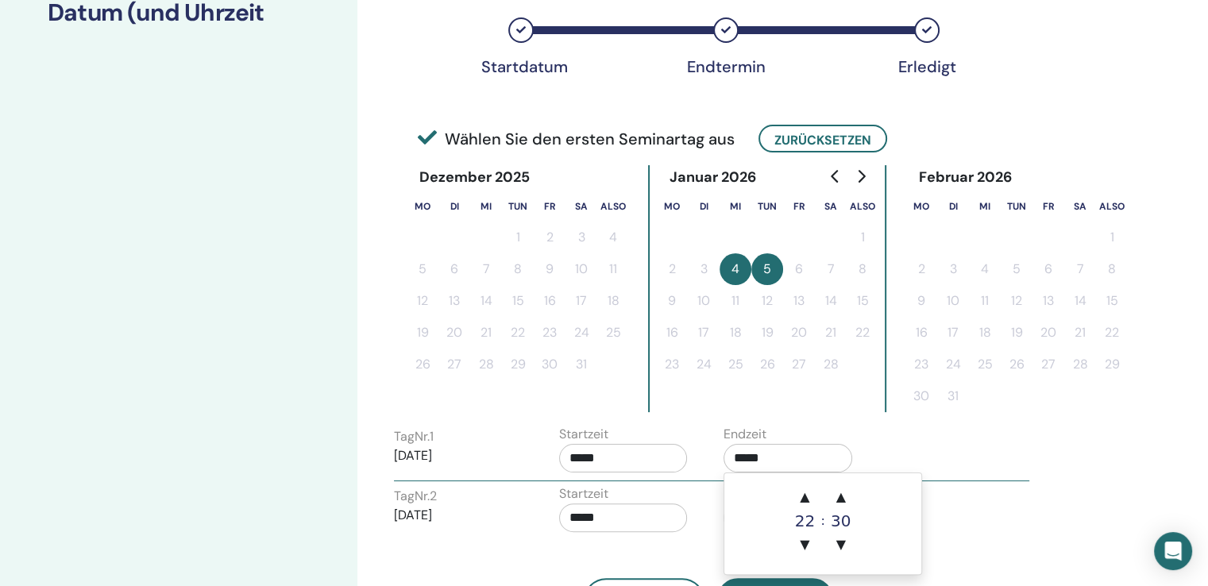
scroll to position [350, 0]
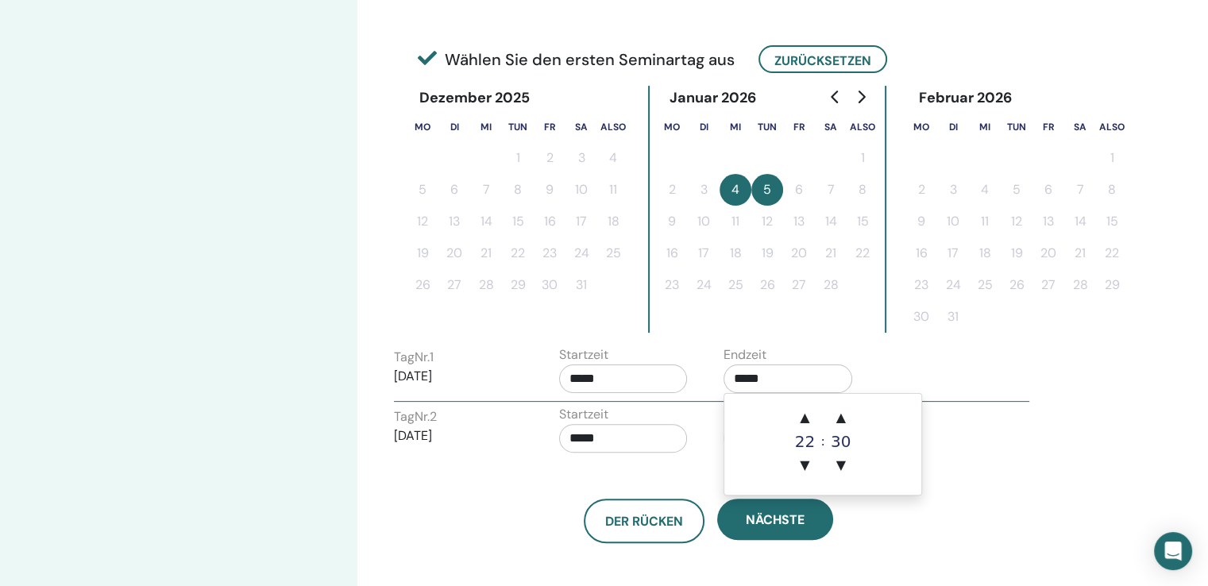
click at [637, 440] on input "*****" at bounding box center [623, 438] width 129 height 29
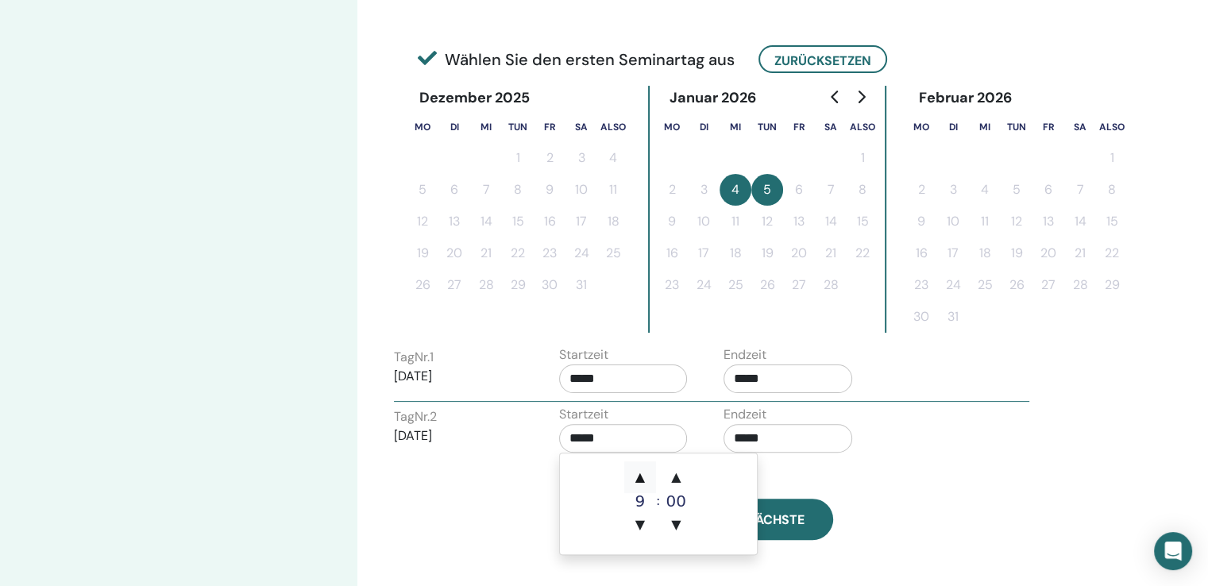
click at [643, 469] on font "▲" at bounding box center [640, 476] width 10 height 15
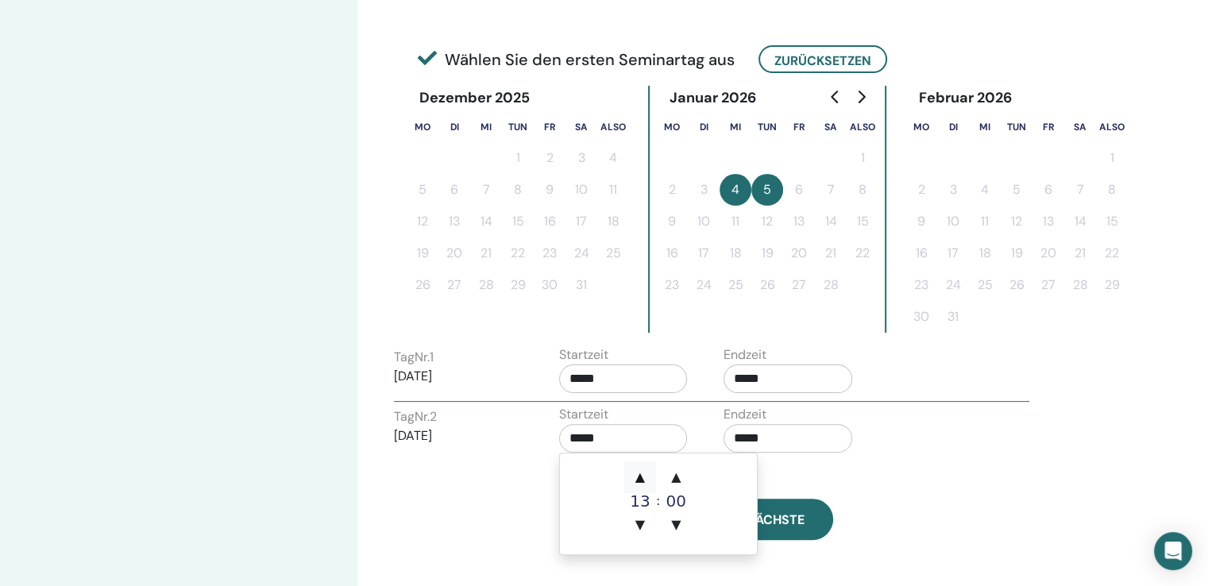
type input "*****"
click at [740, 444] on input "*****" at bounding box center [787, 438] width 129 height 29
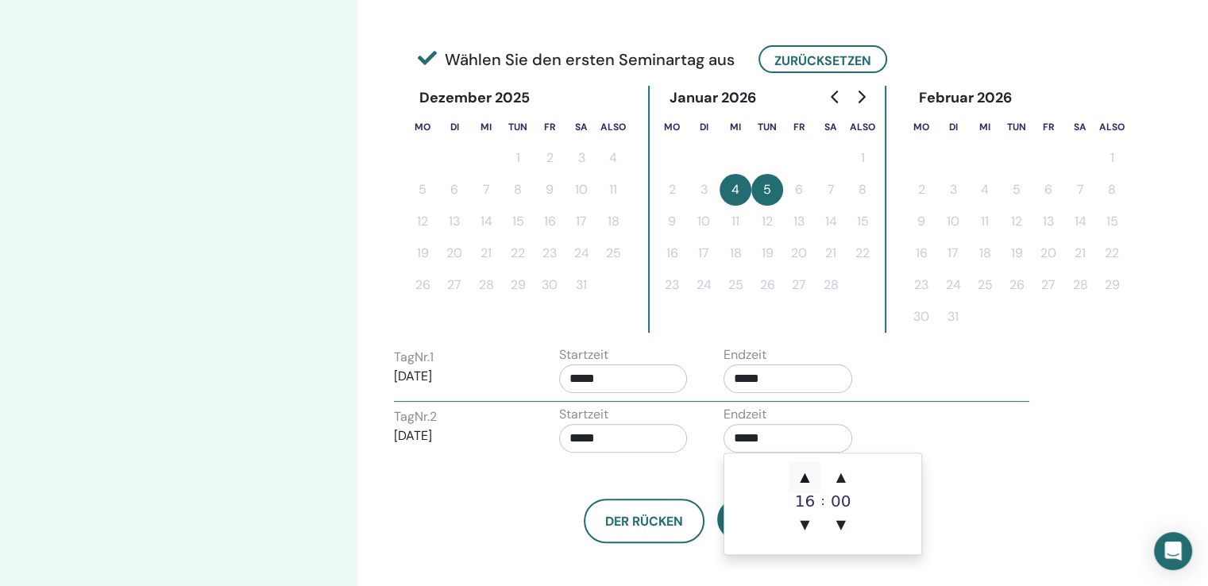
click at [807, 474] on font "▲" at bounding box center [805, 476] width 10 height 15
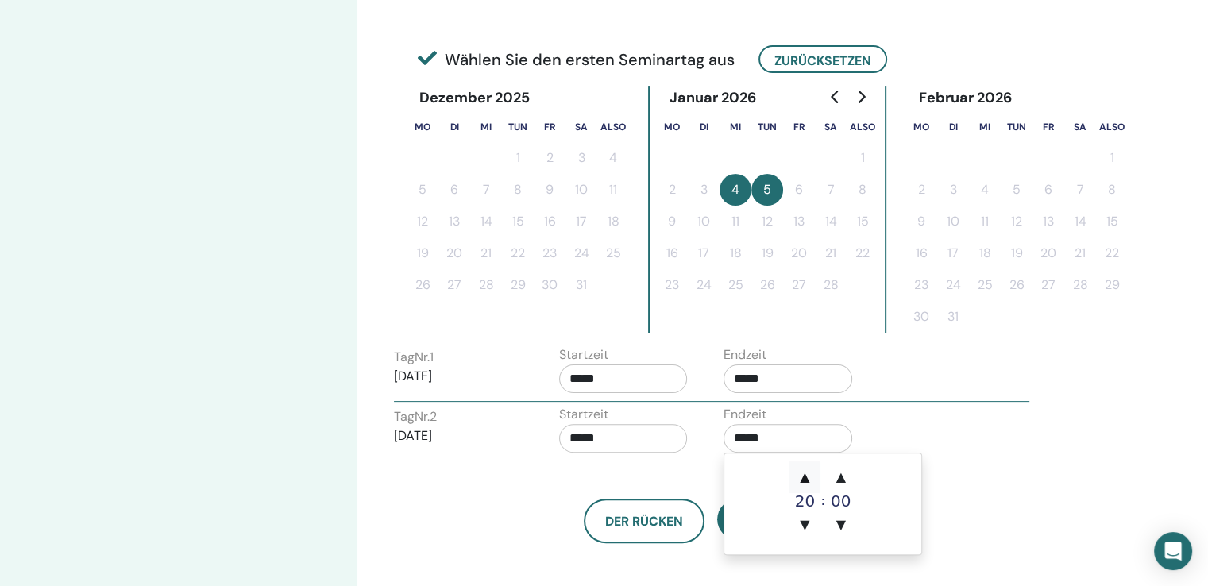
click at [807, 474] on font "▲" at bounding box center [805, 476] width 10 height 15
click at [815, 474] on span "▲" at bounding box center [804, 477] width 32 height 32
click at [845, 476] on font "▲" at bounding box center [841, 476] width 10 height 15
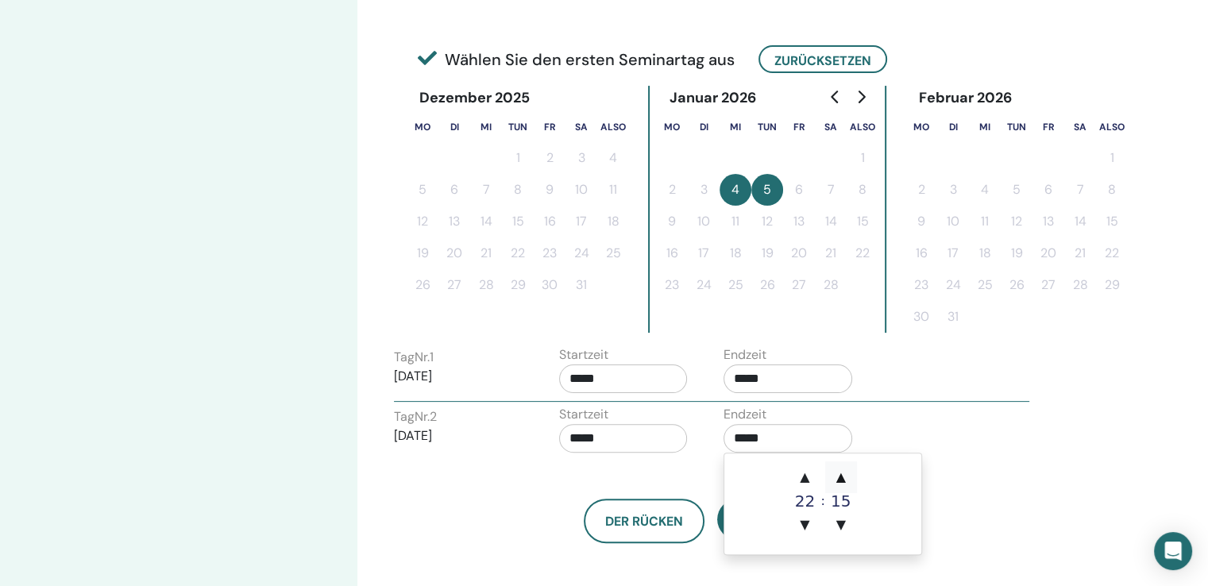
click at [845, 476] on font "▲" at bounding box center [841, 476] width 10 height 15
click at [843, 476] on font "▲" at bounding box center [841, 476] width 10 height 15
type input "*****"
click at [943, 441] on div "Tag Nr. 2 05.02.2026 Startzeit ***** Endzeit *****" at bounding box center [711, 433] width 659 height 56
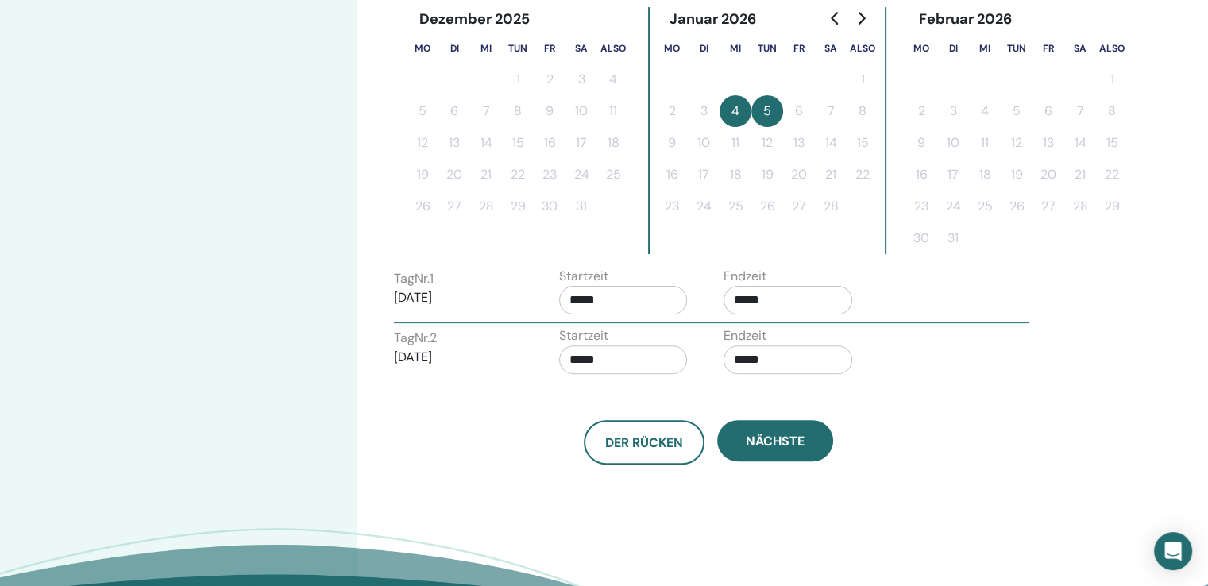
scroll to position [430, 0]
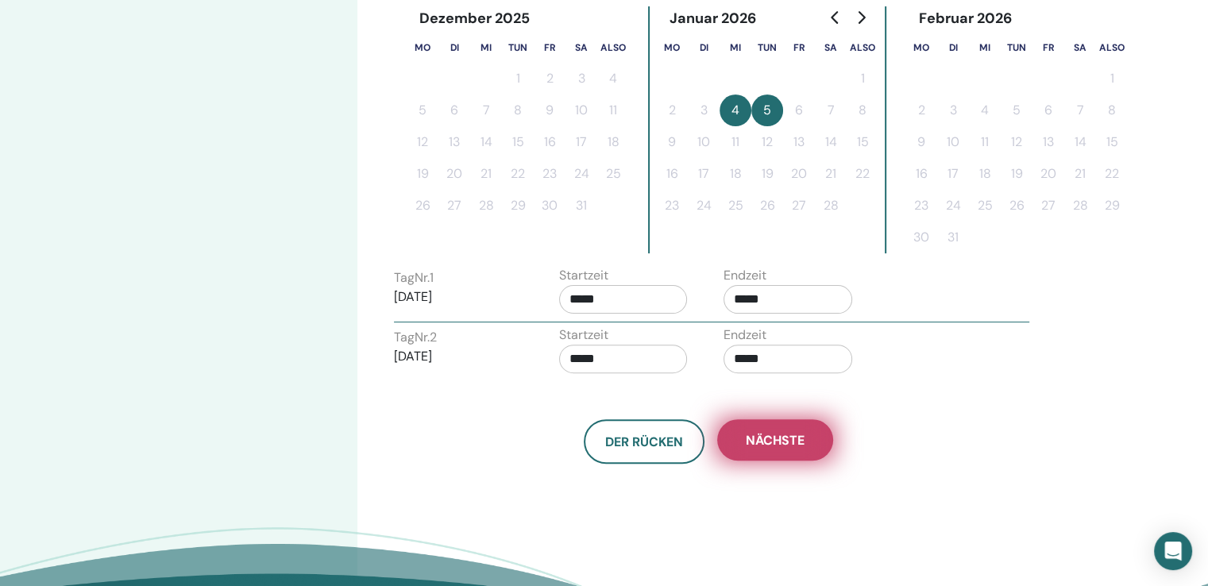
click at [806, 441] on button "Nächste" at bounding box center [775, 439] width 116 height 41
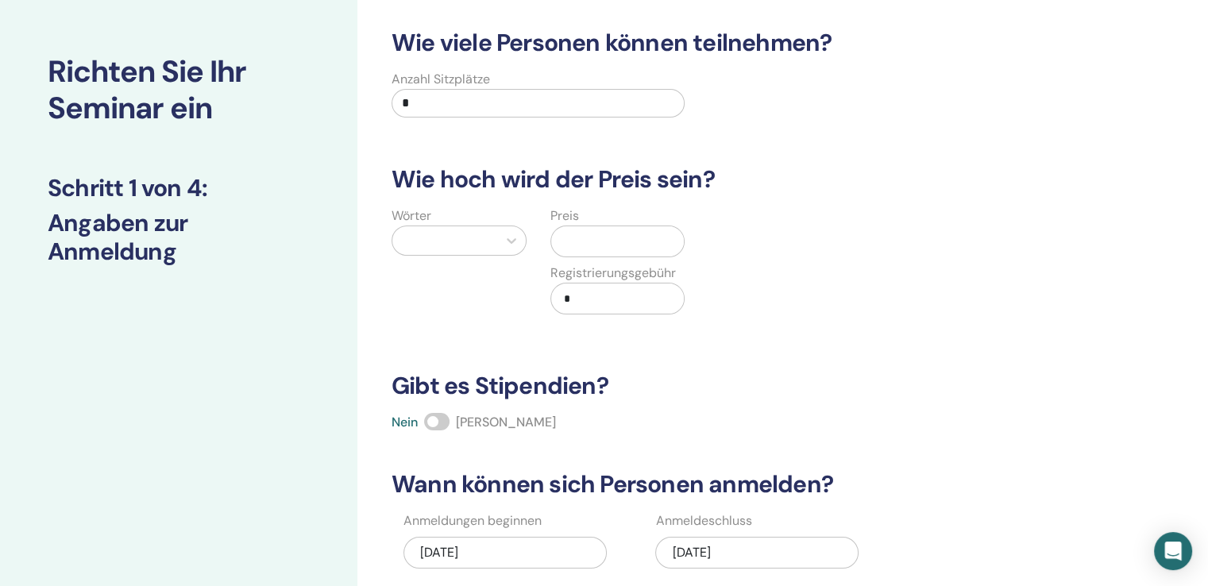
scroll to position [33, 0]
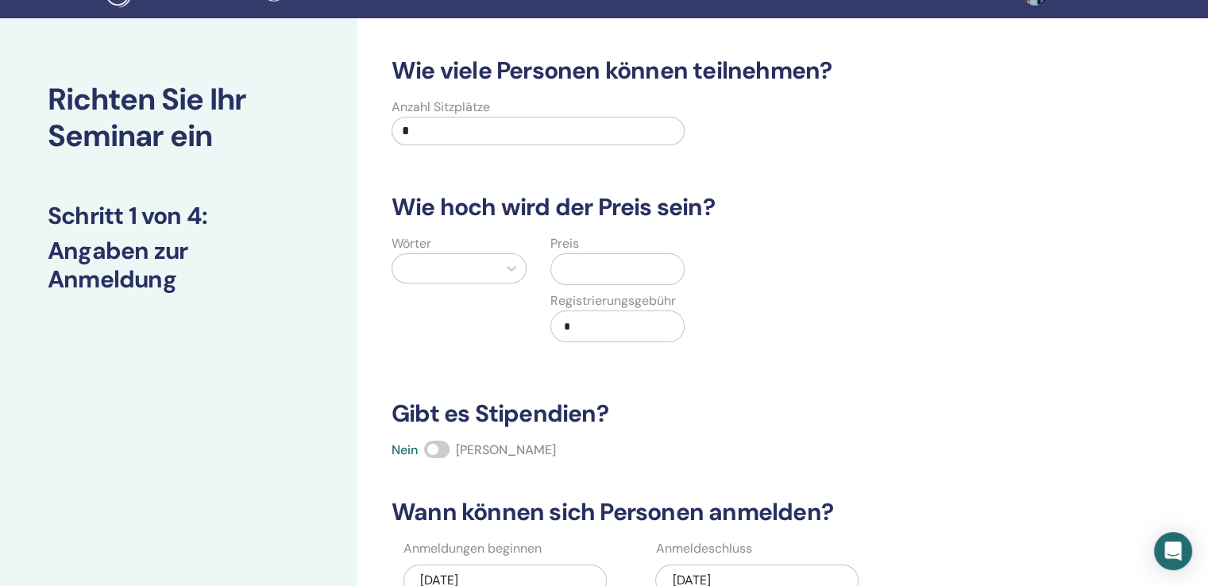
drag, startPoint x: 438, startPoint y: 439, endPoint x: 443, endPoint y: 446, distance: 8.6
click at [440, 442] on span at bounding box center [436, 449] width 25 height 17
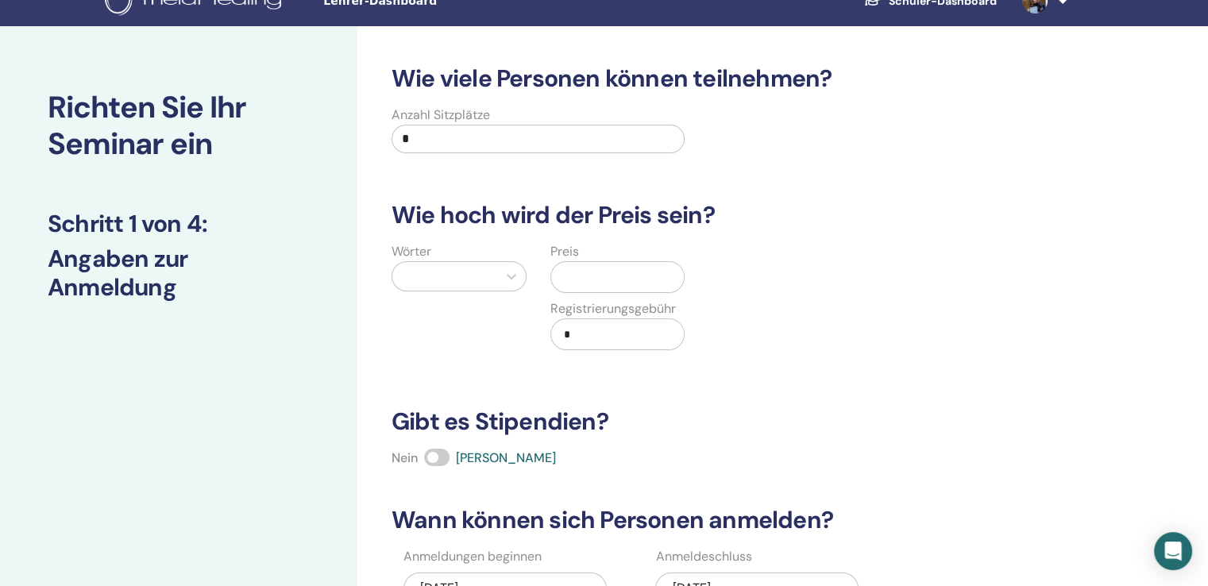
scroll to position [0, 0]
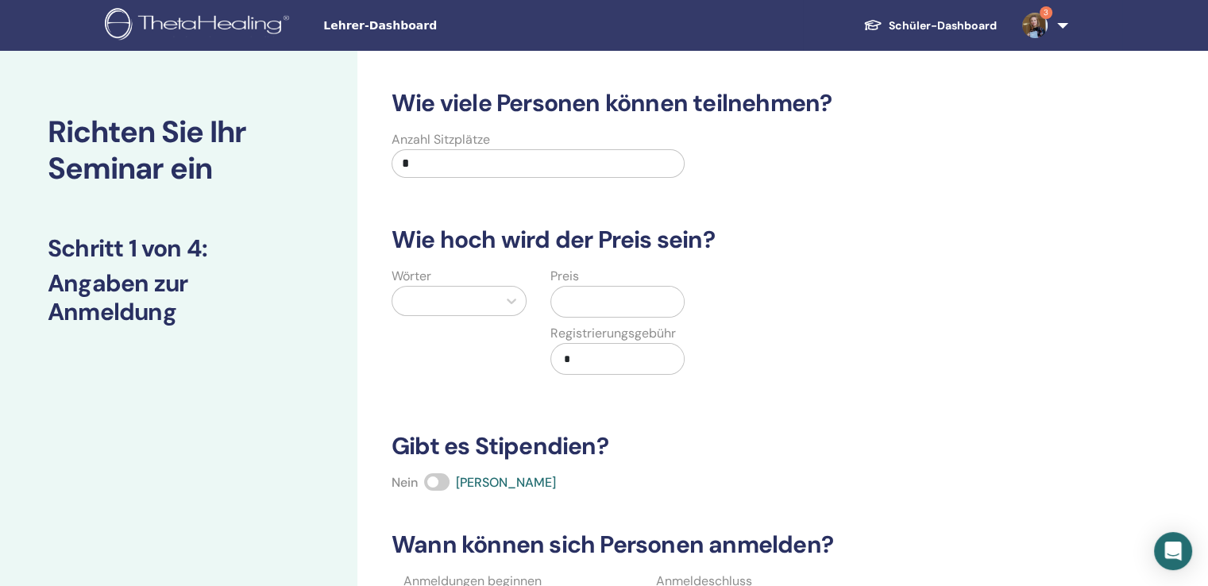
click at [447, 169] on input "*" at bounding box center [537, 163] width 293 height 29
type input "*"
type input "**"
type input "***"
click at [441, 364] on div "Schweizer Franken (CHF)" at bounding box center [458, 351] width 135 height 51
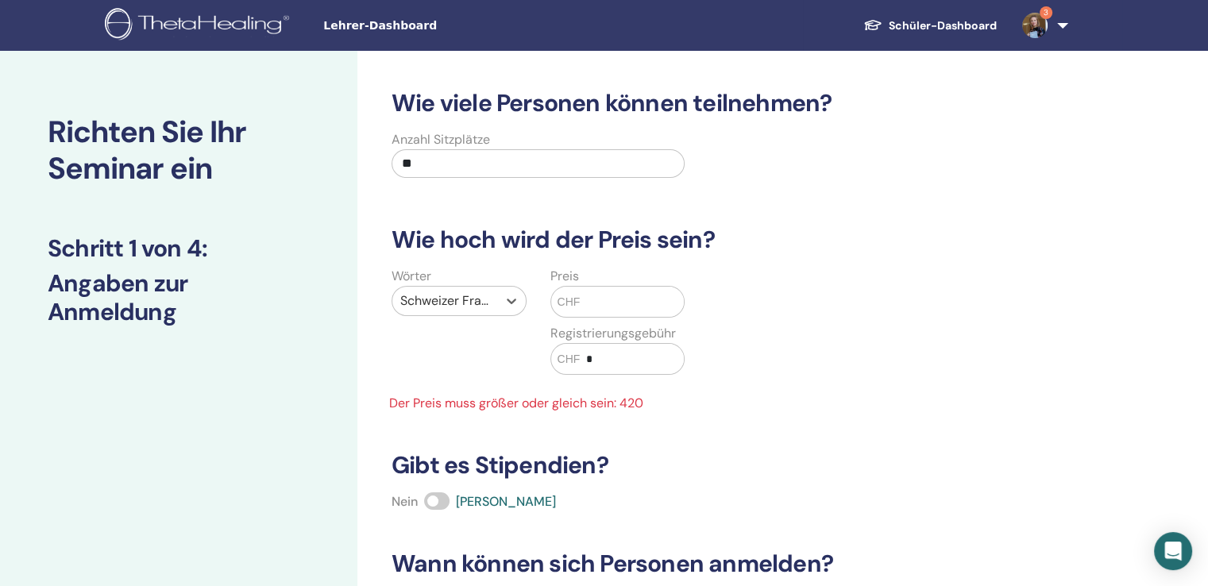
click at [620, 279] on div "Preis CHF" at bounding box center [617, 292] width 135 height 51
click at [615, 299] on input "text" at bounding box center [632, 302] width 104 height 30
type input "***"
type input "**"
drag, startPoint x: 610, startPoint y: 302, endPoint x: 561, endPoint y: 287, distance: 51.7
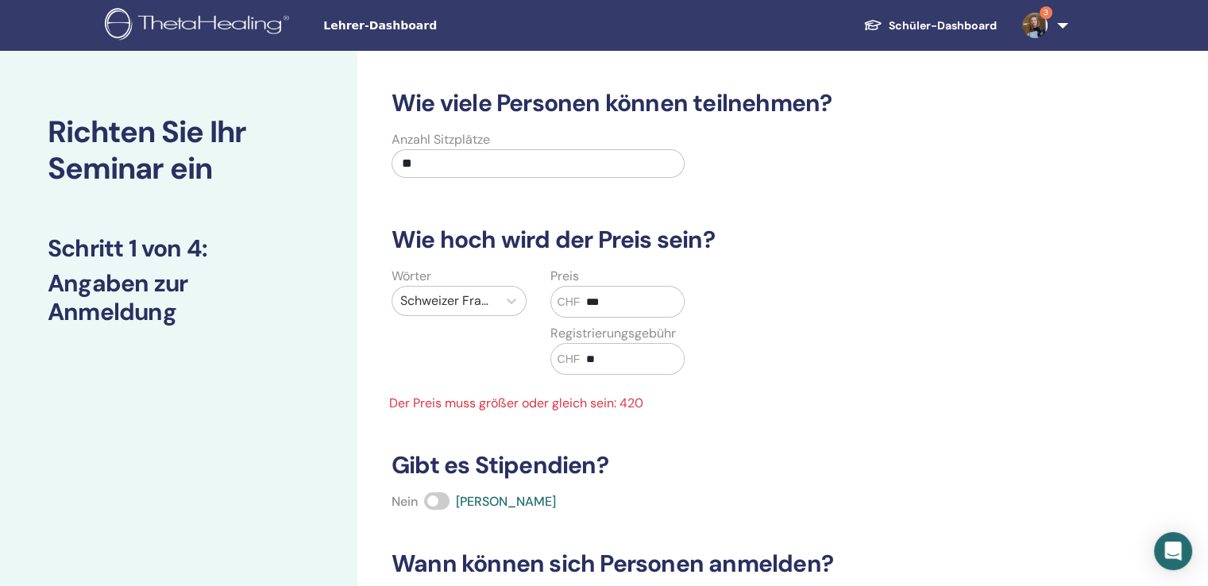
click at [561, 287] on div "CHF ***" at bounding box center [617, 302] width 135 height 32
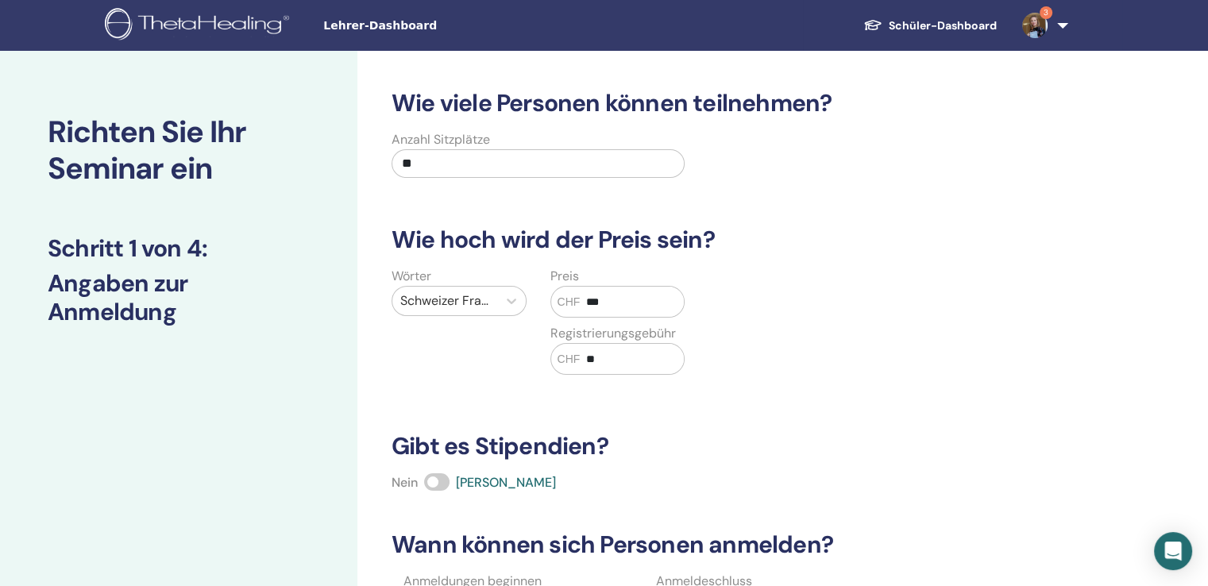
type input "***"
type input "**"
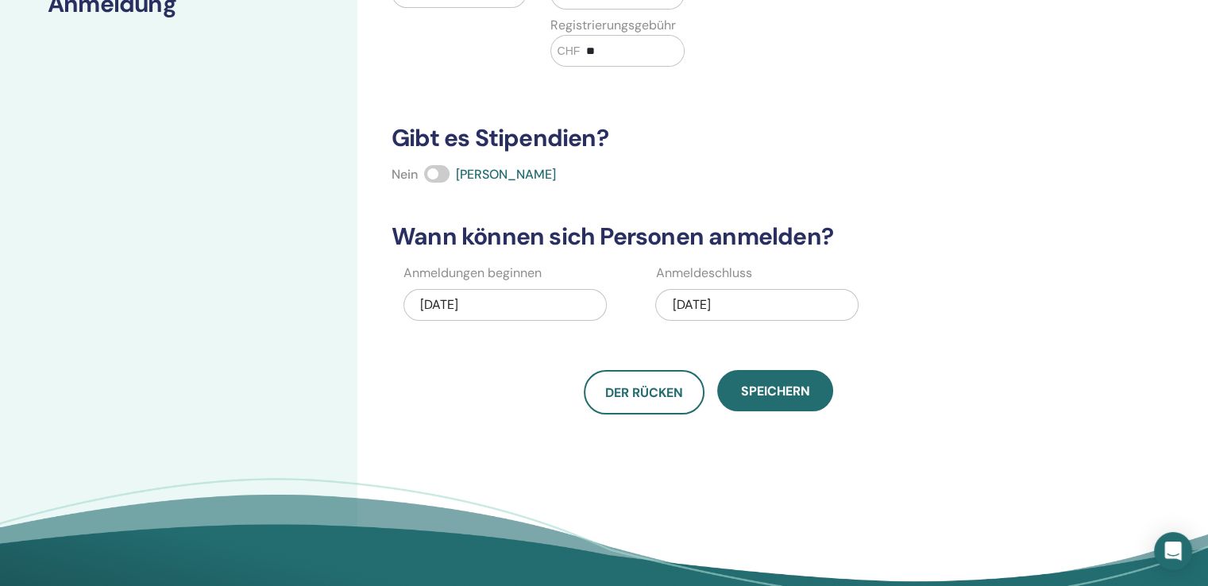
scroll to position [397, 0]
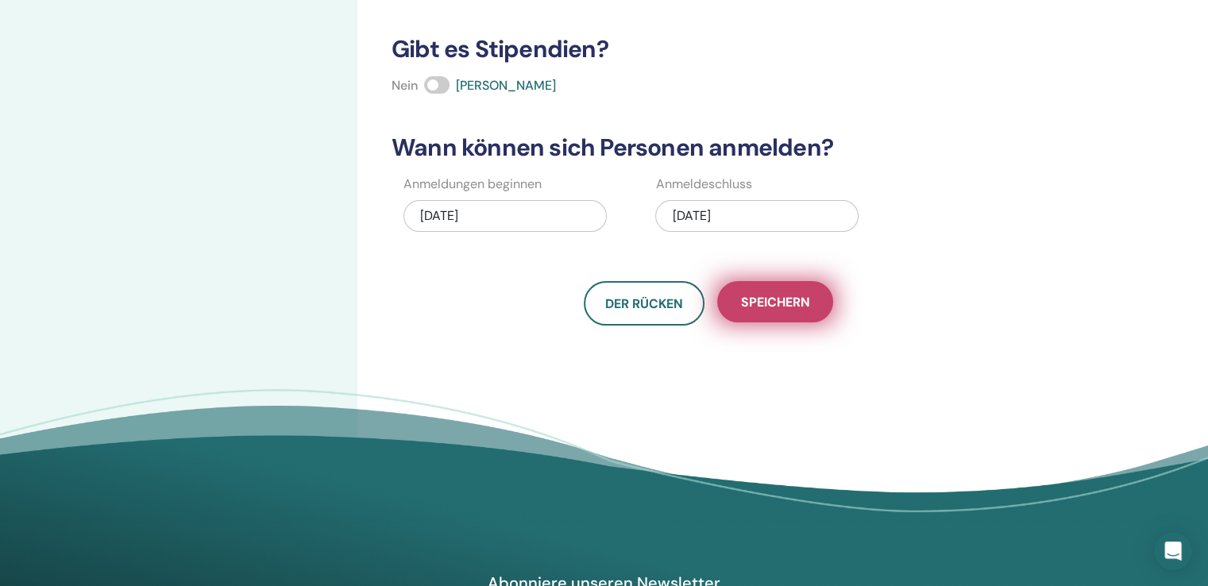
click at [757, 314] on button "Speichern" at bounding box center [775, 301] width 116 height 41
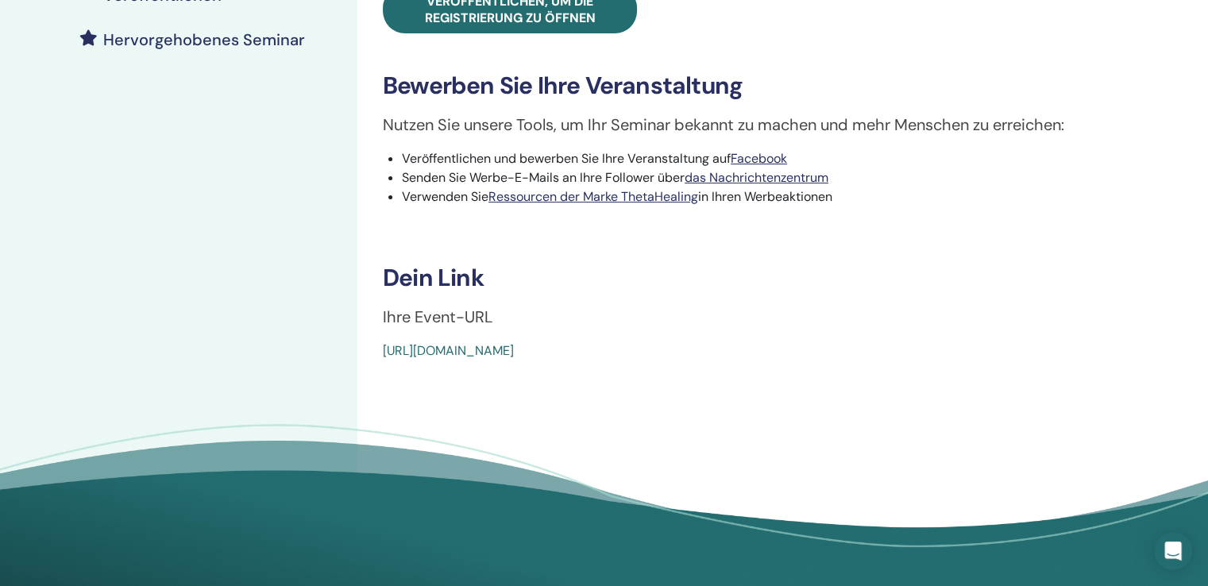
scroll to position [556, 0]
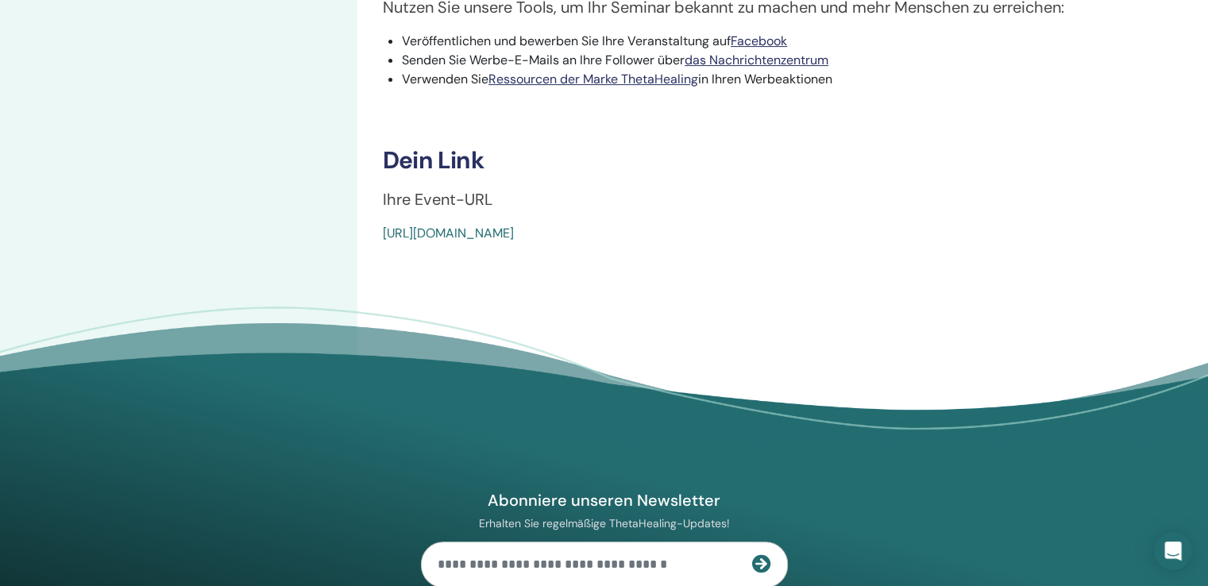
drag, startPoint x: 800, startPoint y: 245, endPoint x: 368, endPoint y: 244, distance: 432.7
copy font "[URL][DOMAIN_NAME]"
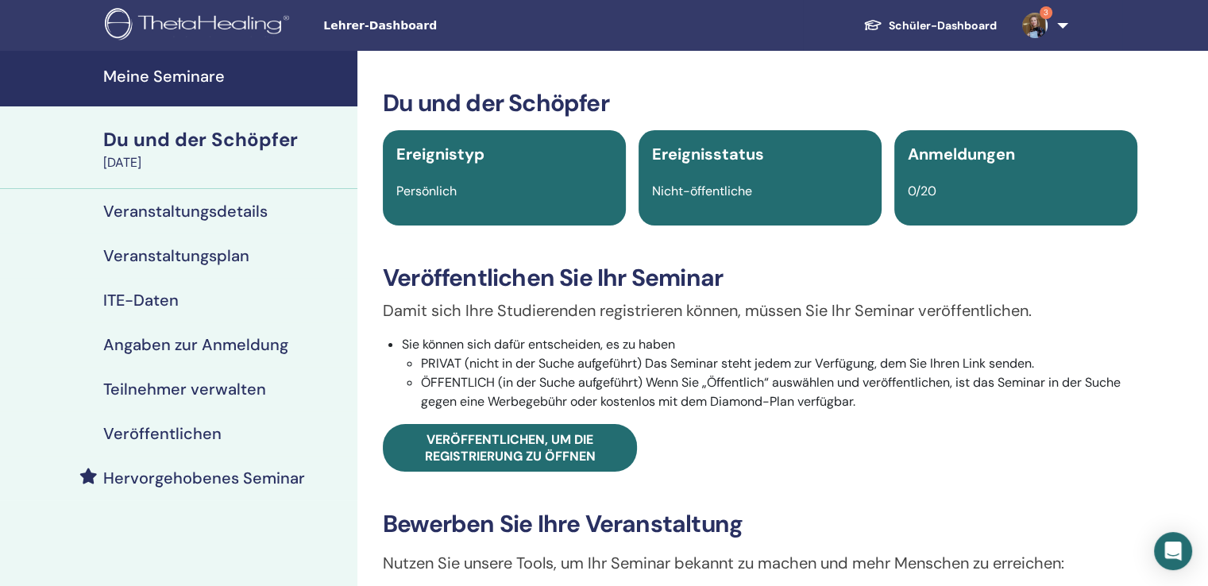
click at [169, 210] on font "Veranstaltungsdetails" at bounding box center [185, 211] width 164 height 21
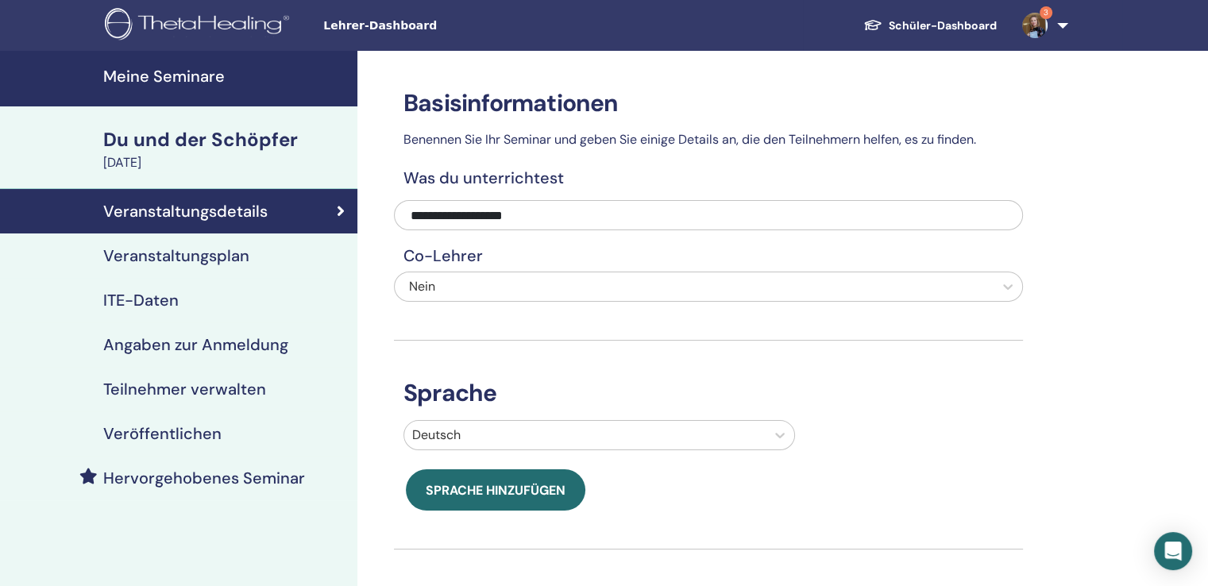
click at [165, 258] on font "Veranstaltungsplan" at bounding box center [176, 255] width 146 height 21
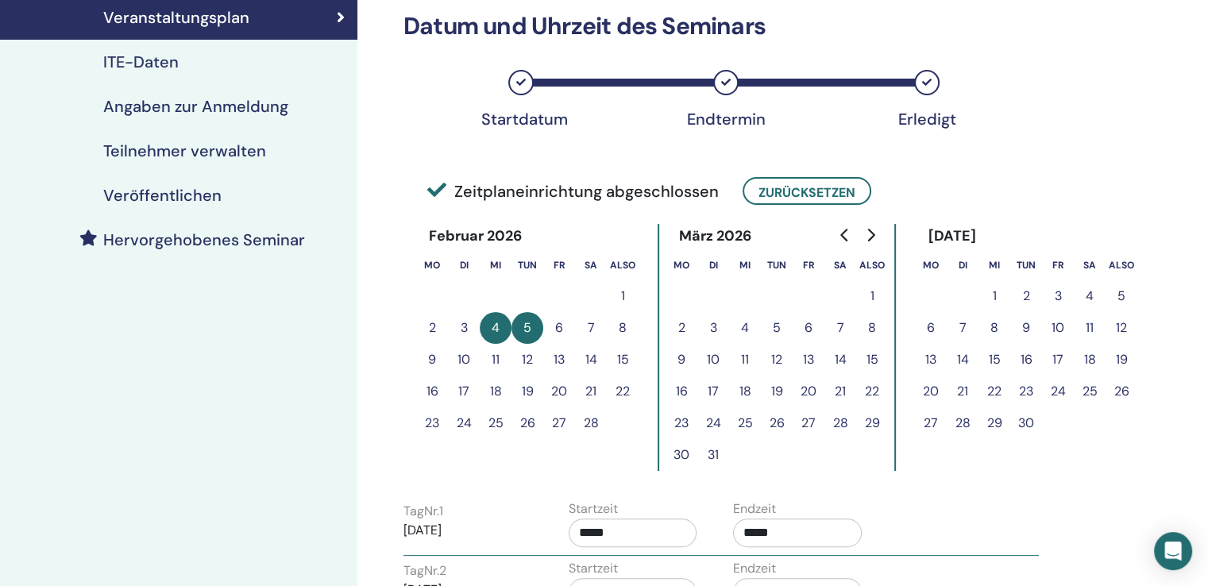
scroll to position [397, 0]
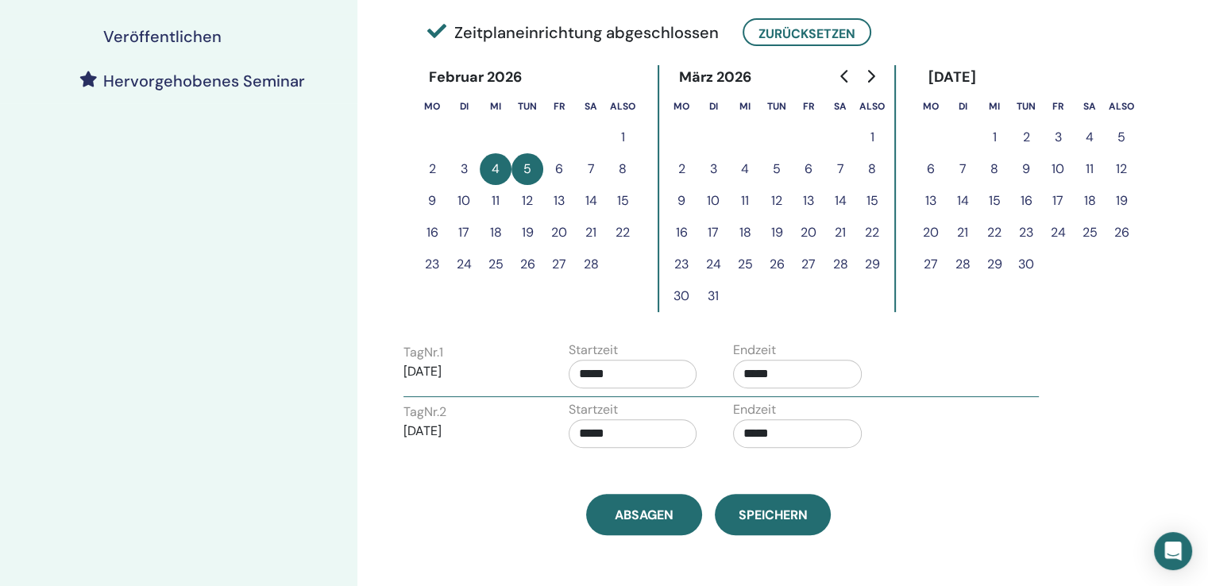
click at [793, 372] on input "*****" at bounding box center [797, 374] width 129 height 29
type input "*****"
click at [645, 376] on input "*****" at bounding box center [632, 374] width 129 height 29
click at [648, 405] on font "▲" at bounding box center [650, 412] width 10 height 15
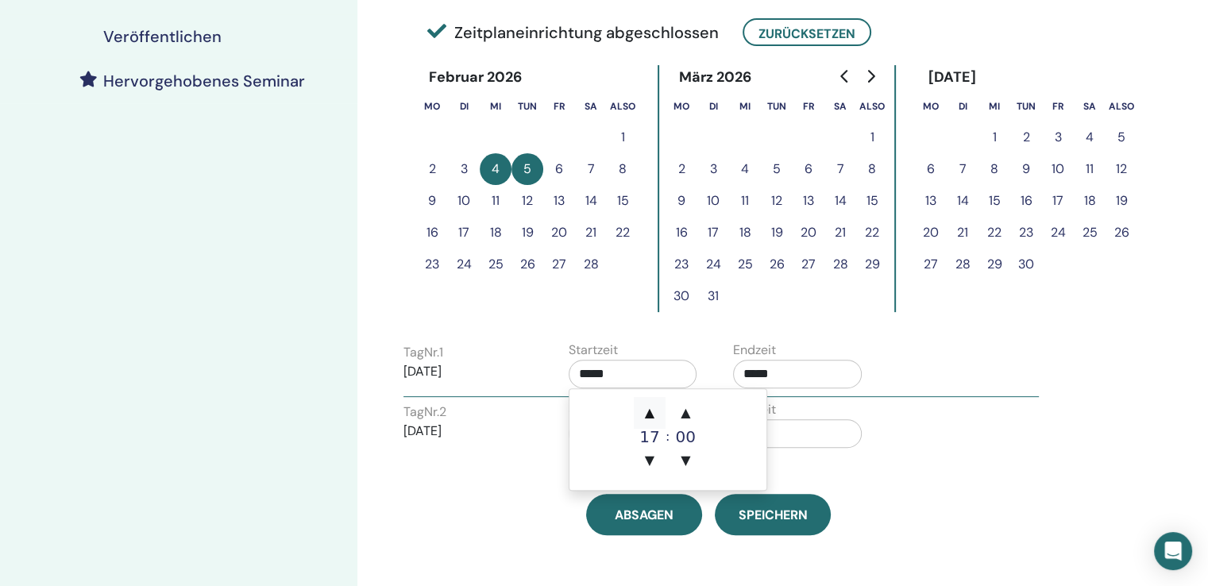
click at [648, 405] on font "▲" at bounding box center [650, 412] width 10 height 15
type input "*****"
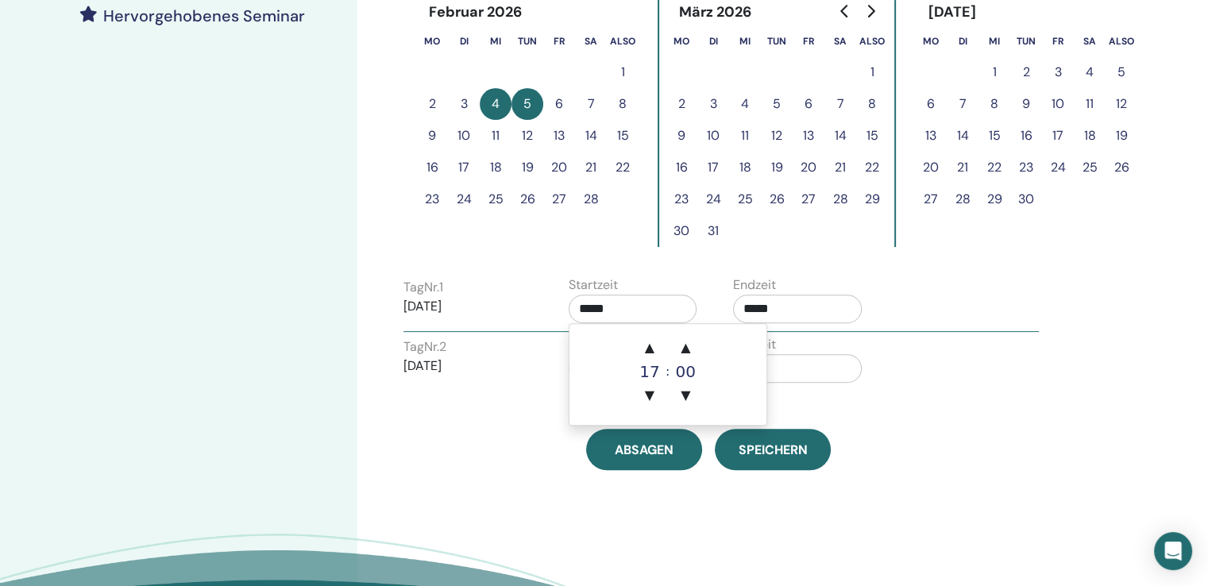
scroll to position [476, 0]
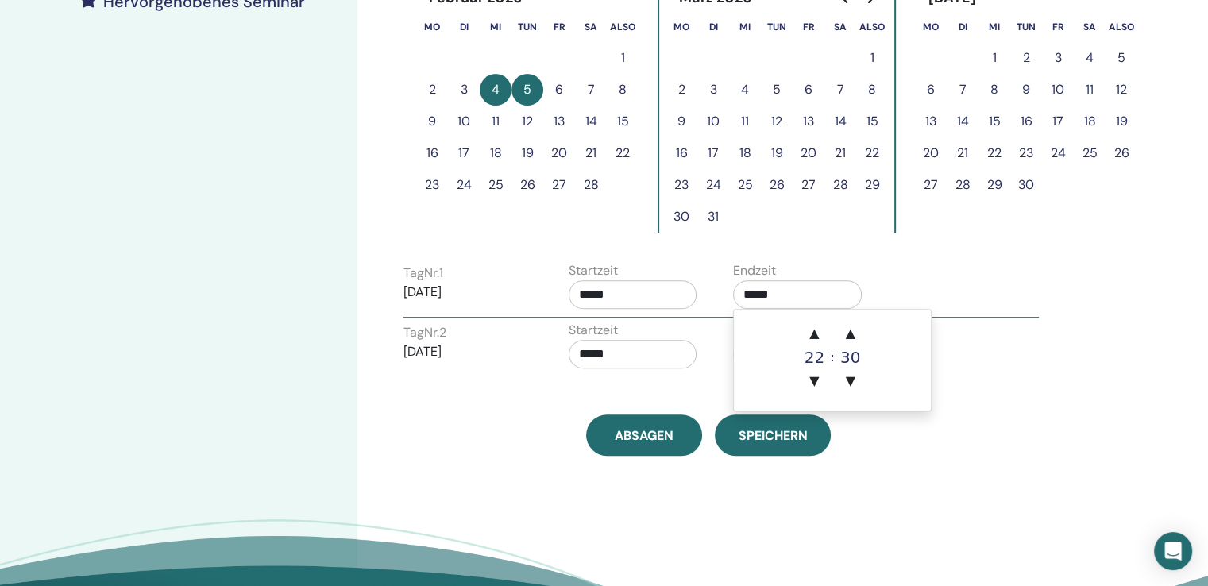
click at [778, 288] on input "*****" at bounding box center [797, 294] width 129 height 29
click at [853, 379] on font "▼" at bounding box center [851, 380] width 10 height 15
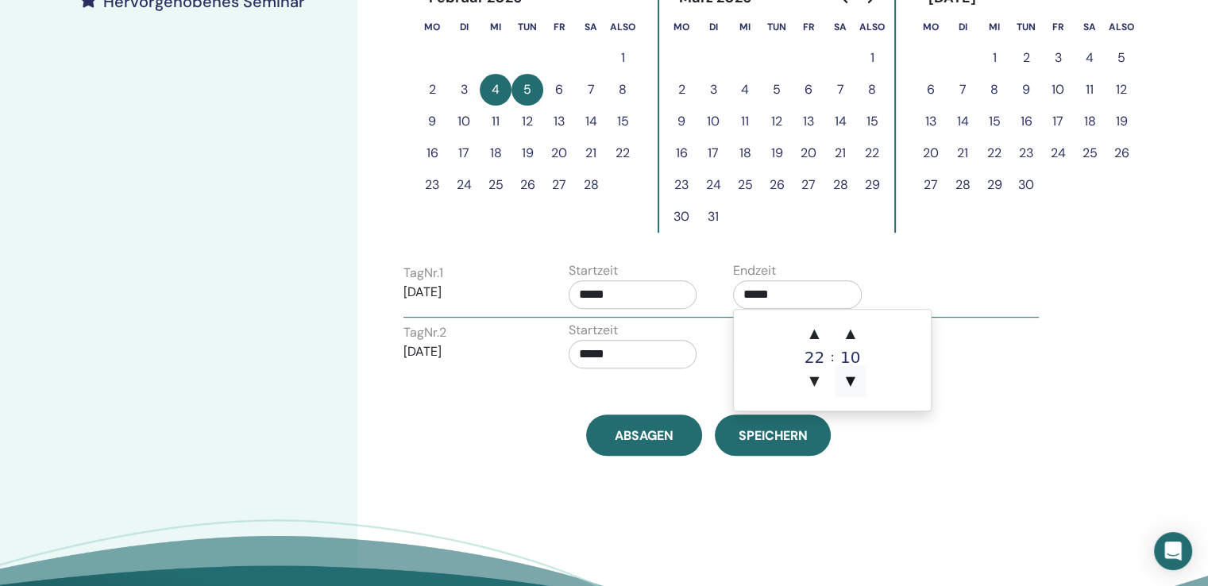
click at [853, 379] on font "▼" at bounding box center [851, 380] width 10 height 15
type input "*****"
click at [595, 341] on input "*****" at bounding box center [632, 354] width 129 height 29
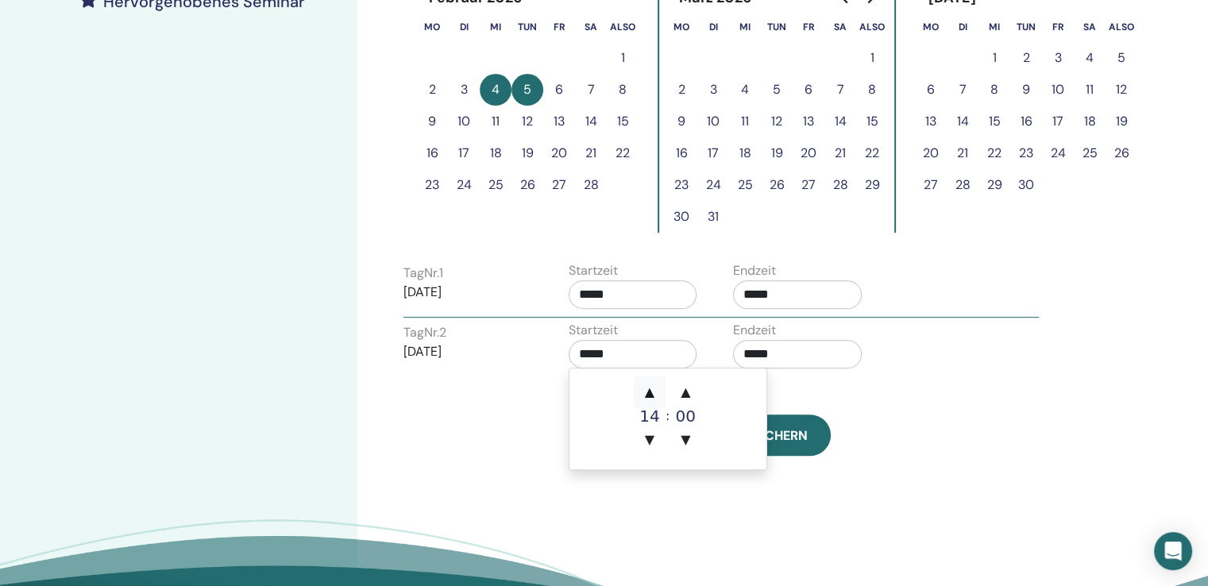
click at [654, 399] on font "▲" at bounding box center [650, 391] width 10 height 15
click at [654, 398] on font "▲" at bounding box center [650, 391] width 10 height 15
type input "*****"
click at [796, 356] on input "*****" at bounding box center [797, 354] width 129 height 29
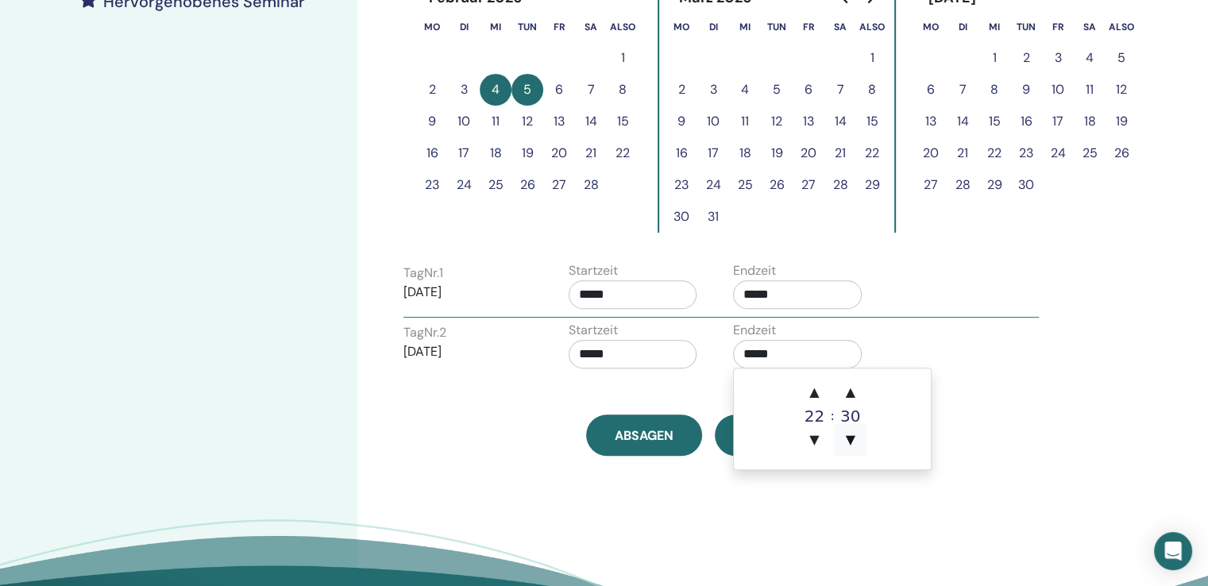
click at [848, 437] on font "▼" at bounding box center [851, 439] width 10 height 15
click at [846, 436] on font "▼" at bounding box center [851, 439] width 10 height 15
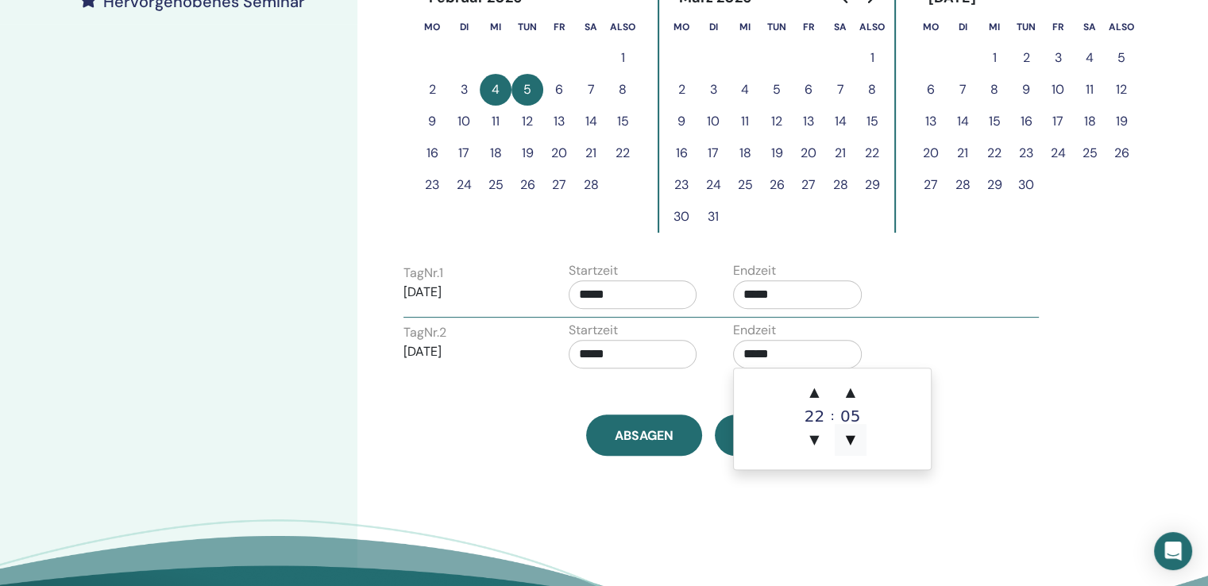
click at [848, 437] on font "▼" at bounding box center [851, 439] width 10 height 15
type input "*****"
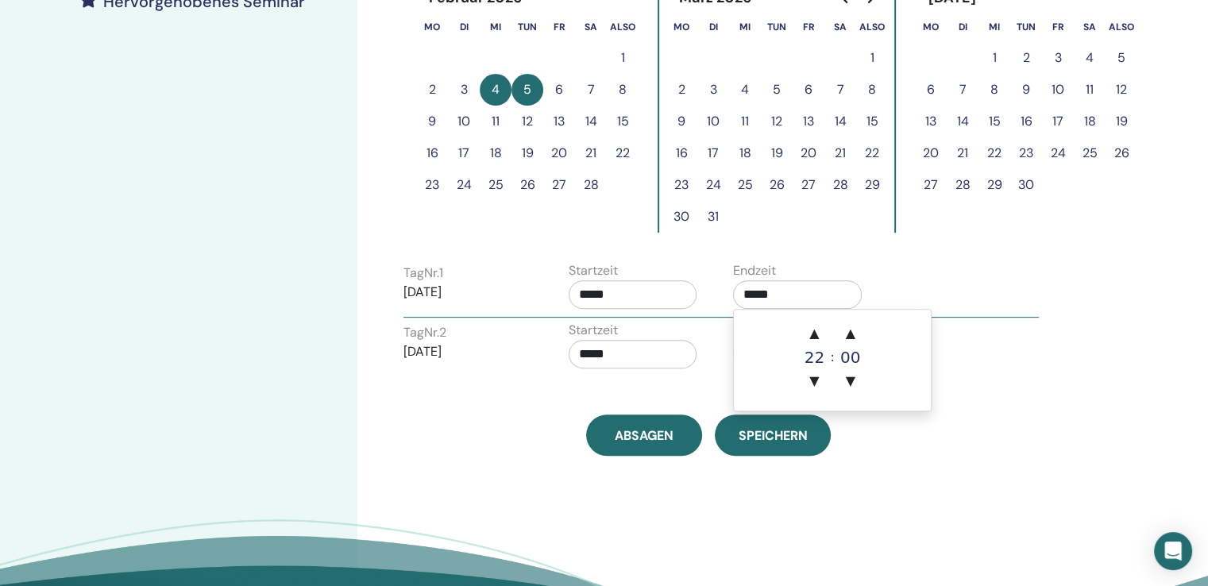
click at [796, 296] on input "*****" at bounding box center [797, 294] width 129 height 29
click at [759, 439] on font "Speichern" at bounding box center [772, 435] width 69 height 17
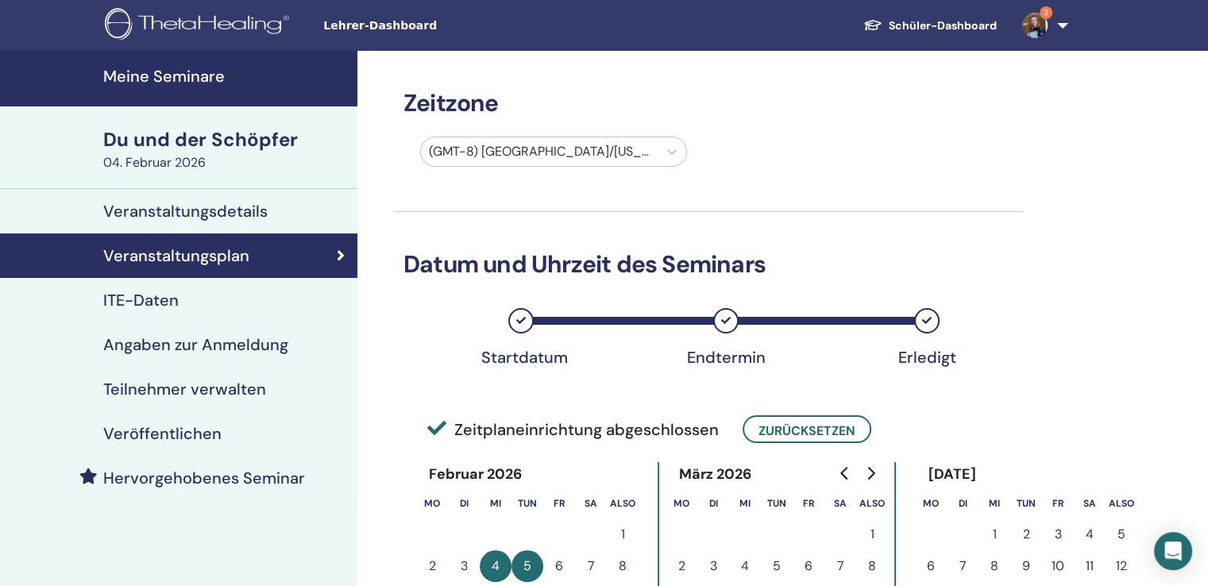
drag, startPoint x: 563, startPoint y: 169, endPoint x: 565, endPoint y: 156, distance: 12.9
click at [563, 169] on div "(GMT-8) [GEOGRAPHIC_DATA]/[US_STATE]" at bounding box center [553, 155] width 286 height 37
click at [565, 156] on div at bounding box center [539, 152] width 221 height 22
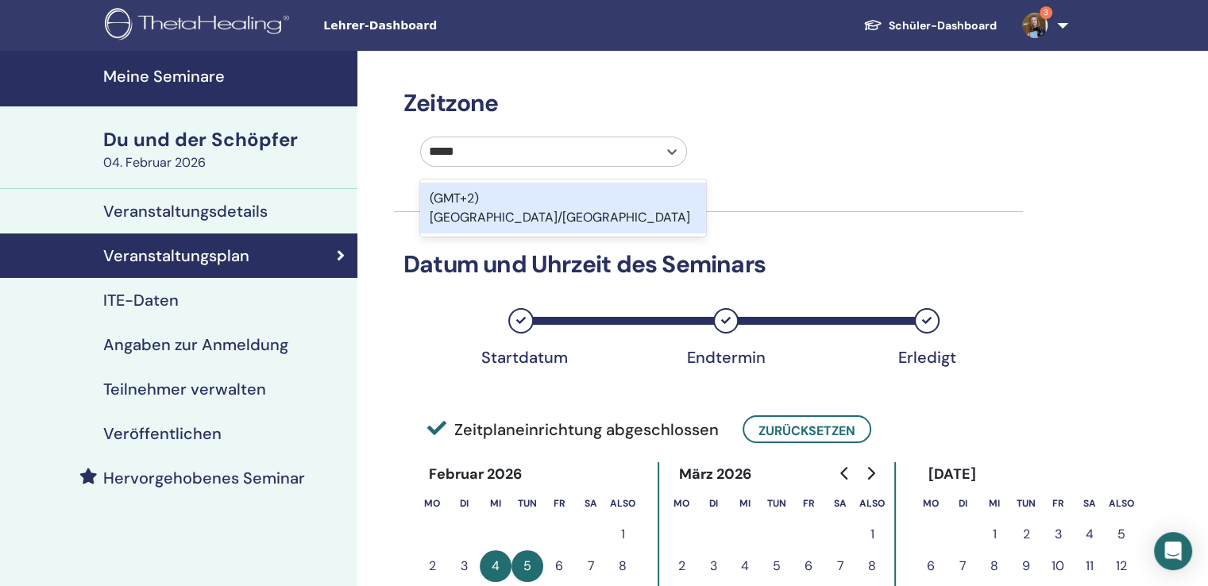
type input "******"
click at [541, 195] on font "(GMT+2) [GEOGRAPHIC_DATA]/[GEOGRAPHIC_DATA]" at bounding box center [560, 208] width 260 height 36
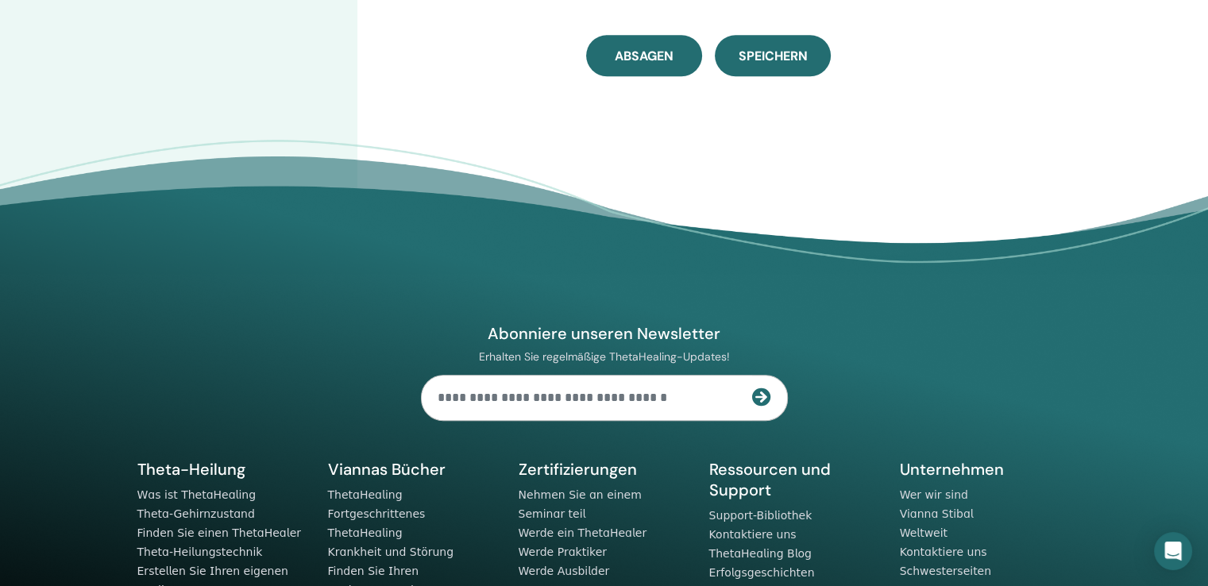
scroll to position [873, 0]
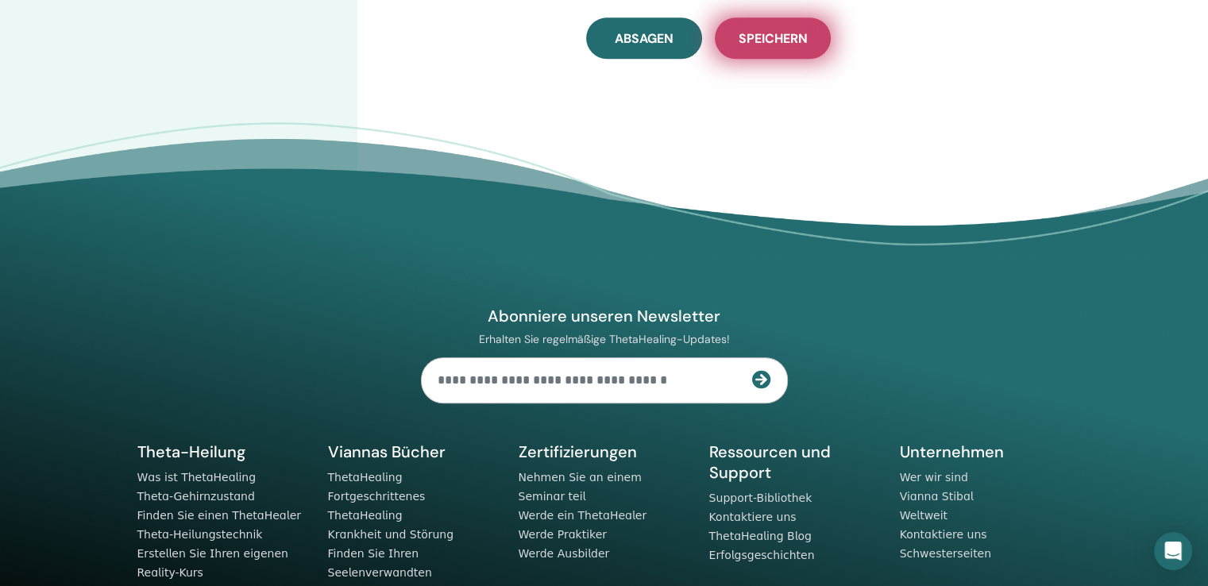
click at [784, 44] on span "Speichern" at bounding box center [772, 38] width 69 height 17
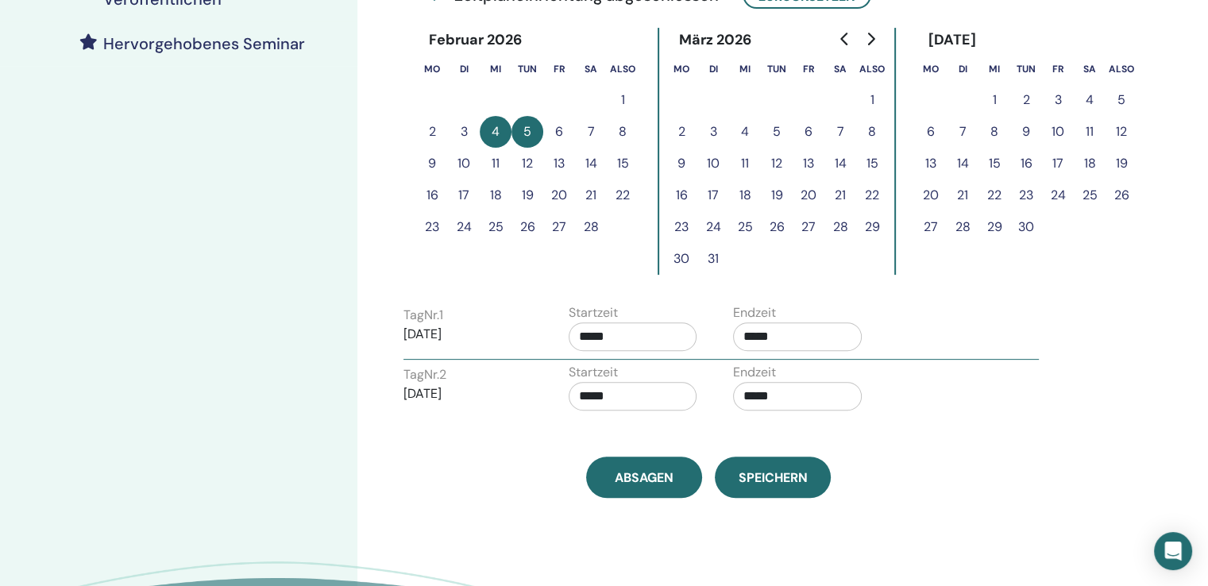
scroll to position [537, 0]
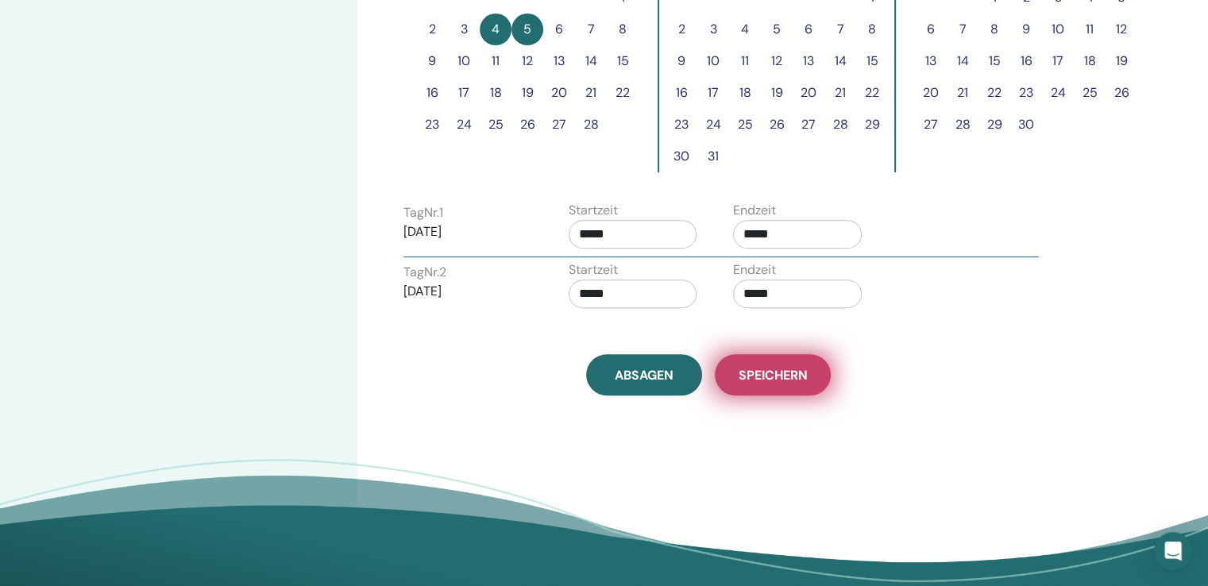
click at [788, 376] on font "Speichern" at bounding box center [772, 375] width 69 height 17
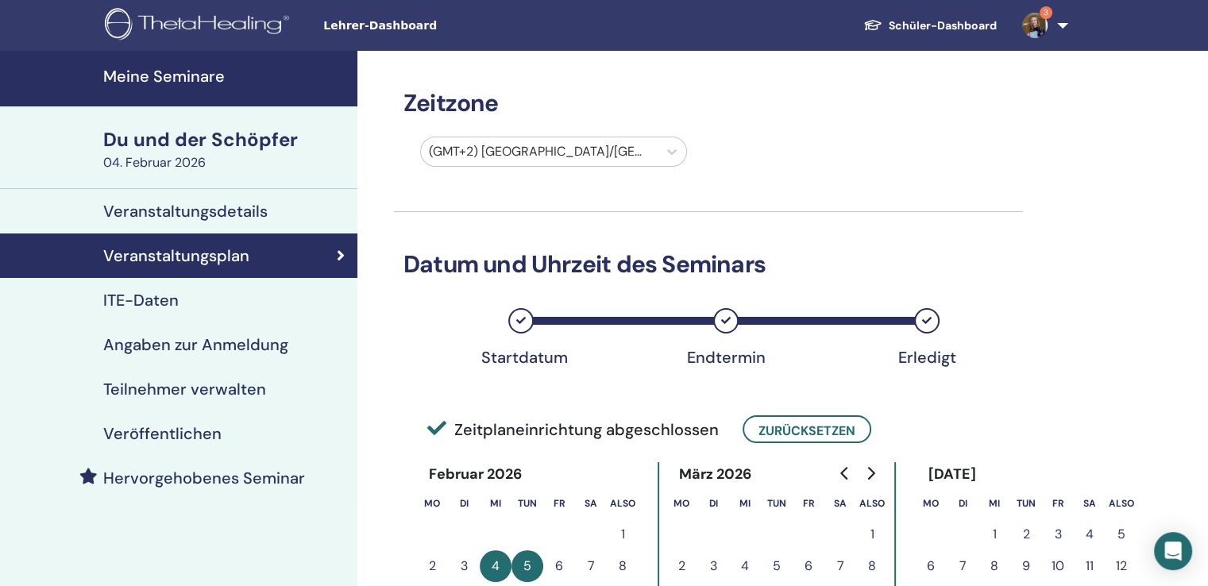
click at [165, 185] on div "Du und der [PERSON_NAME] 04. Februar 2026" at bounding box center [178, 147] width 357 height 83
click at [170, 205] on font "Veranstaltungsdetails" at bounding box center [185, 211] width 164 height 21
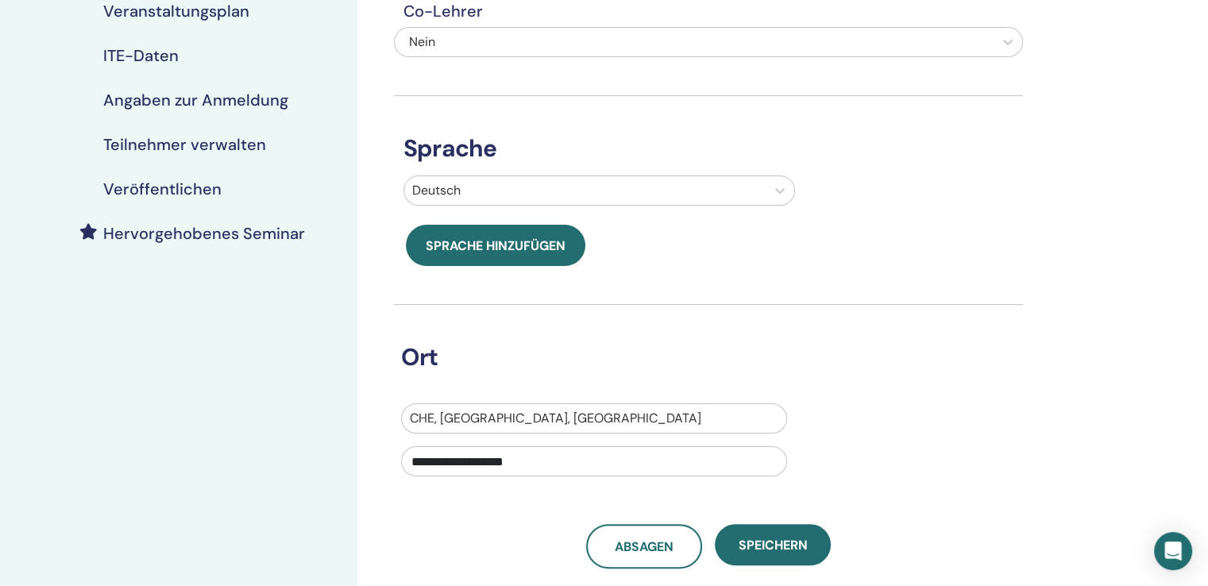
scroll to position [318, 0]
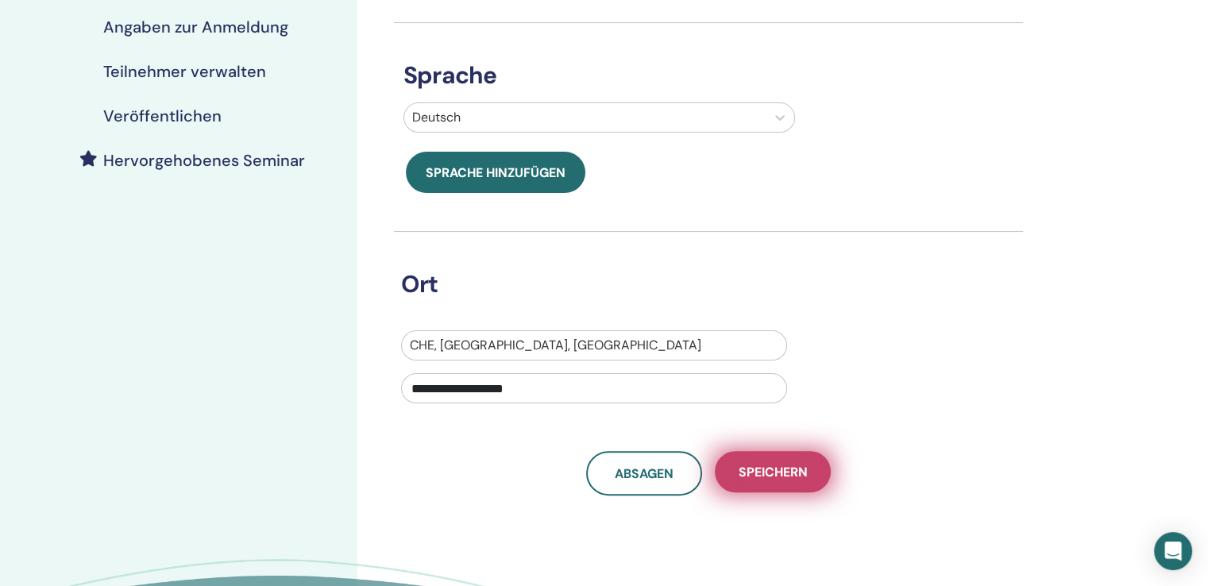
click at [749, 477] on font "Speichern" at bounding box center [772, 472] width 69 height 17
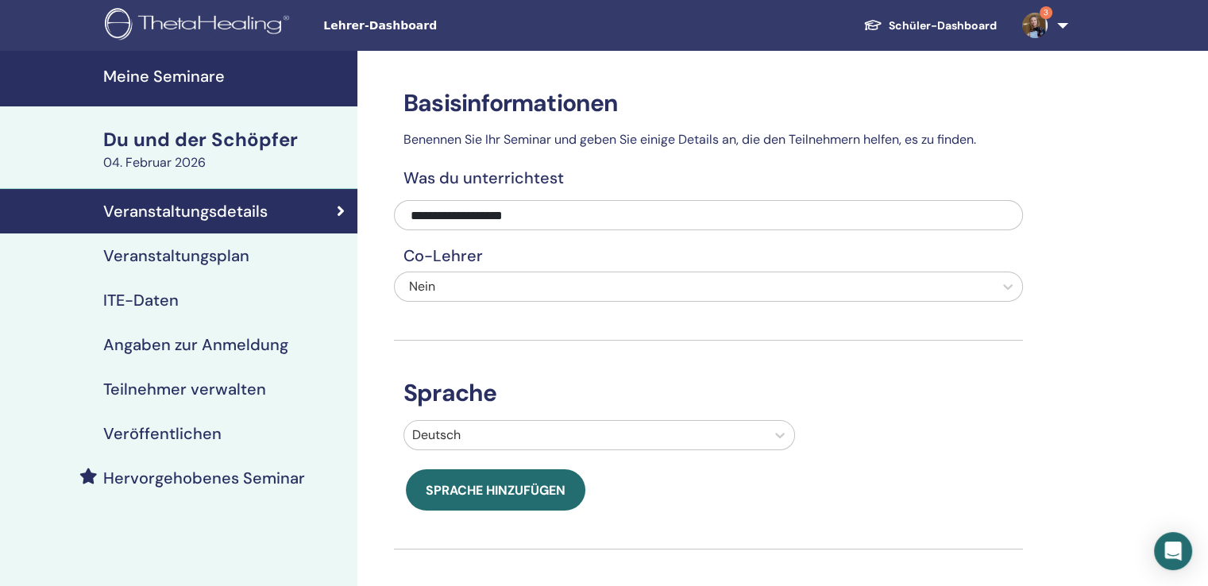
click at [172, 74] on font "Meine Seminare" at bounding box center [163, 76] width 121 height 21
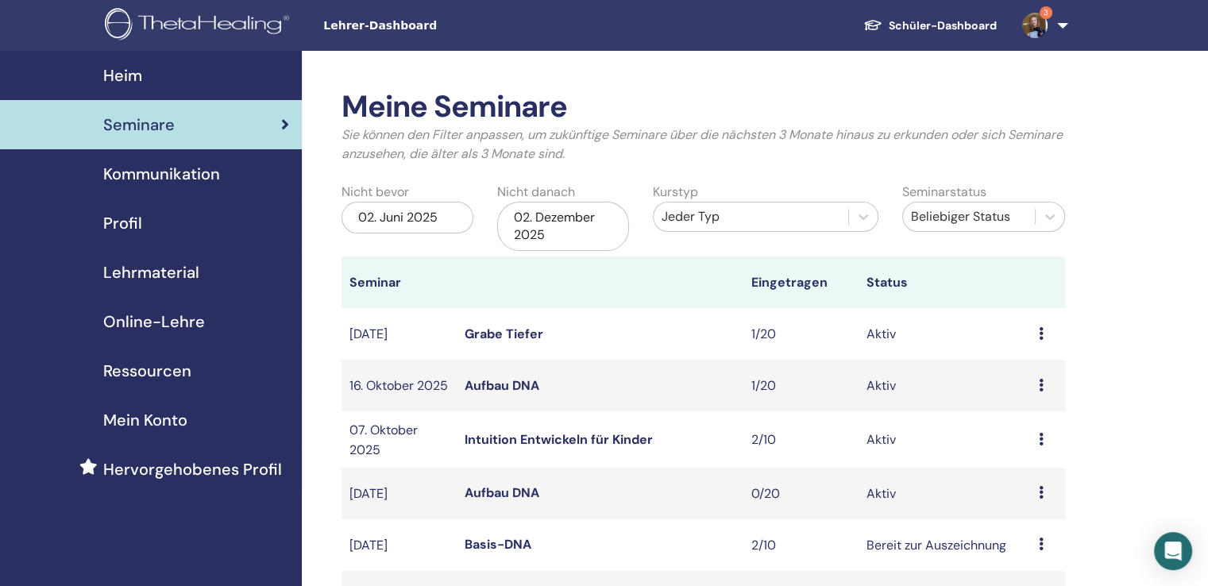
click at [439, 229] on div "02. Juni 2025" at bounding box center [407, 218] width 132 height 32
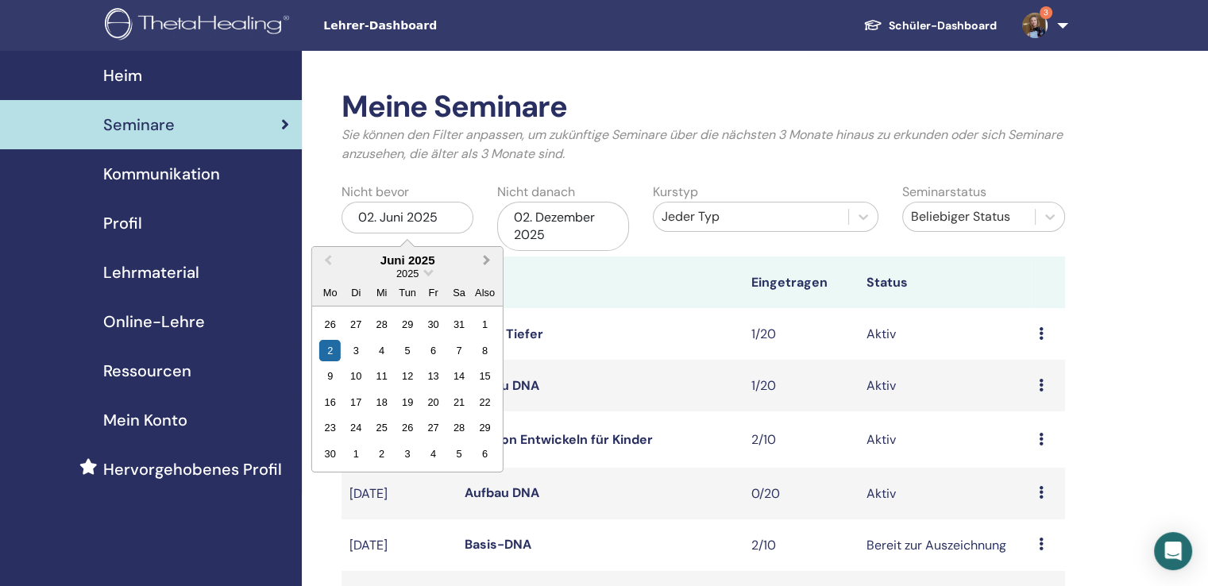
click at [488, 253] on button "Nächsten Monat" at bounding box center [488, 261] width 25 height 25
click at [488, 255] on button "Nächsten Monat" at bounding box center [488, 261] width 25 height 25
drag, startPoint x: 490, startPoint y: 260, endPoint x: 480, endPoint y: 306, distance: 47.8
click at [491, 260] on button "Nächsten Monat" at bounding box center [488, 261] width 25 height 25
click at [435, 431] on div "3" at bounding box center [432, 427] width 21 height 21
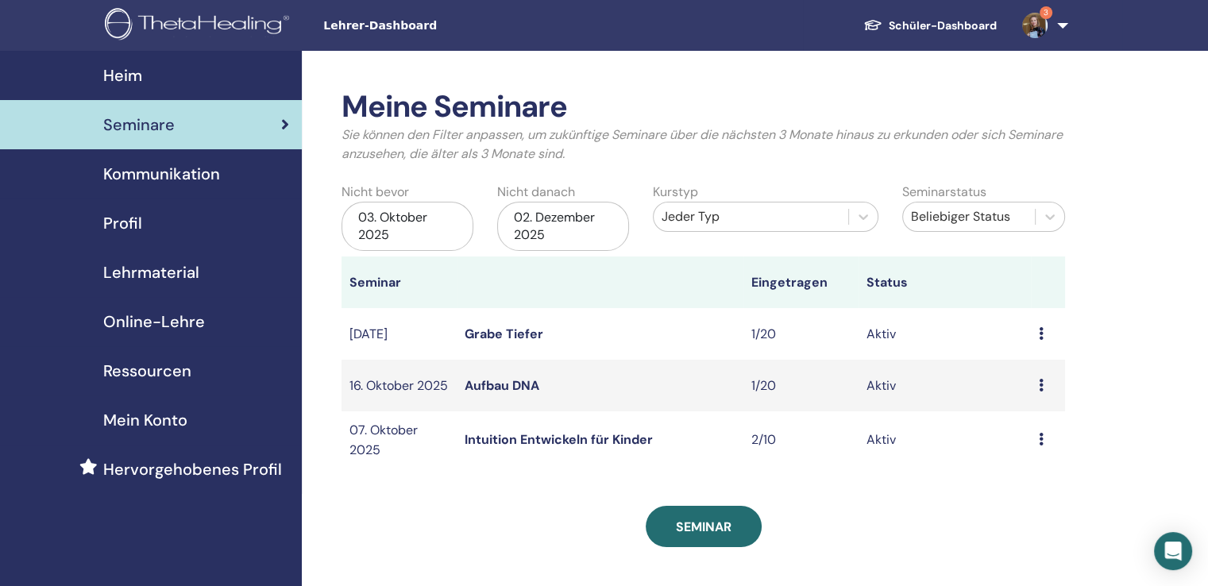
click at [552, 227] on div "02. Dezember 2025" at bounding box center [563, 226] width 132 height 49
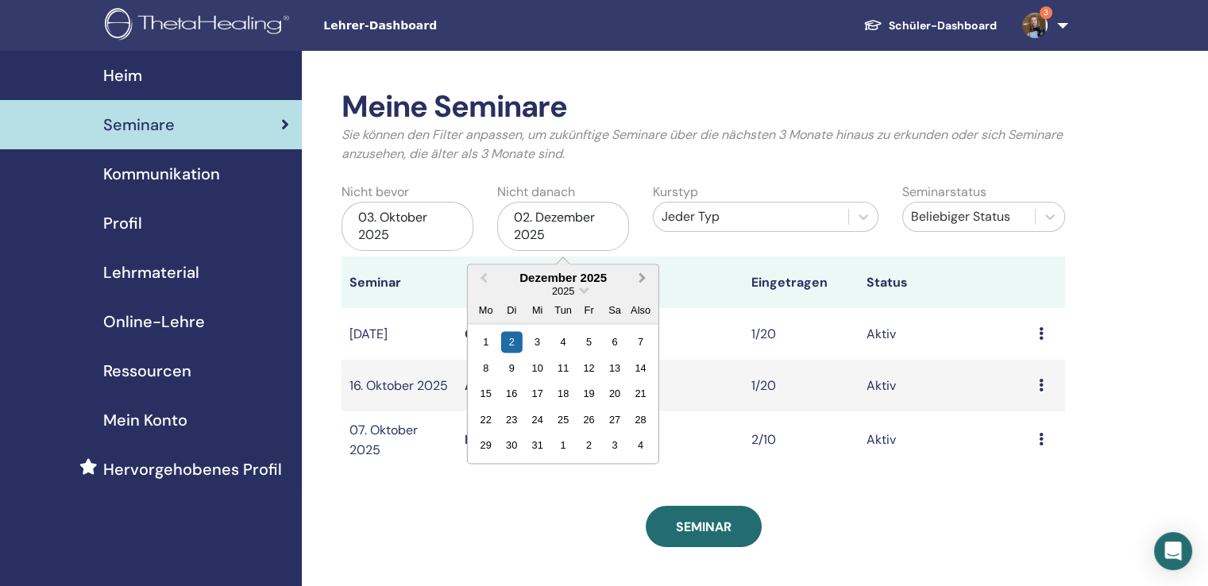
click at [645, 279] on button "Nächsten Monat" at bounding box center [643, 278] width 25 height 25
click at [616, 447] on div "28" at bounding box center [613, 444] width 21 height 21
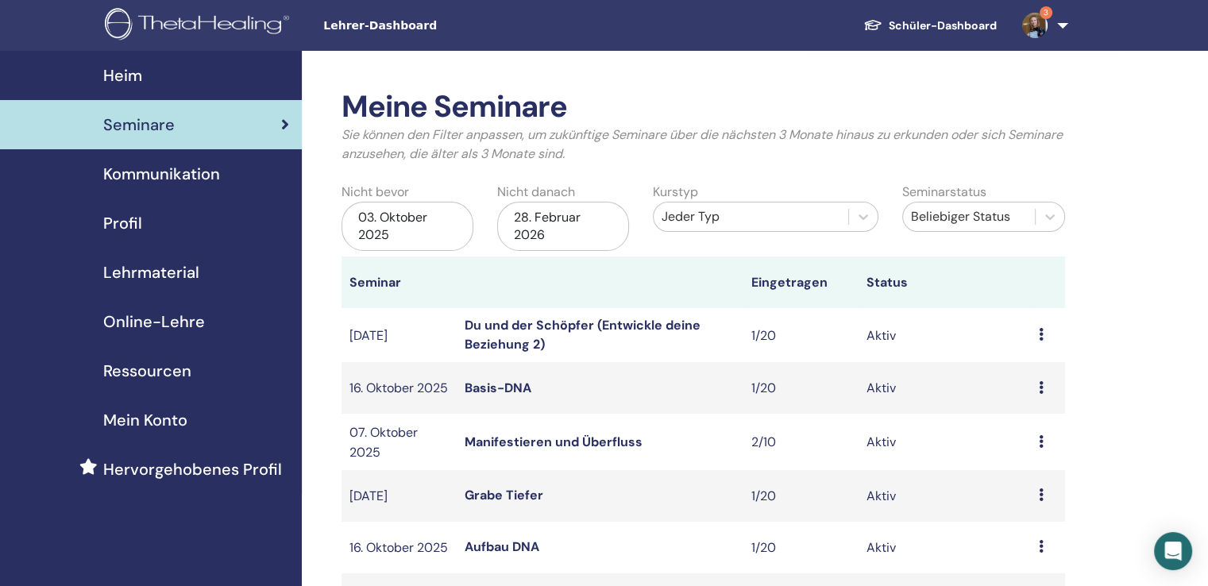
scroll to position [159, 0]
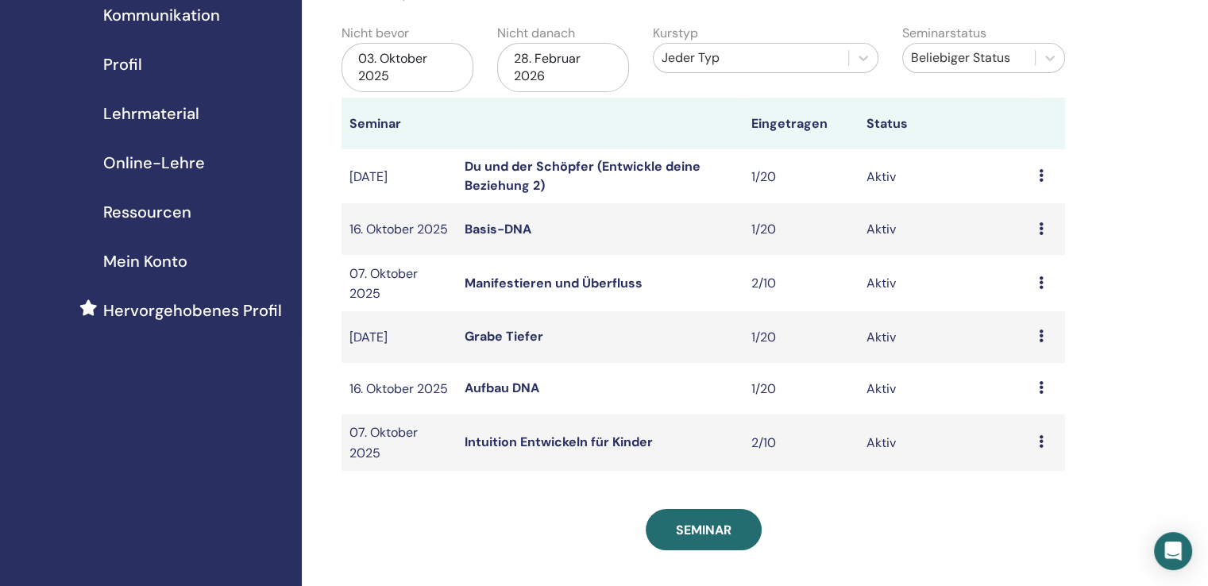
click at [572, 167] on font "Du und der Schöpfer (Entwickle deine Beziehung 2)" at bounding box center [582, 176] width 236 height 36
